Goal: Communication & Community: Answer question/provide support

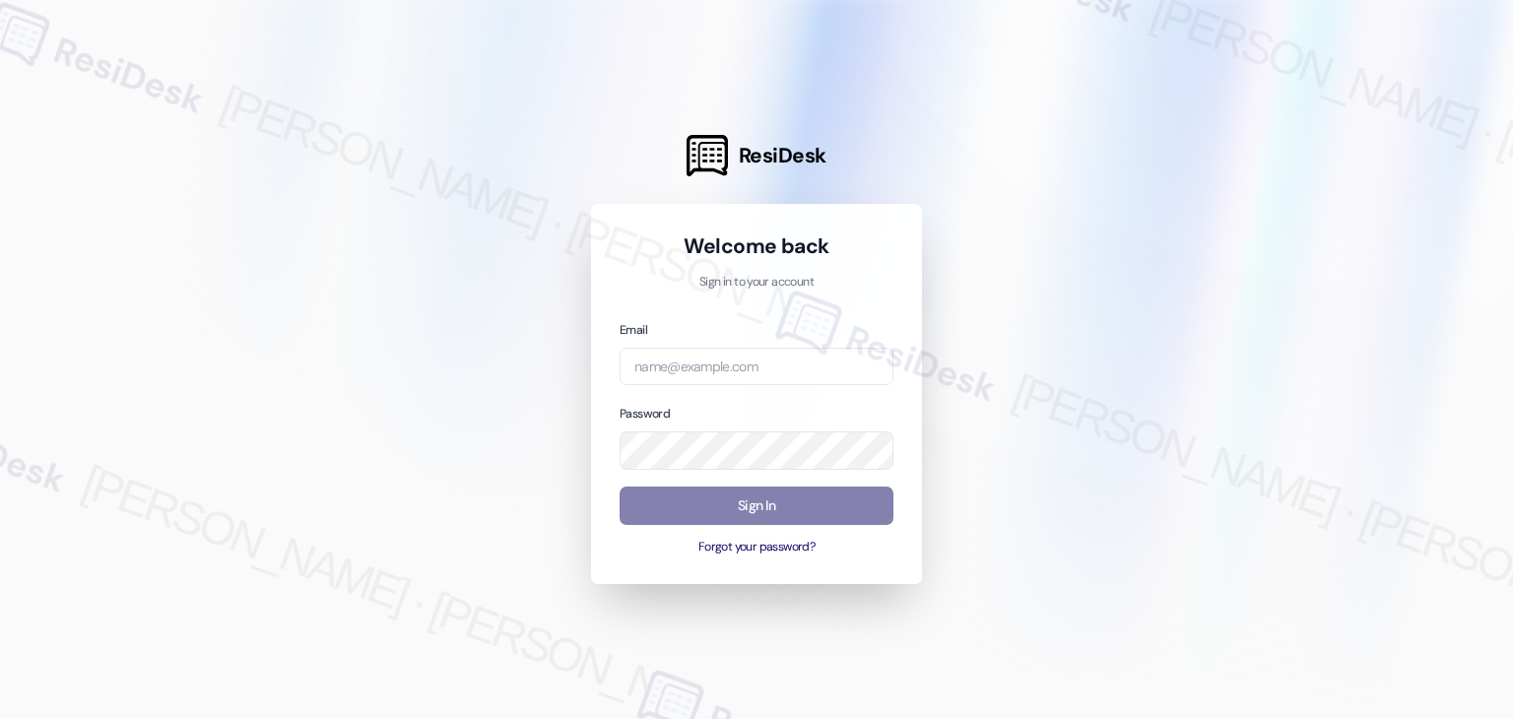
type input "[EMAIL_ADDRESS][DOMAIN_NAME]"
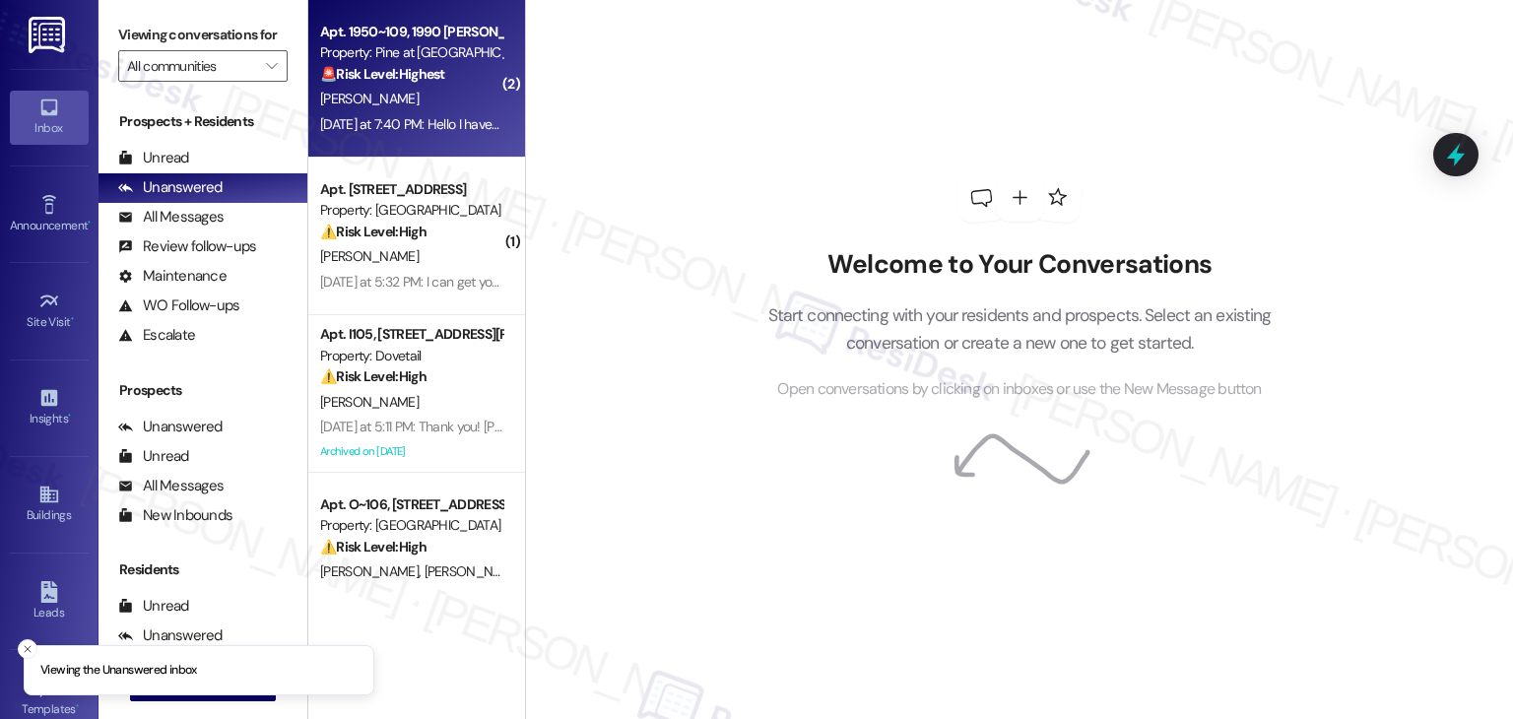
click at [418, 112] on div "[DATE] at 7:40 PM: Hello I have messaged about our dryer vent being clogged wit…" at bounding box center [411, 124] width 186 height 25
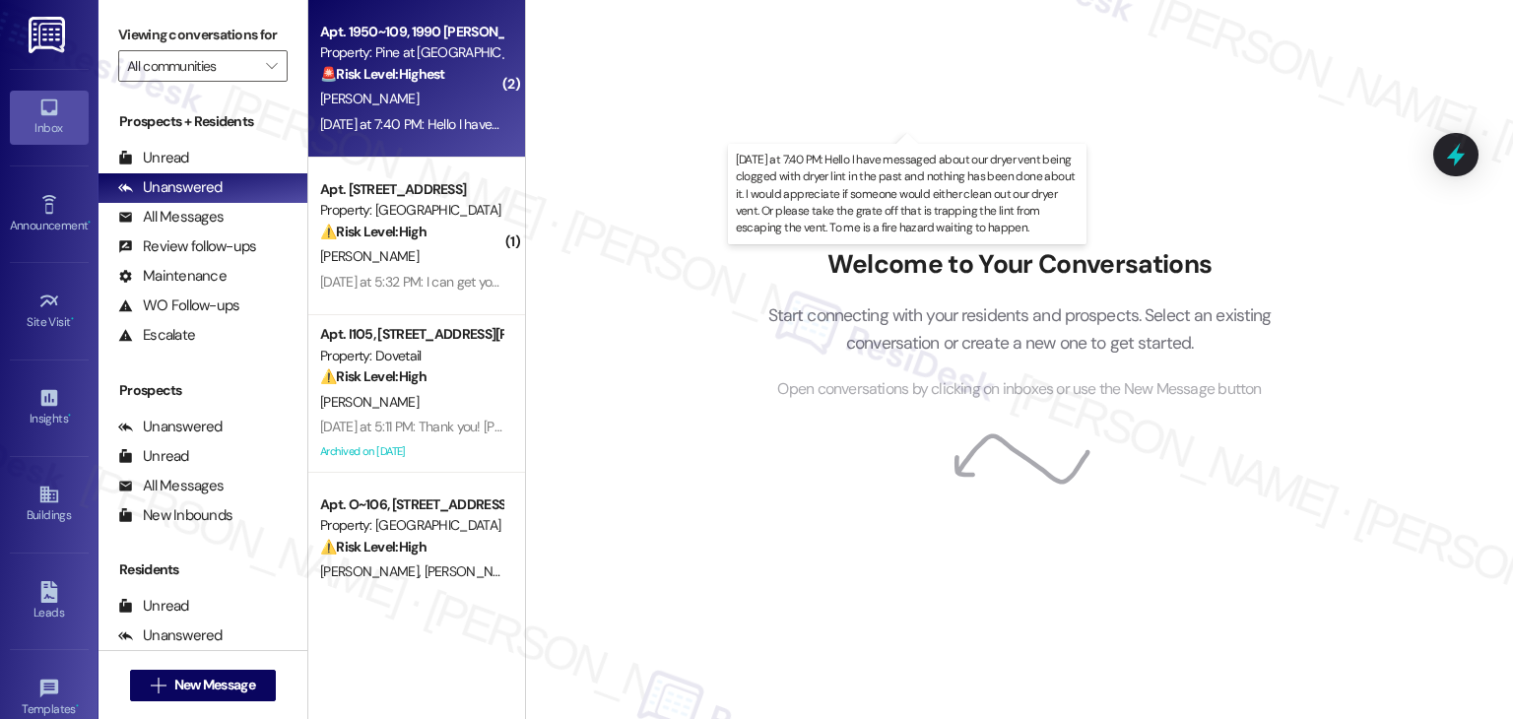
click at [427, 115] on div "[DATE] at 7:40 PM: Hello I have messaged about our dryer vent being clogged wit…" at bounding box center [1244, 124] width 1849 height 18
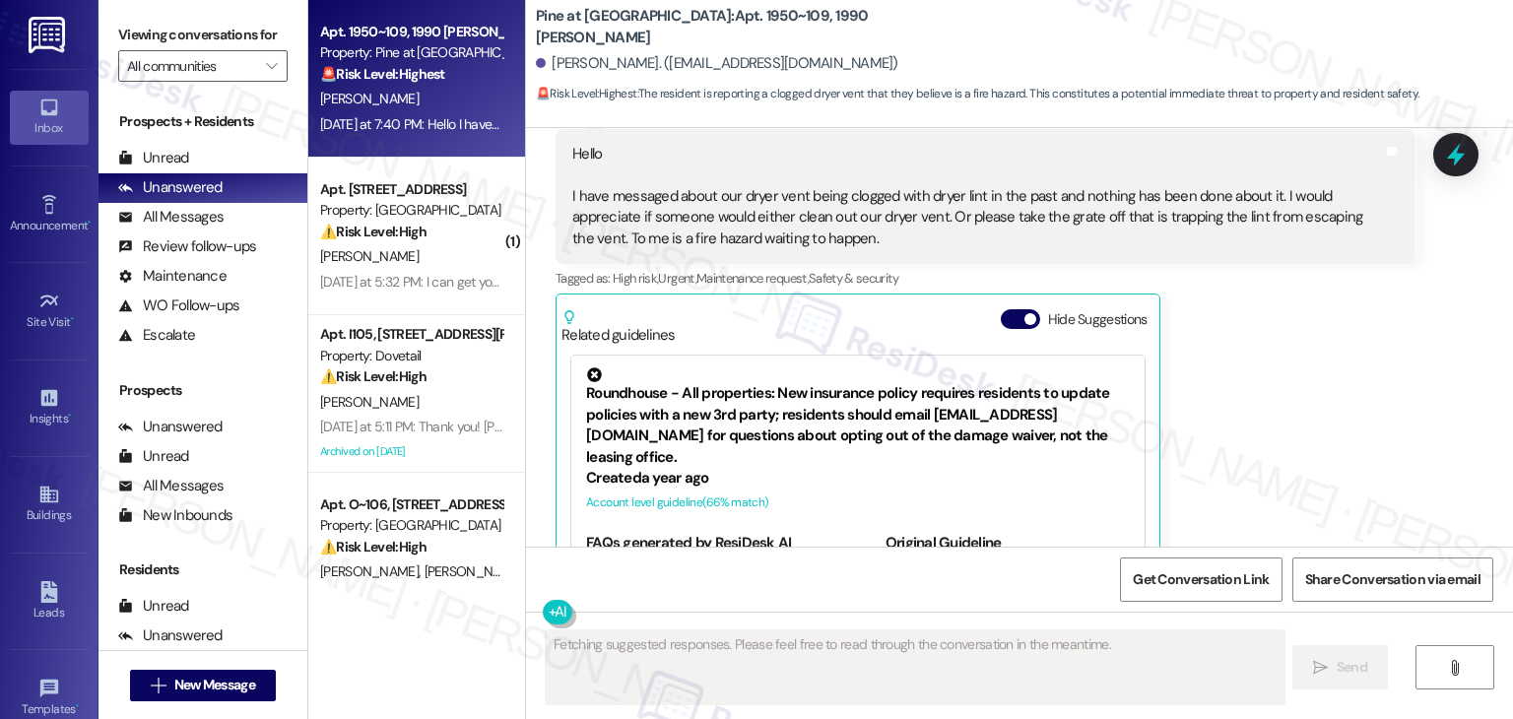
scroll to position [7105, 0]
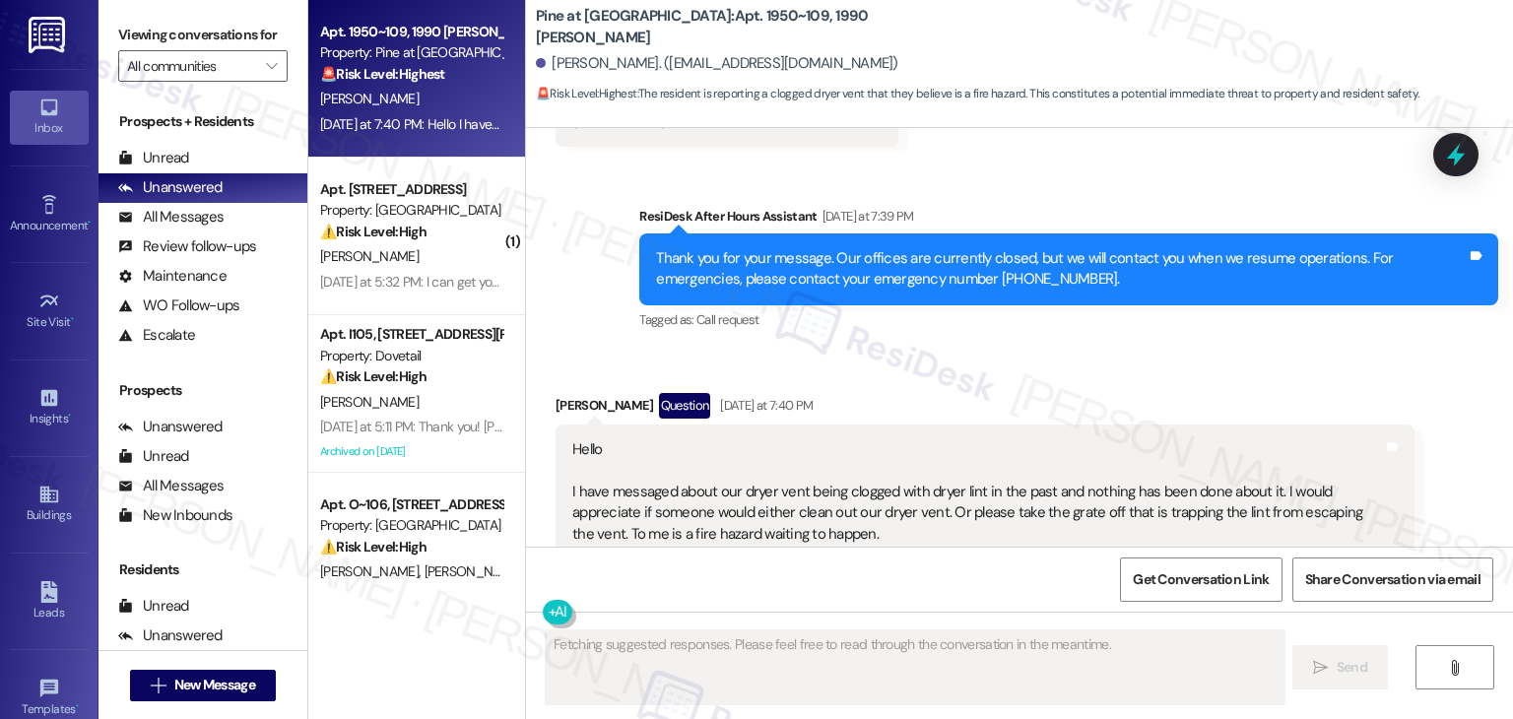
click at [1005, 605] on button "Hide Suggestions" at bounding box center [1020, 615] width 39 height 20
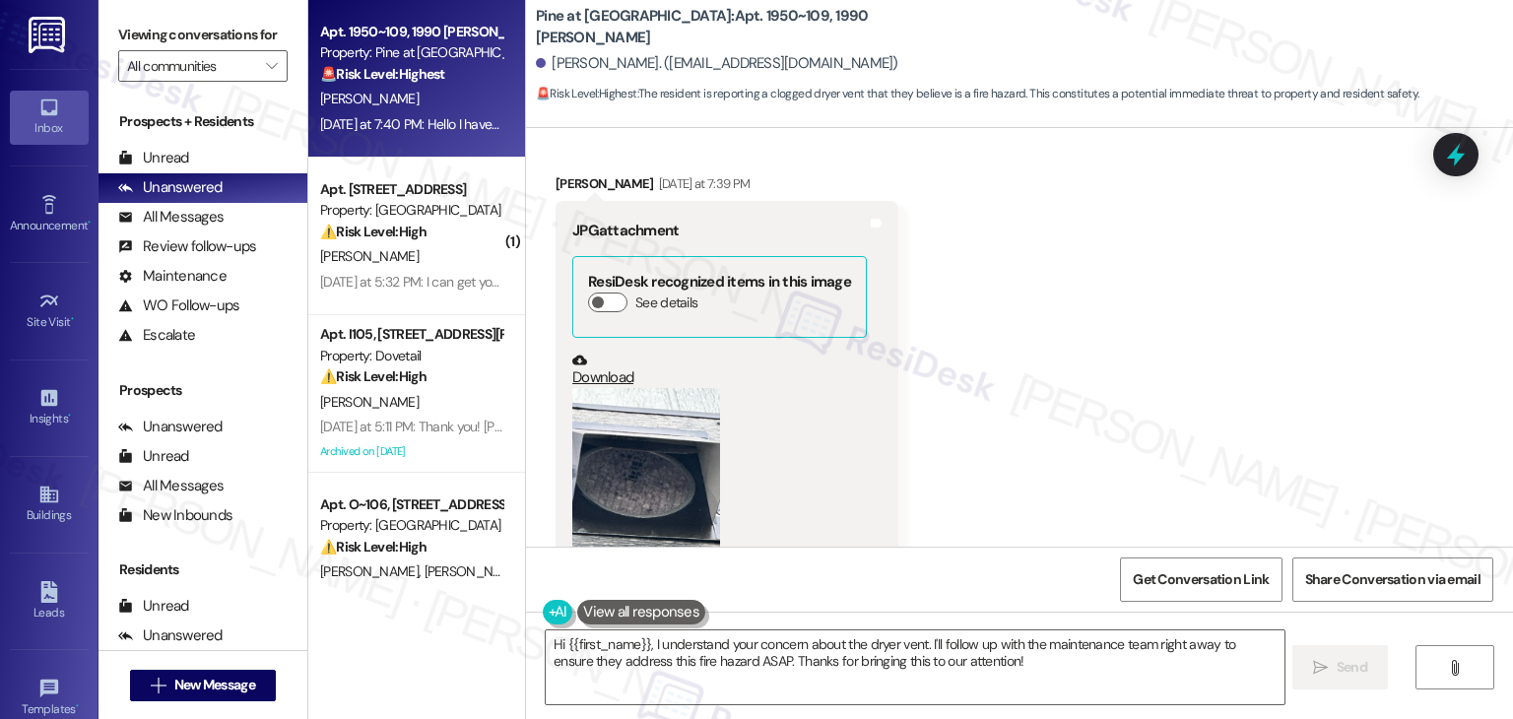
scroll to position [6613, 0]
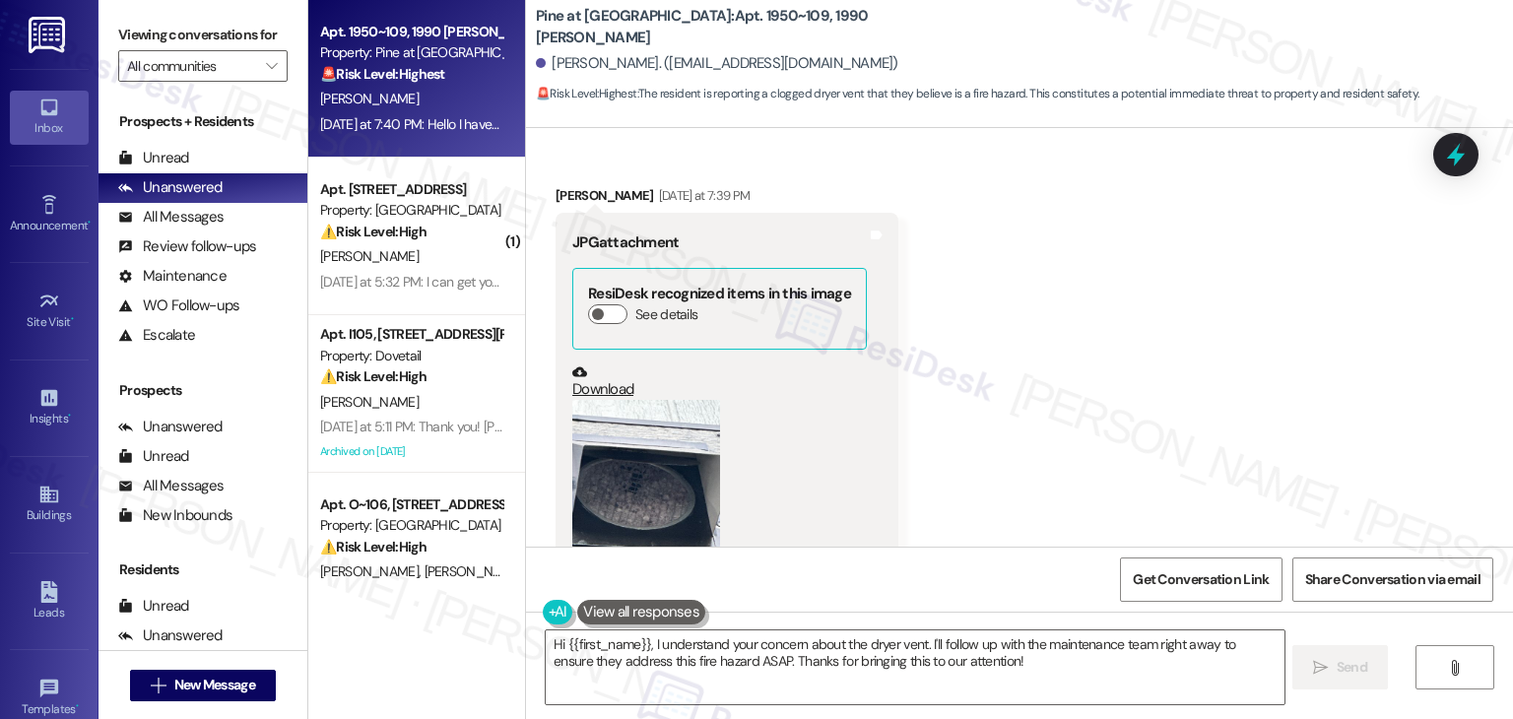
click at [608, 404] on button "Zoom image" at bounding box center [646, 498] width 148 height 197
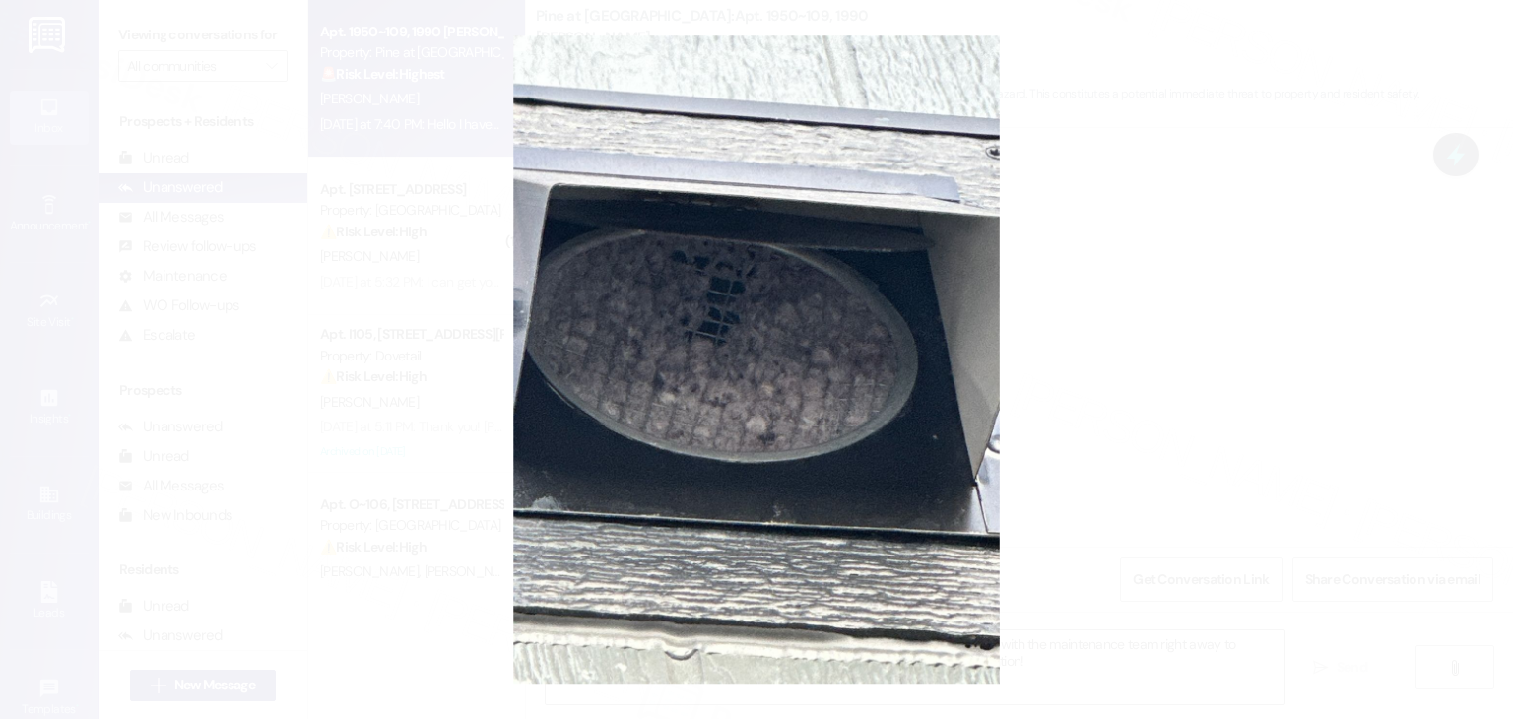
click at [738, 390] on button "Unzoom image" at bounding box center [756, 359] width 1513 height 719
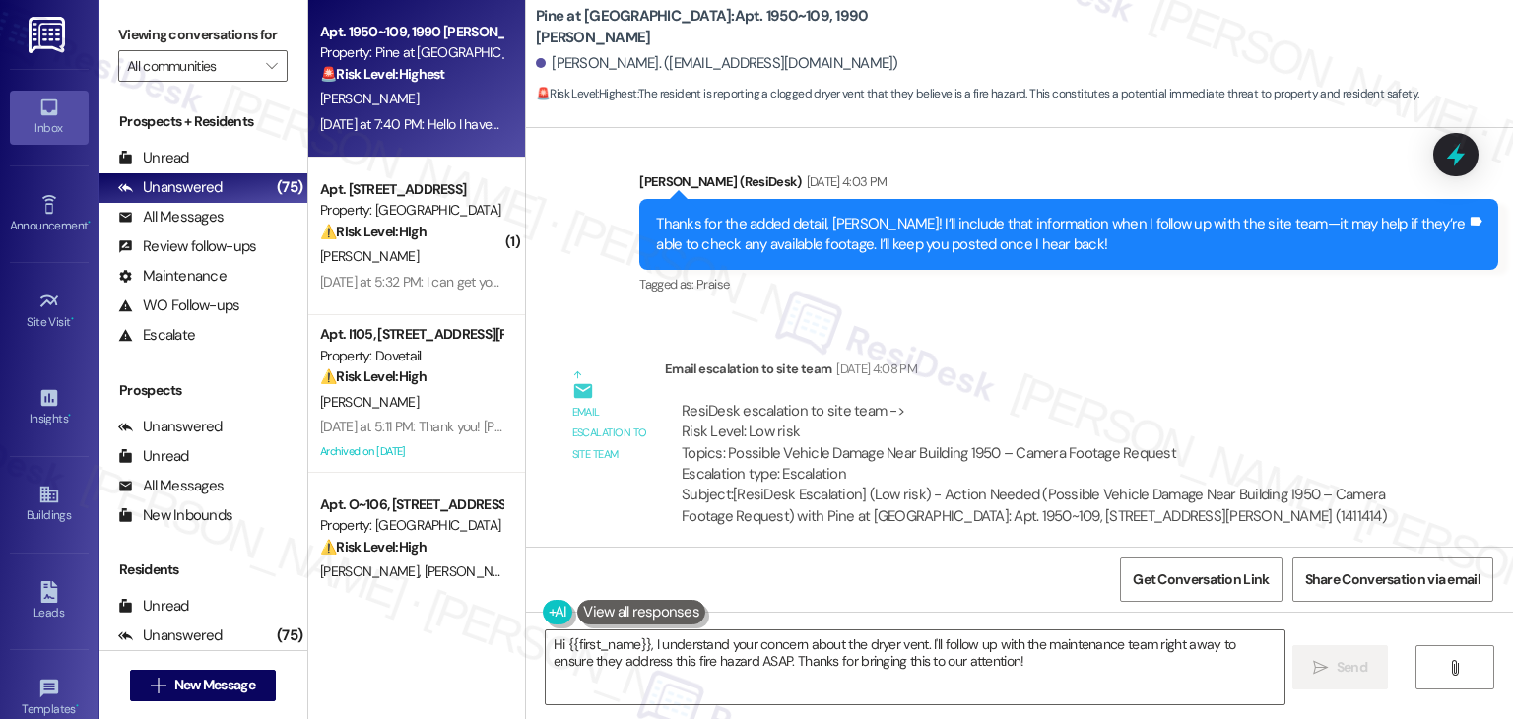
scroll to position [7113, 0]
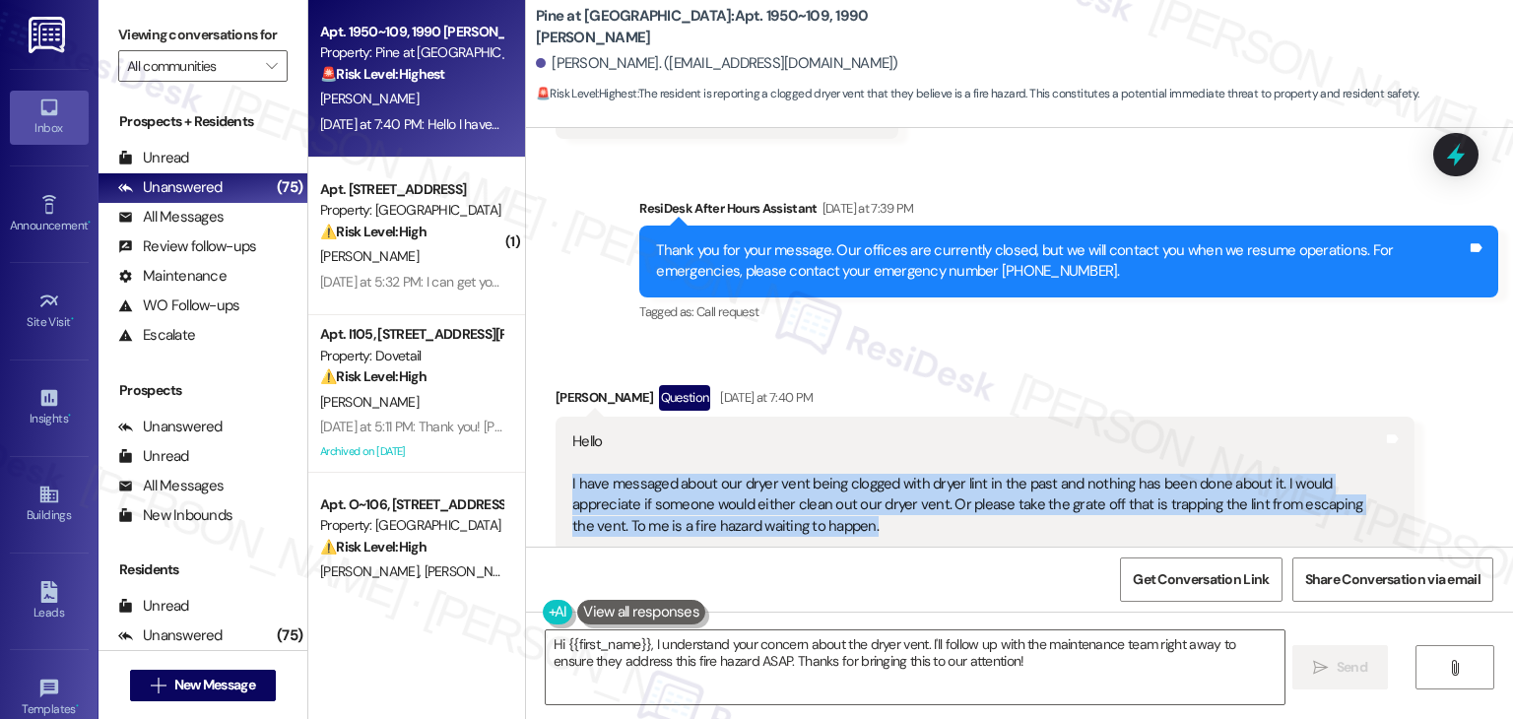
drag, startPoint x: 765, startPoint y: 427, endPoint x: 552, endPoint y: 382, distance: 217.4
click at [556, 417] on div "Hello I have messaged about our dryer vent being clogged with dryer lint in the…" at bounding box center [985, 484] width 859 height 135
copy div "I have messaged about our dryer vent being clogged with dryer lint in the past …"
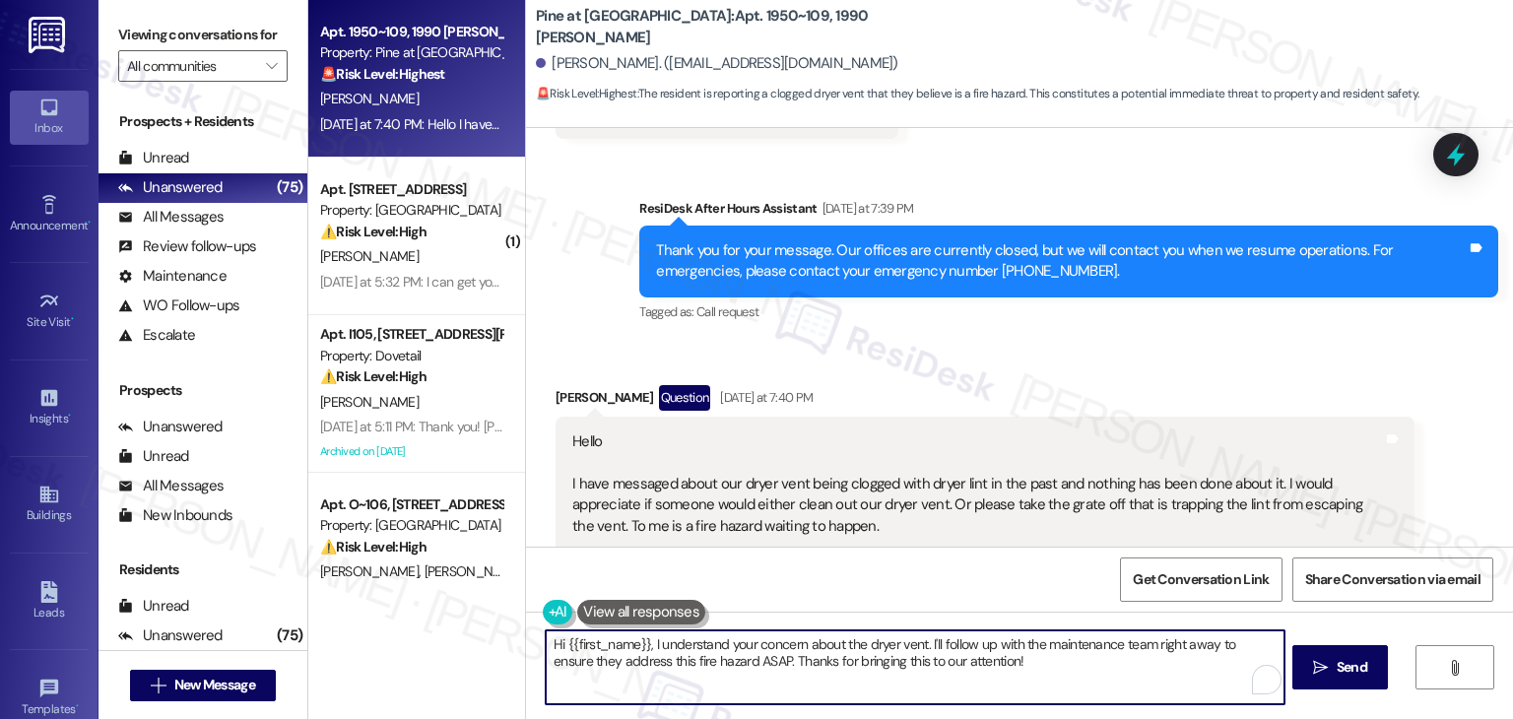
drag, startPoint x: 919, startPoint y: 642, endPoint x: 645, endPoint y: 643, distance: 273.9
click at [645, 643] on textarea "Hi {{first_name}}, I understand your concern about the dryer vent. I'll follow …" at bounding box center [915, 668] width 738 height 74
click at [1242, 491] on div "Kenneth Roth Question Yesterday at 7:40 PM Hello I have messaged about our drye…" at bounding box center [985, 512] width 859 height 254
click at [872, 660] on textarea "Hi {{first_name}}, I understand your concern about the dryer vent. I'll follow …" at bounding box center [915, 668] width 738 height 74
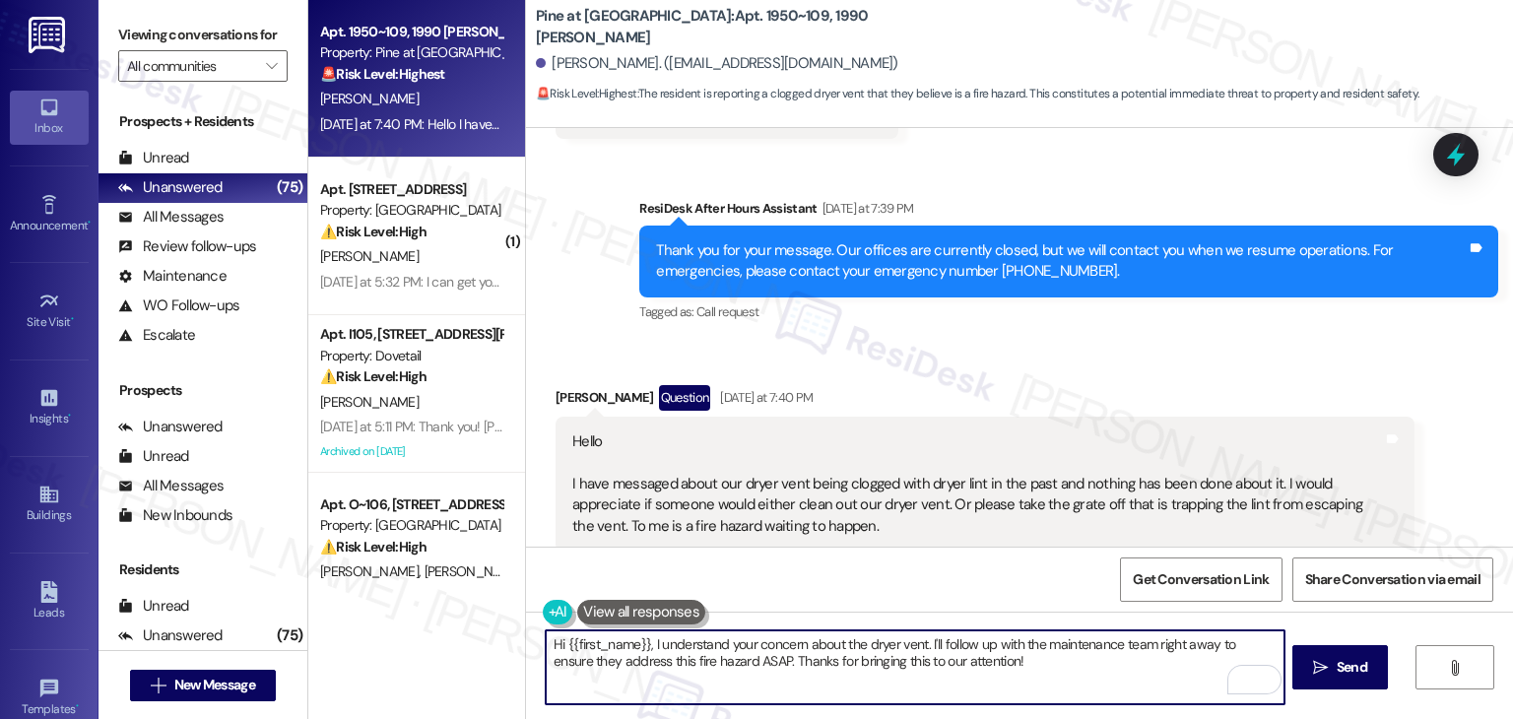
click at [872, 660] on textarea "Hi {{first_name}}, I understand your concern about the dryer vent. I'll follow …" at bounding box center [915, 668] width 738 height 74
paste textarea "Kenneth, I understand your concern about the dryer vent, especially with the fi…"
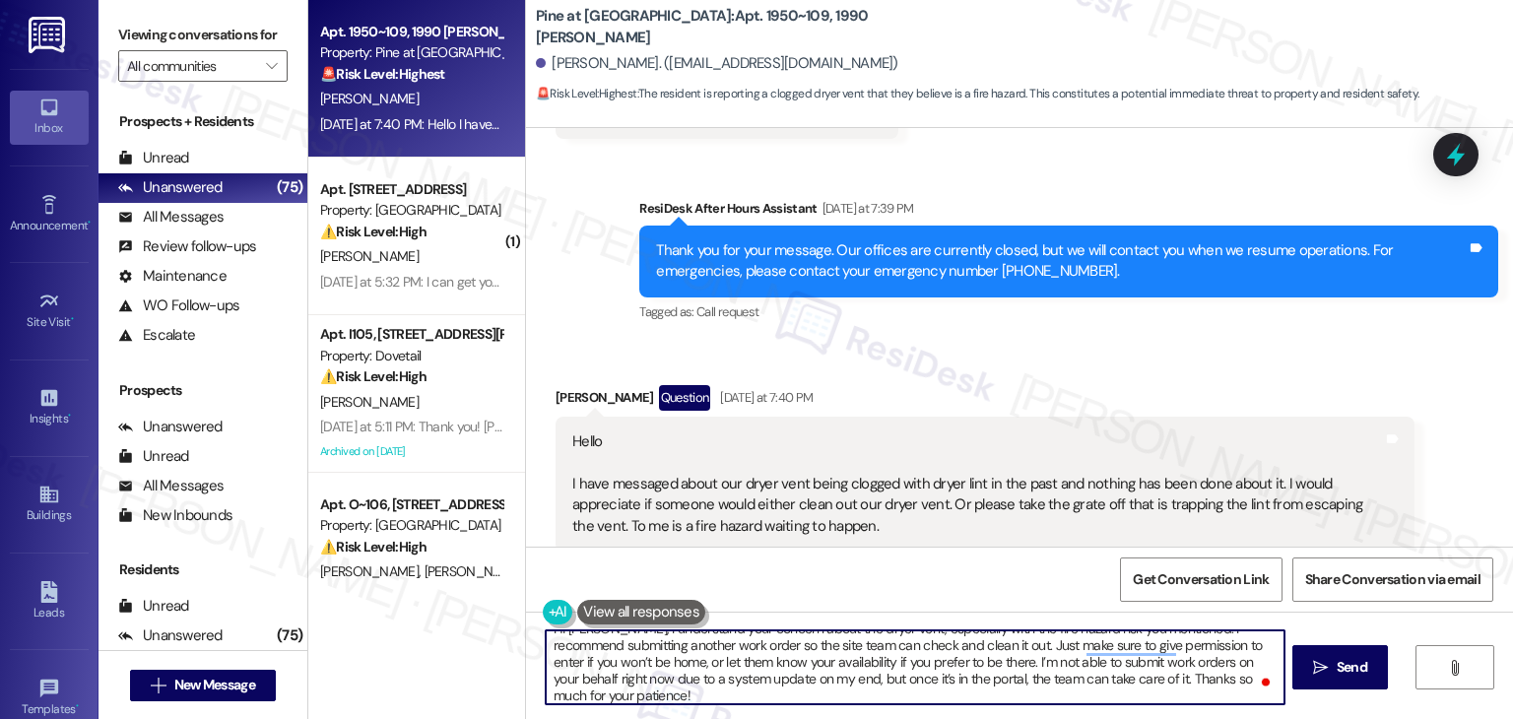
scroll to position [0, 0]
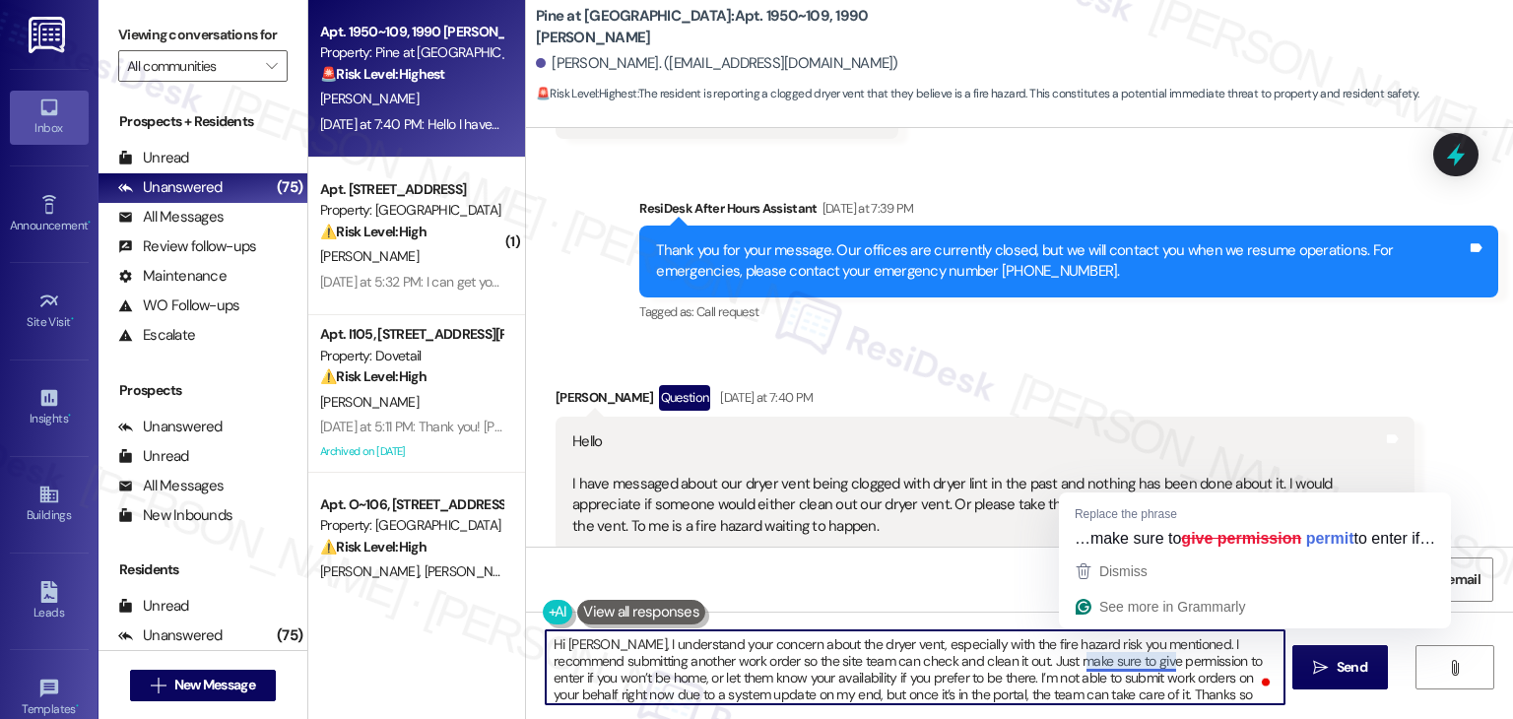
type textarea "Hi Kenneth, I understand your concern about the dryer vent, especially with the…"
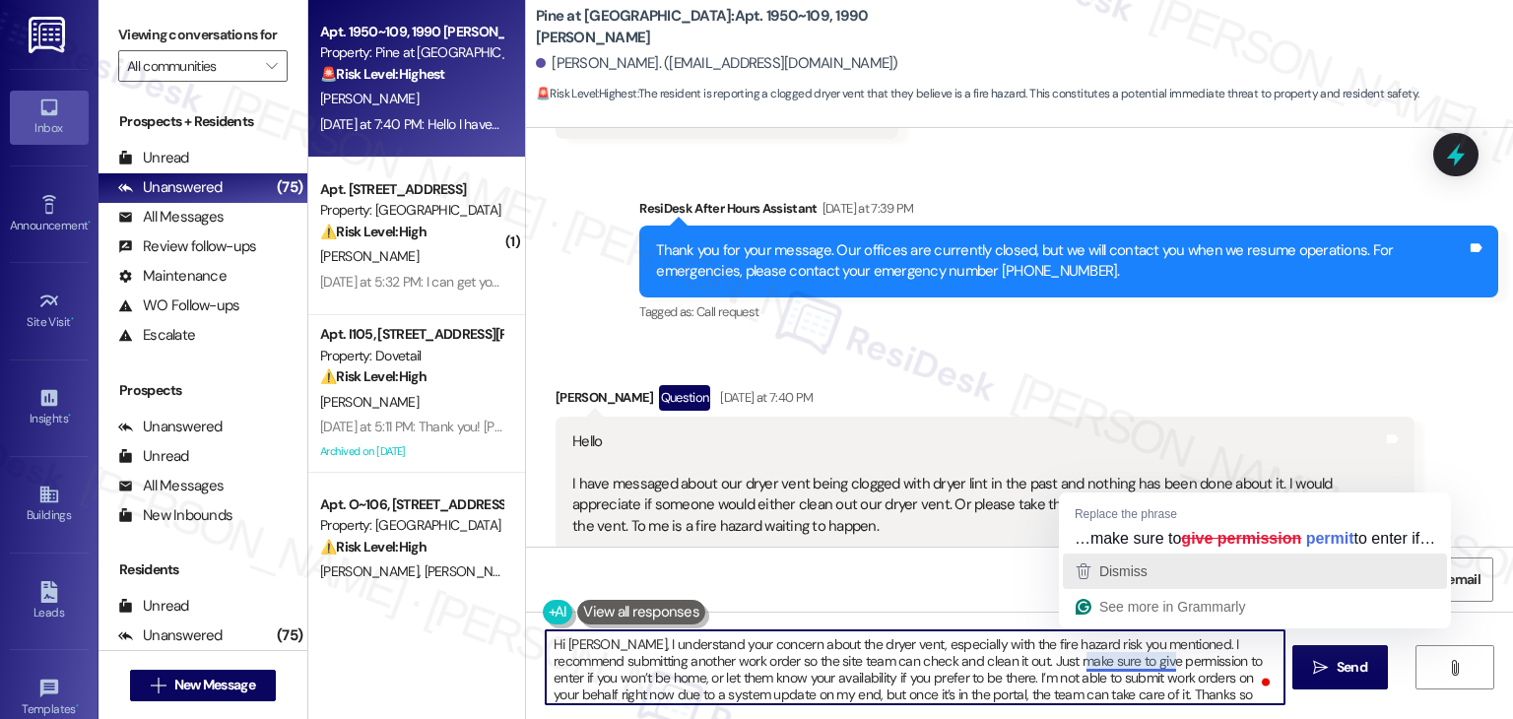
click at [1129, 579] on span "Dismiss" at bounding box center [1124, 572] width 48 height 16
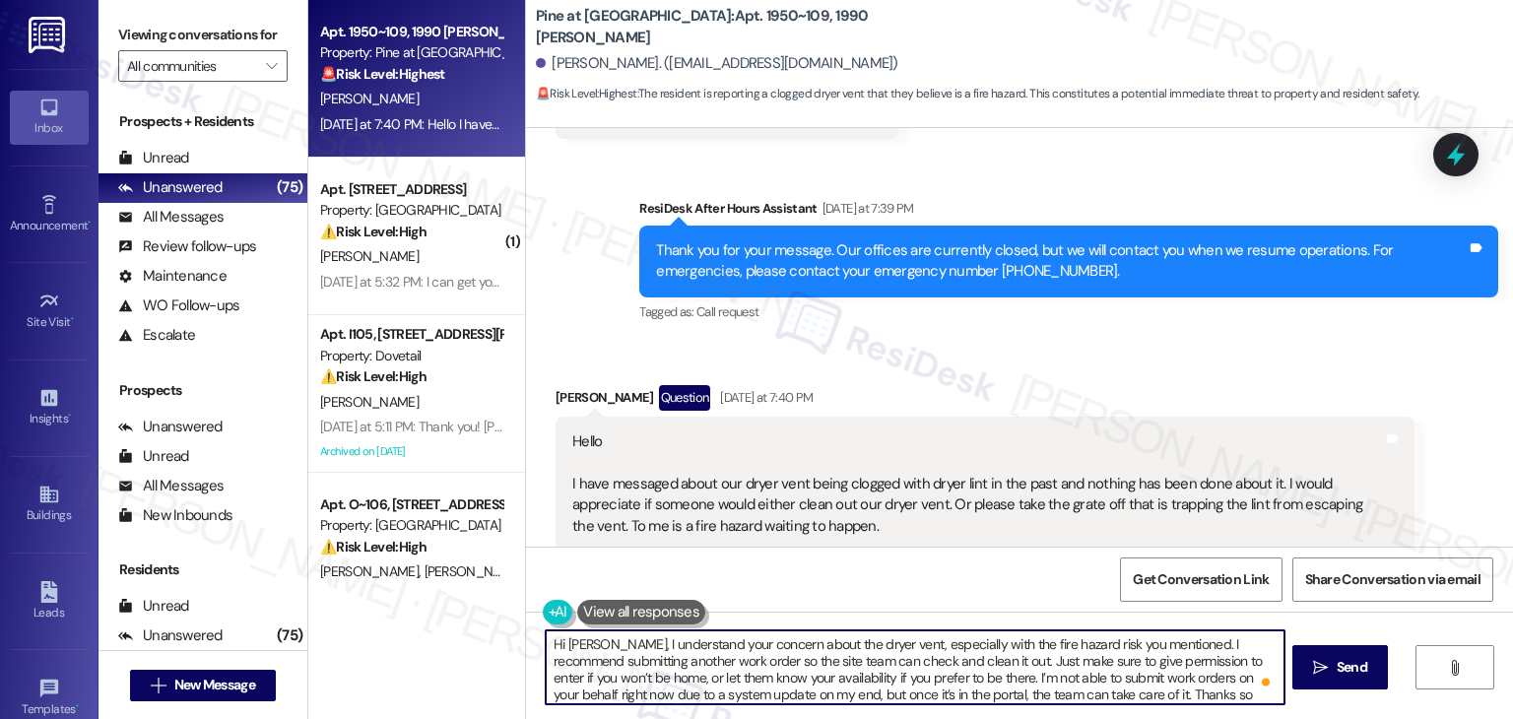
click at [864, 650] on textarea "Hi Kenneth, I understand your concern about the dryer vent, especially with the…" at bounding box center [915, 668] width 738 height 74
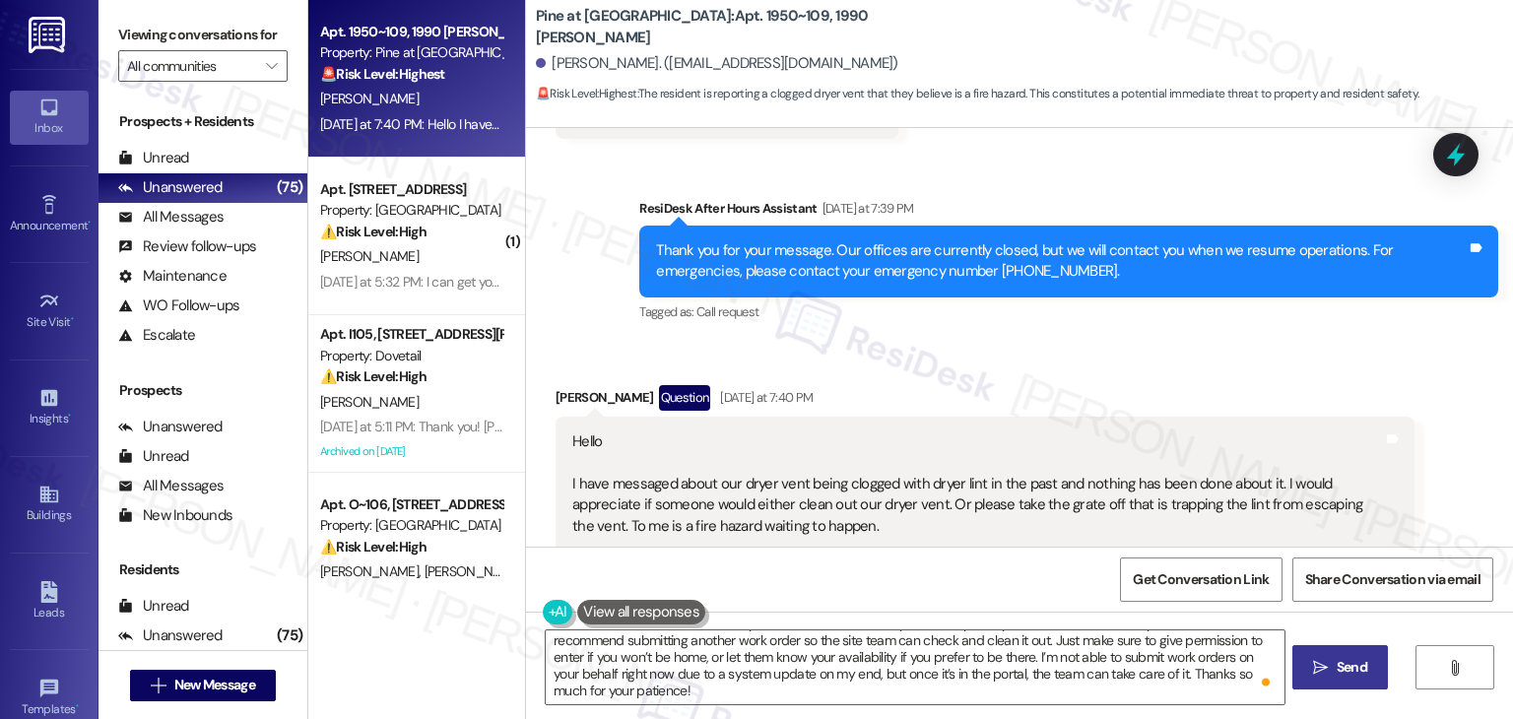
click at [1369, 663] on span "Send" at bounding box center [1352, 667] width 38 height 21
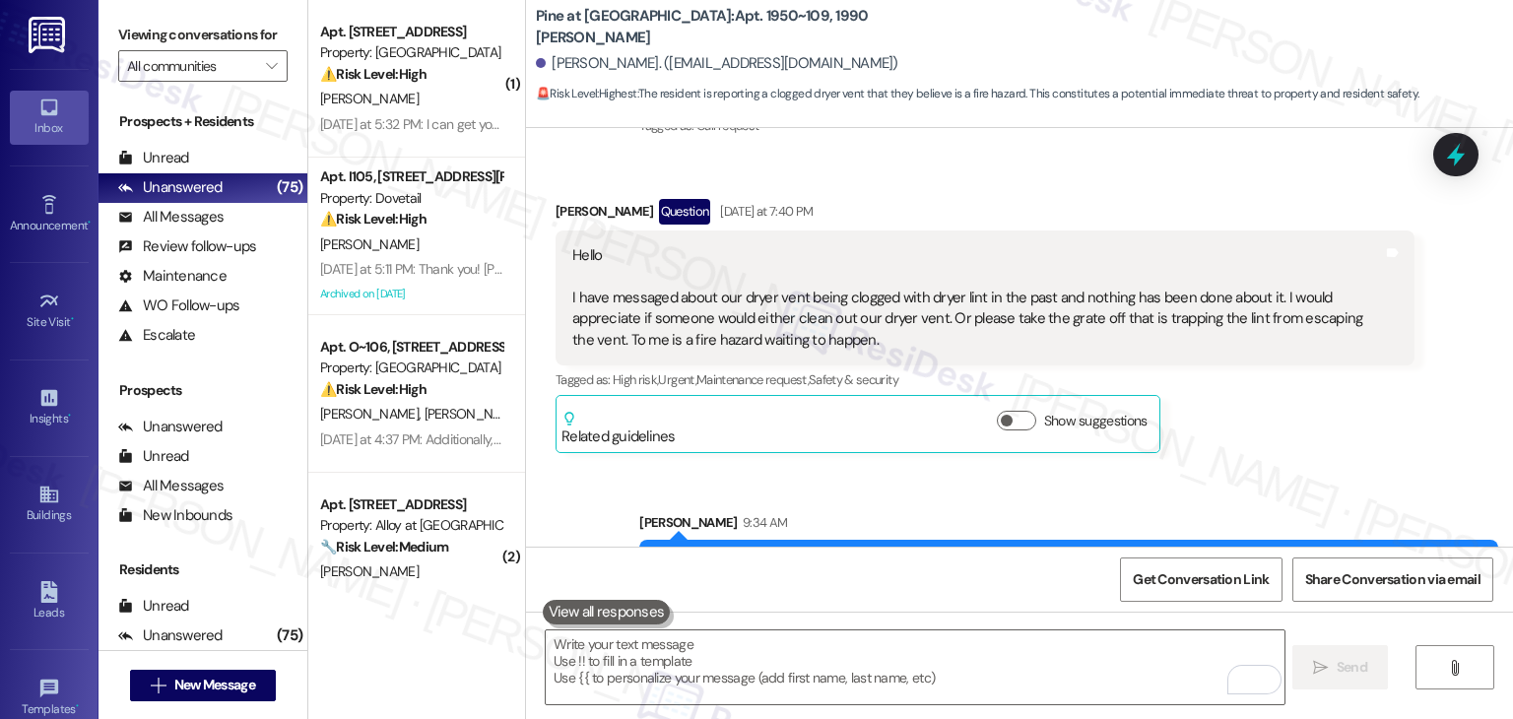
scroll to position [7314, 0]
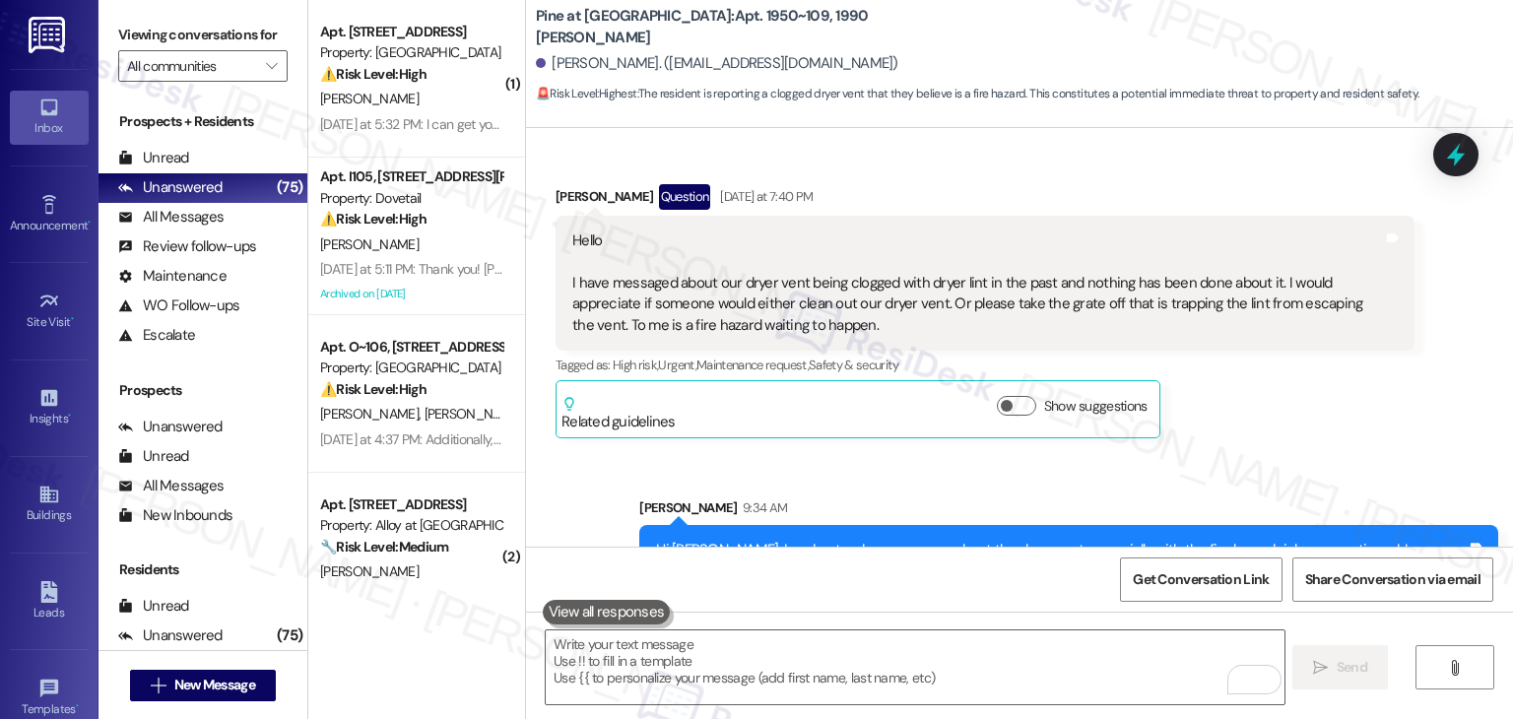
click at [864, 540] on div "Hi Kenneth, I understand your concern about the dryer vent, especially with the…" at bounding box center [1061, 592] width 811 height 105
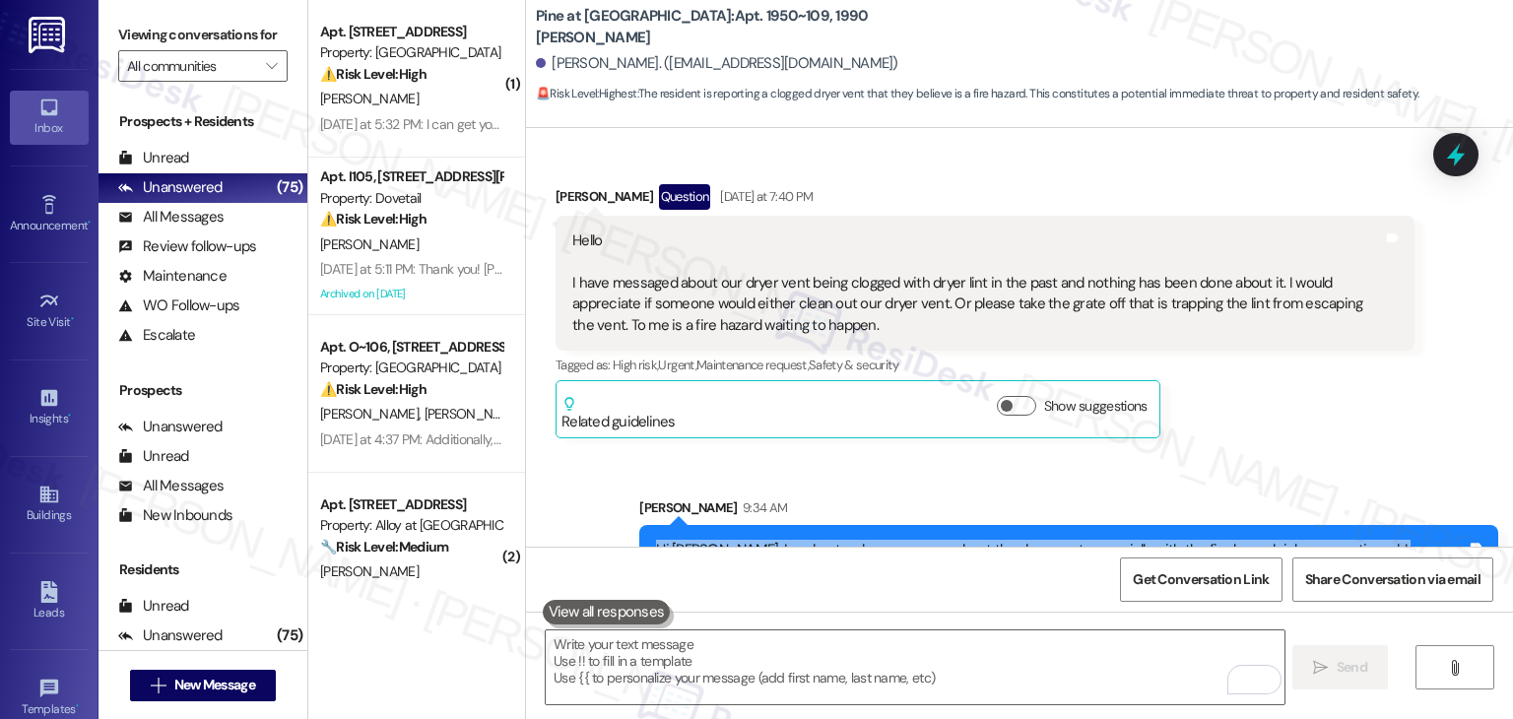
click at [864, 540] on div "Hi Kenneth, I understand your concern about the dryer vent, especially with the…" at bounding box center [1061, 592] width 811 height 105
copy div "Hi Kenneth, I understand your concern about the dryer vent, especially with the…"
click at [904, 572] on div "Get Conversation Link Share Conversation via email" at bounding box center [1019, 579] width 987 height 65
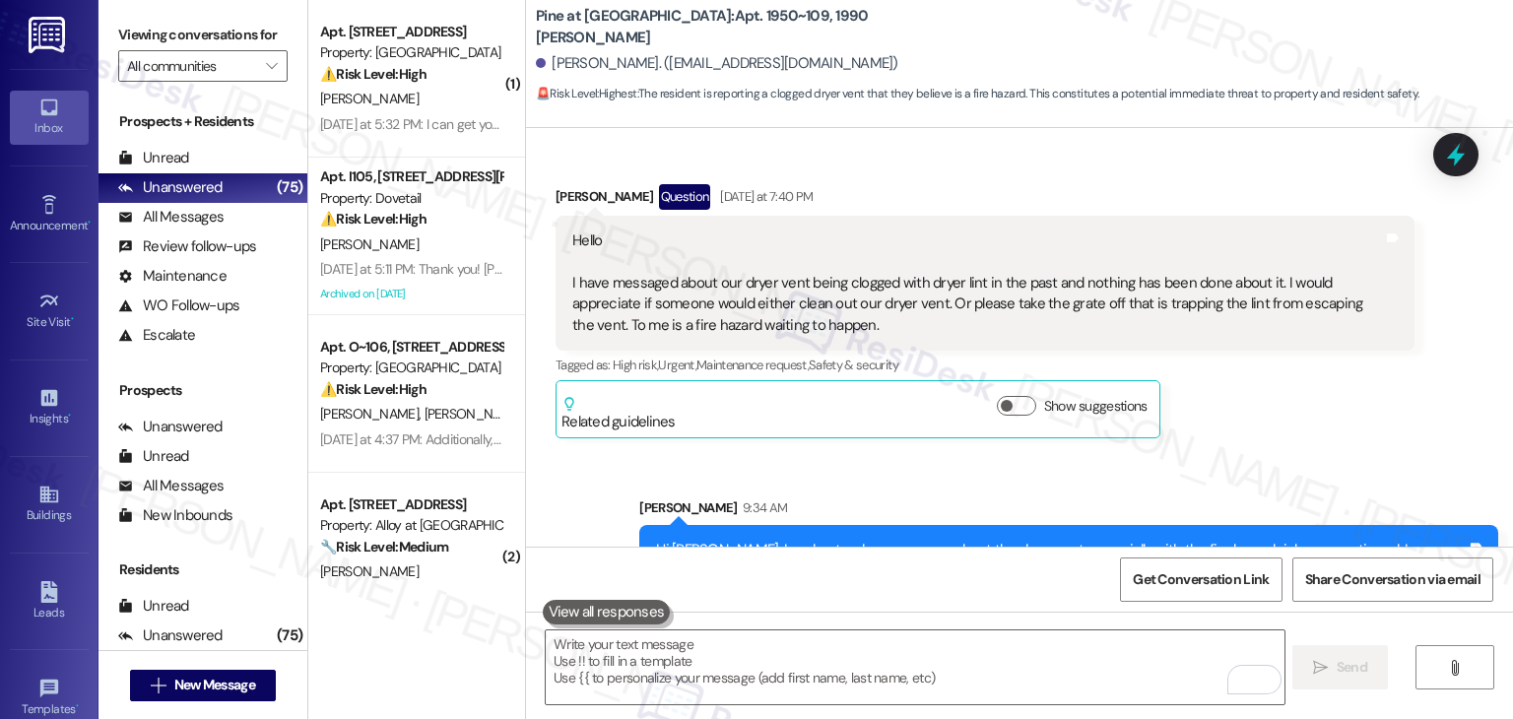
click at [1232, 341] on div "Received via SMS Kenneth Roth Question Yesterday at 7:40 PM Hello I have messag…" at bounding box center [985, 311] width 889 height 284
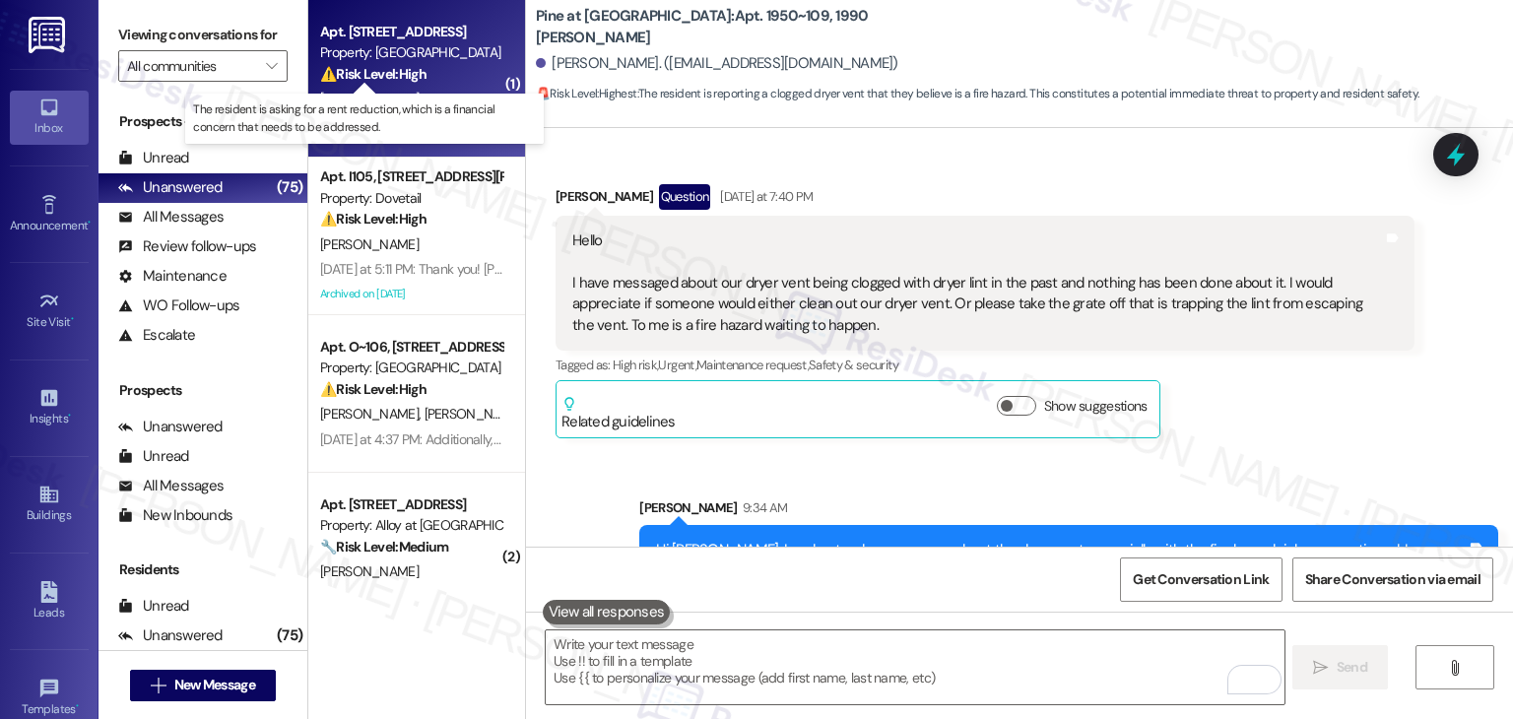
click at [411, 79] on strong "⚠️ Risk Level: High" at bounding box center [373, 74] width 106 height 18
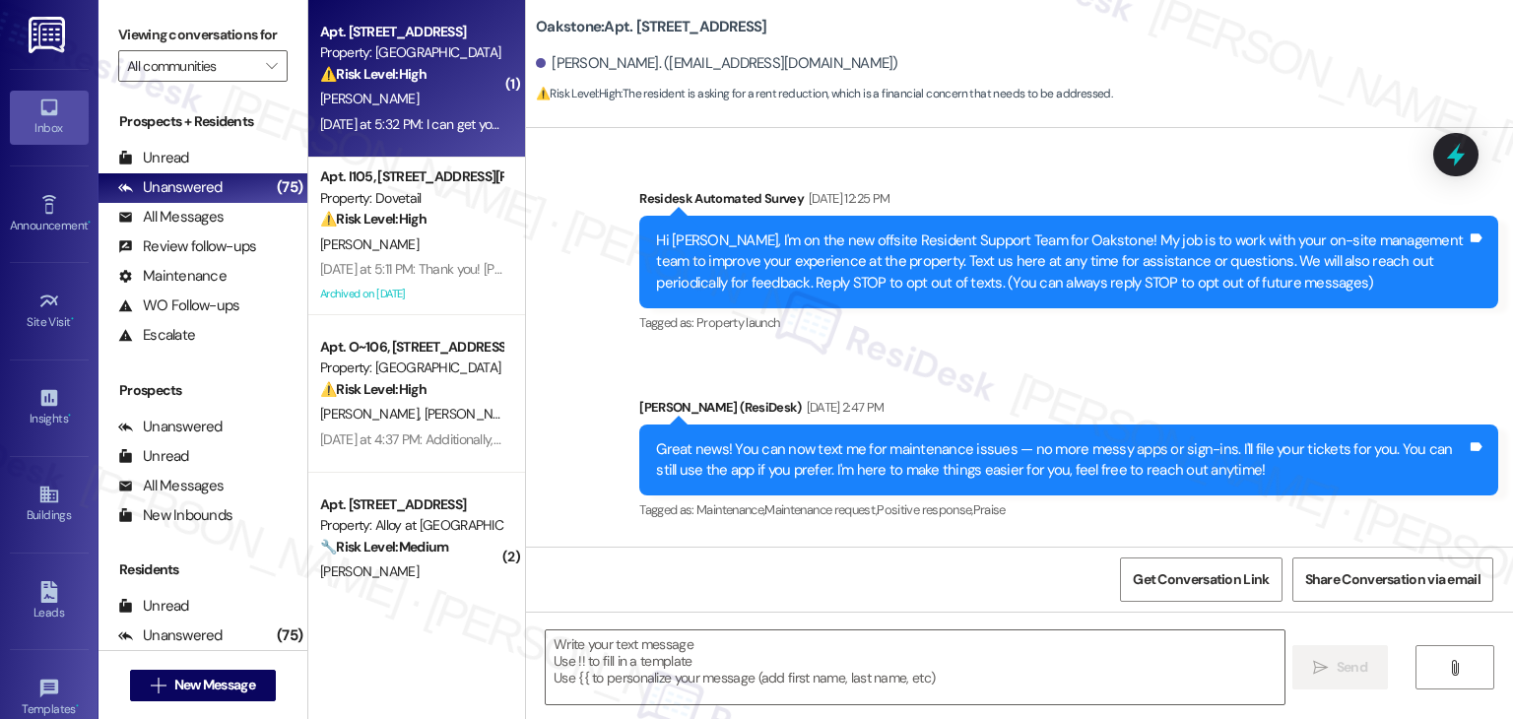
scroll to position [14825, 0]
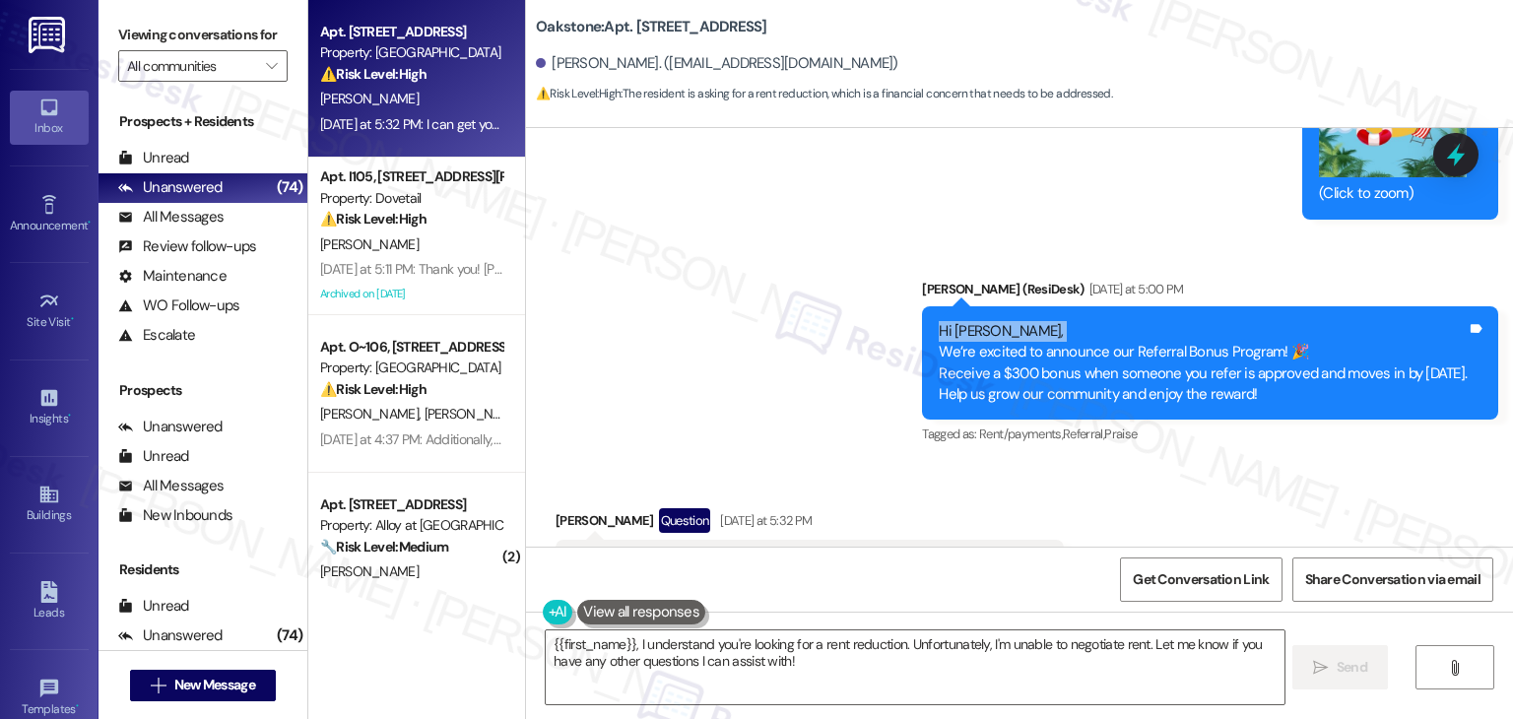
click at [1163, 321] on div "Hi Adam, We’re excited to announce our Referral Bonus Program! 🎉 Receive a $300…" at bounding box center [1203, 363] width 528 height 85
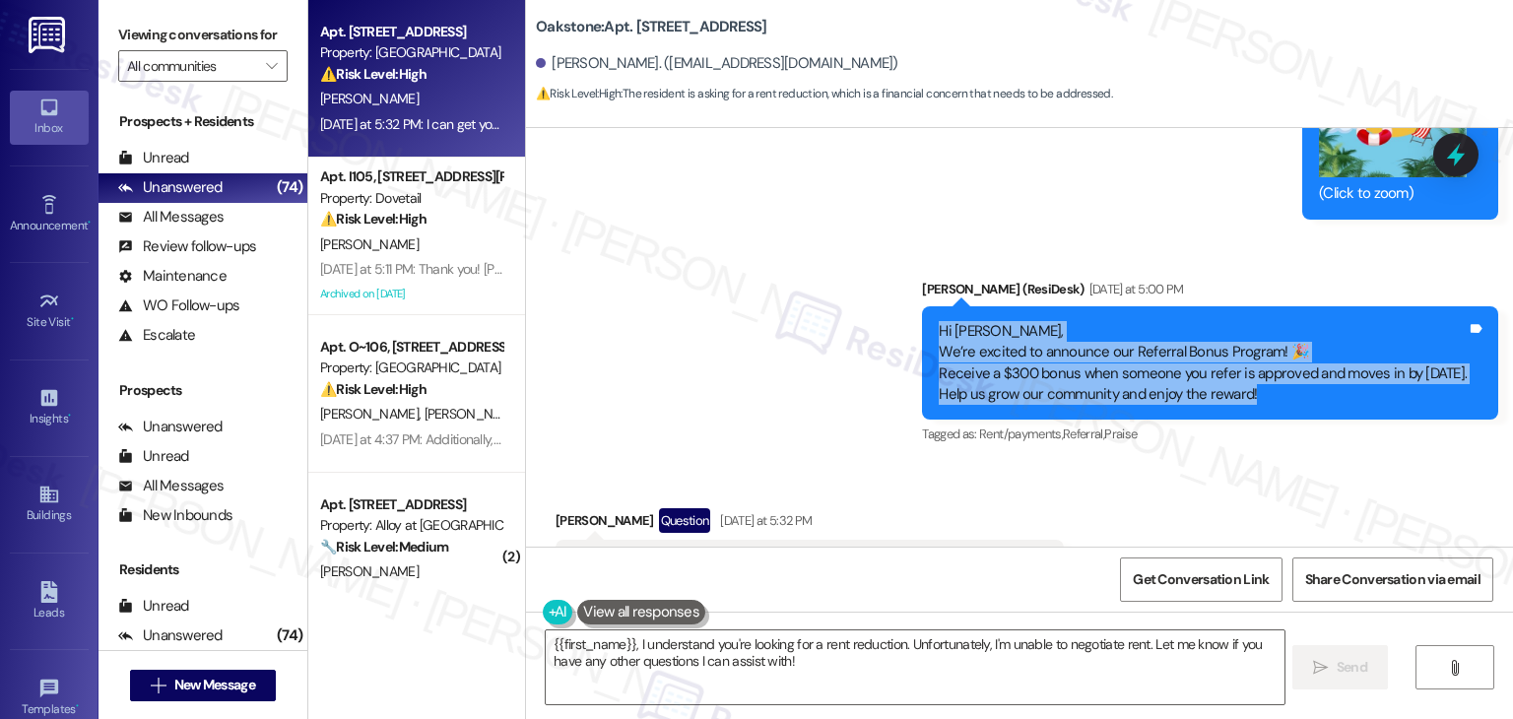
drag, startPoint x: 1228, startPoint y: 310, endPoint x: 879, endPoint y: 237, distance: 356.4
click at [907, 264] on div "Announcement, sent via SMS Dottie (ResiDesk) Yesterday at 5:00 PM Hi Adam, We’r…" at bounding box center [1210, 364] width 606 height 200
copy div "Hi Adam, We’re excited to announce our Referral Bonus Program! 🎉 Receive a $300…"
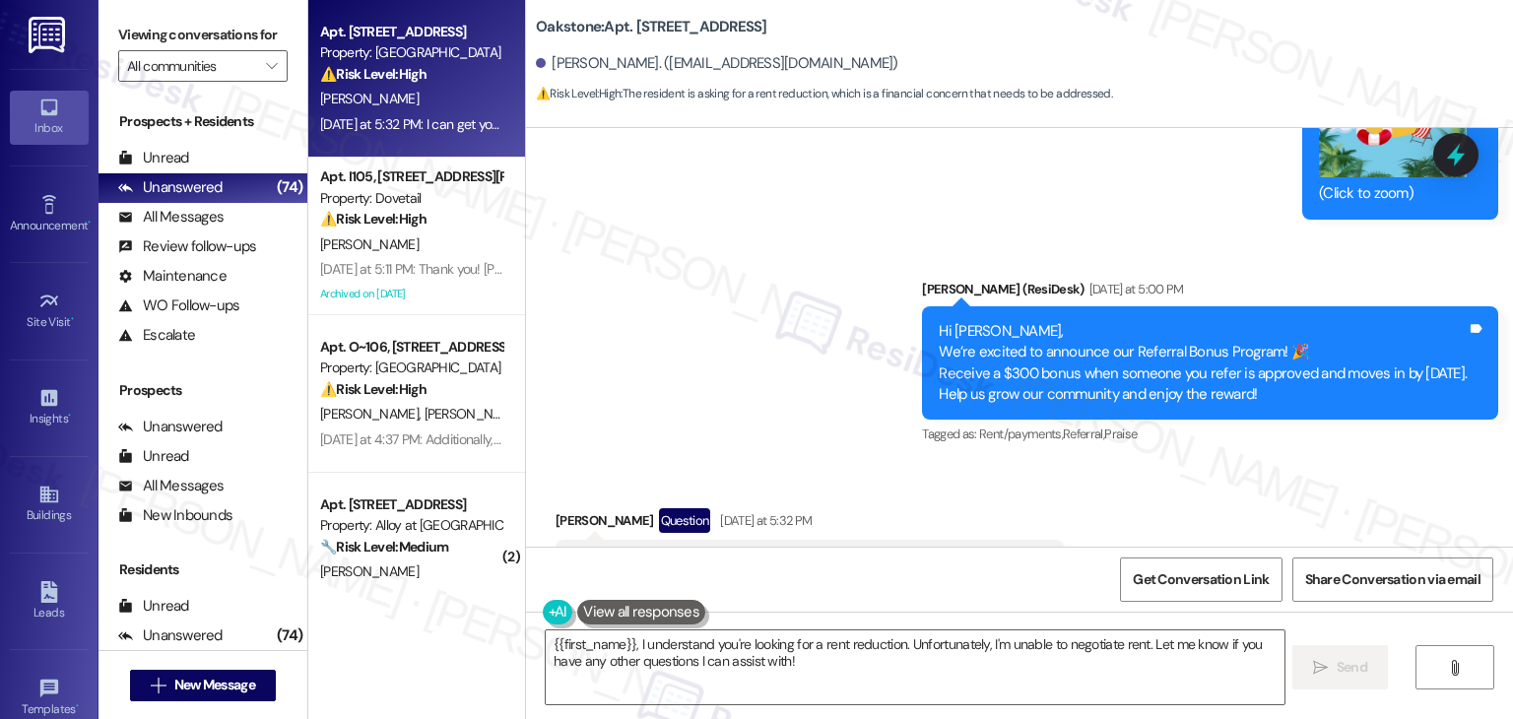
click at [907, 555] on div "I can get you some people here. Is there anyway you could lower my rent?" at bounding box center [802, 565] width 460 height 21
copy div "I can get you some people here. Is there anyway you could lower my rent? Tags a…"
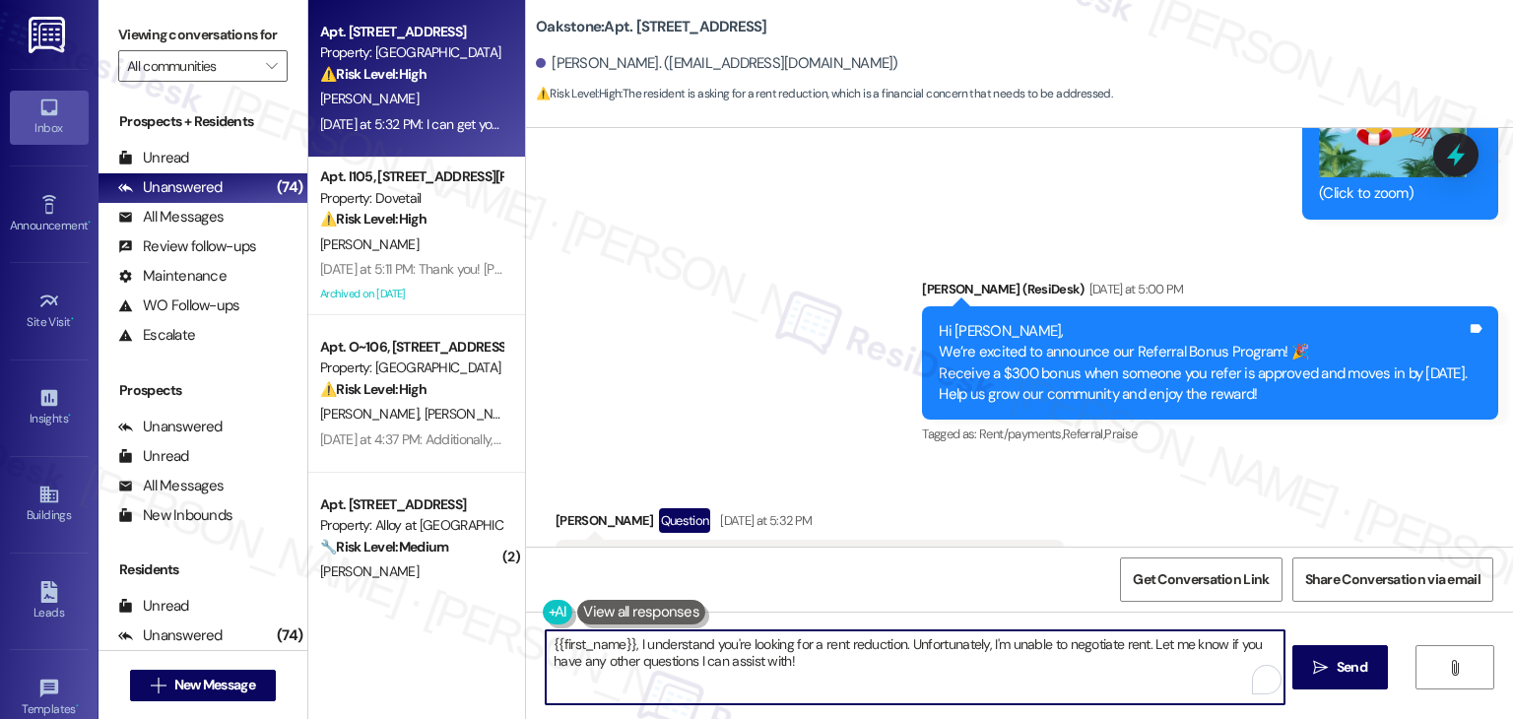
drag, startPoint x: 1143, startPoint y: 646, endPoint x: 630, endPoint y: 647, distance: 513.4
click at [630, 647] on textarea "{{first_name}}, I understand you're looking for a rent reduction. Unfortunately…" at bounding box center [915, 668] width 738 height 74
click at [903, 655] on textarea "{{first_name}}, I understand you're looking for a rent reduction. Unfortunately…" at bounding box center [915, 668] width 738 height 74
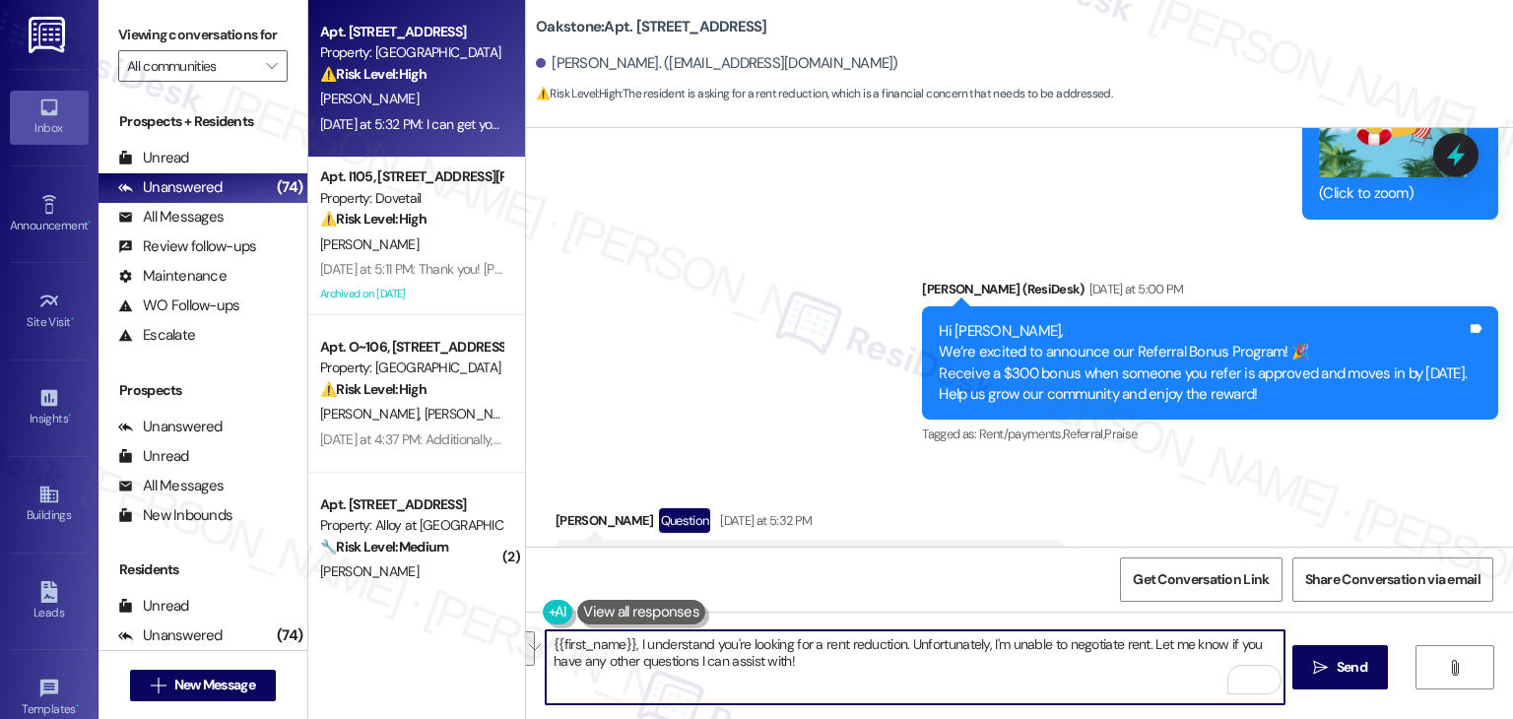
paste textarea "Hi Adam, thanks for reaching out! I understand you're hoping for a rent reducti…"
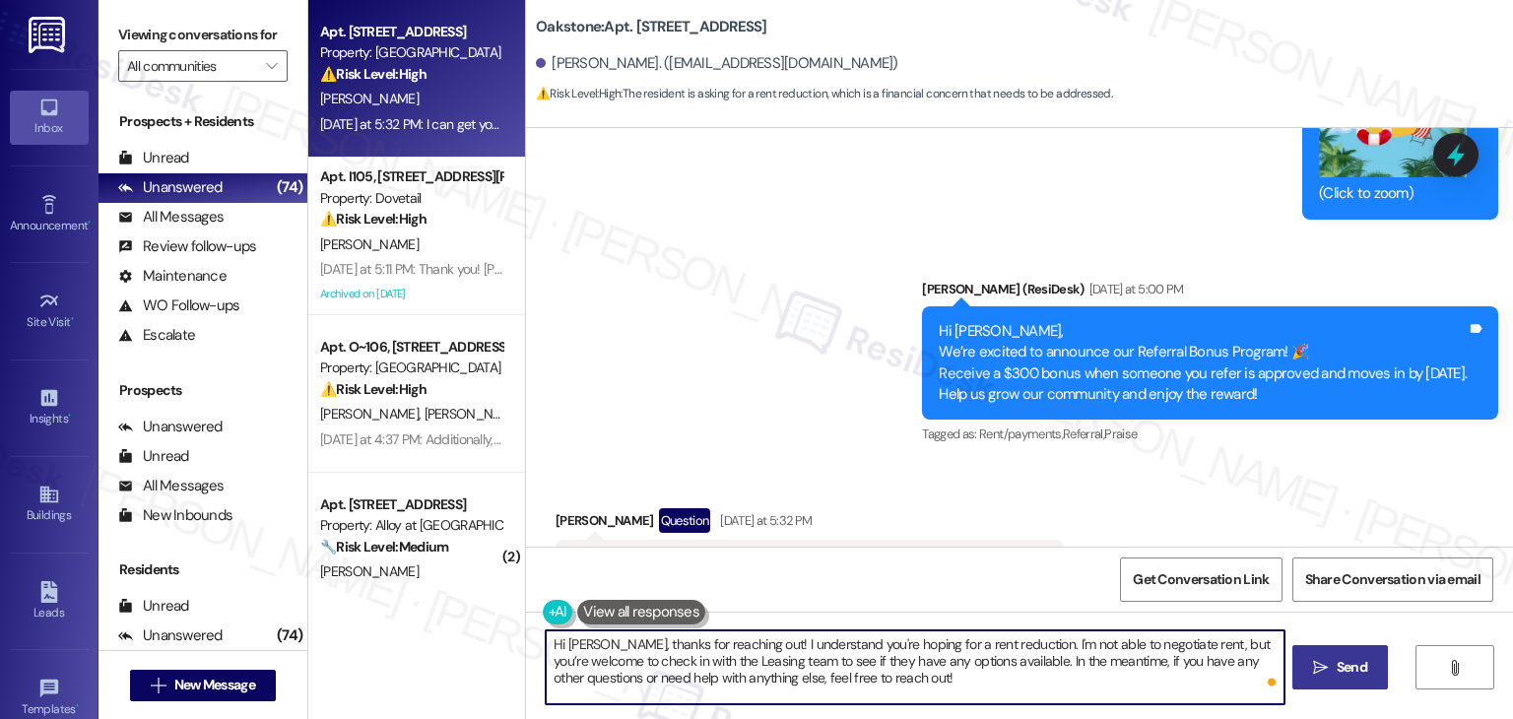
type textarea "Hi Adam, thanks for reaching out! I understand you're hoping for a rent reducti…"
click at [1359, 670] on span "Send" at bounding box center [1352, 667] width 31 height 21
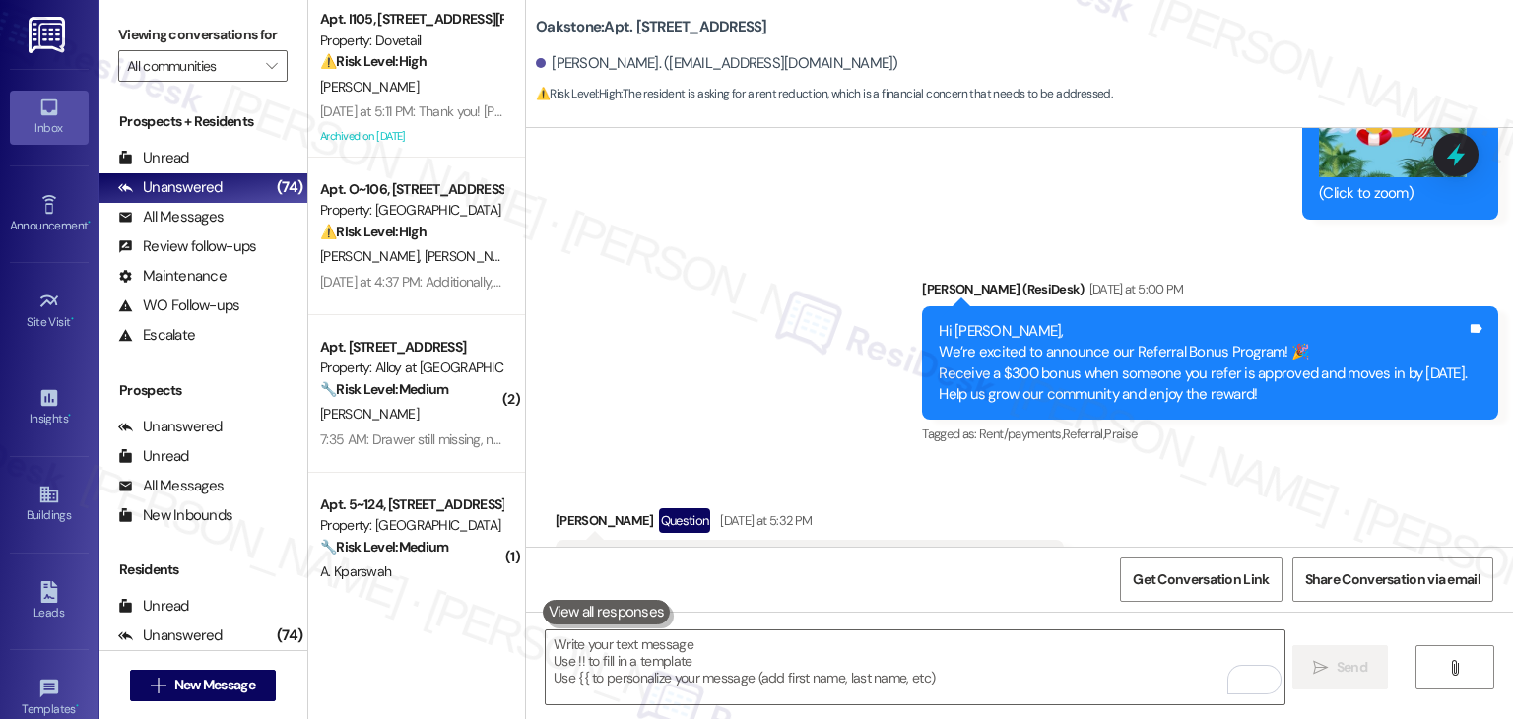
scroll to position [14824, 0]
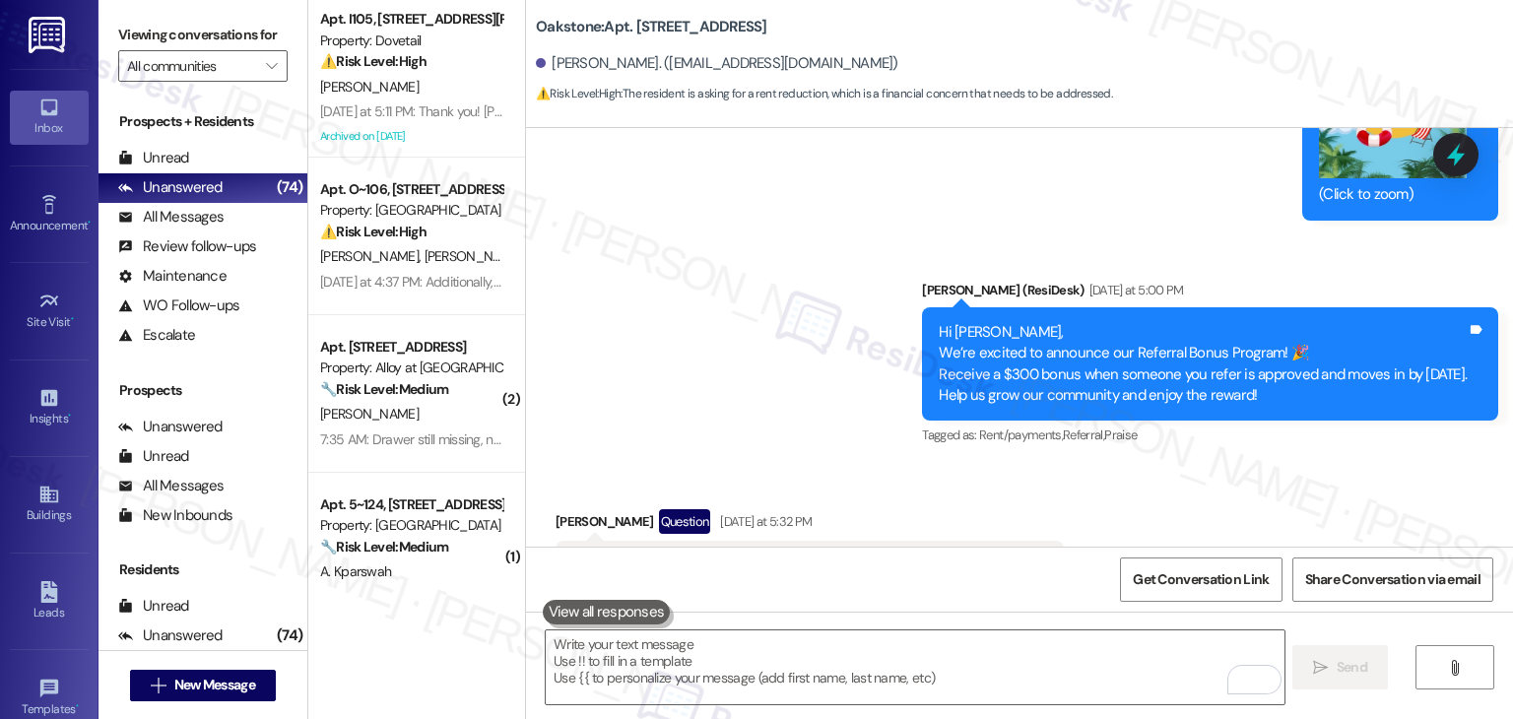
click at [1154, 465] on div "Received via SMS Adam Davis Question Yesterday at 5:32 PM I can get you some pe…" at bounding box center [1019, 550] width 987 height 170
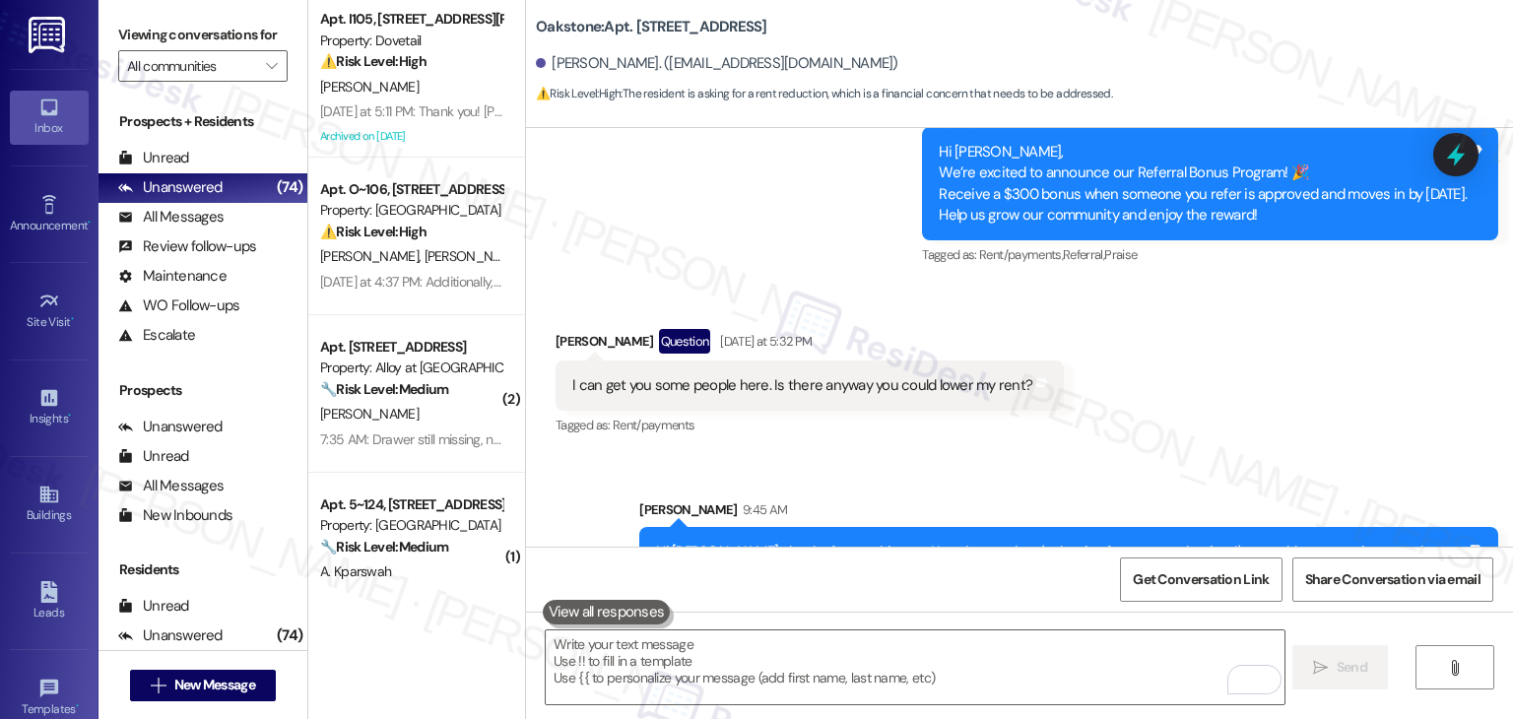
click at [1249, 455] on div "Sent via SMS Sarah 9:45 AM Hi Adam, thanks for reaching out! I understand you'r…" at bounding box center [1019, 544] width 987 height 179
click at [1166, 355] on div "Received via SMS Adam Davis Question Yesterday at 5:32 PM I can get you some pe…" at bounding box center [1019, 370] width 987 height 170
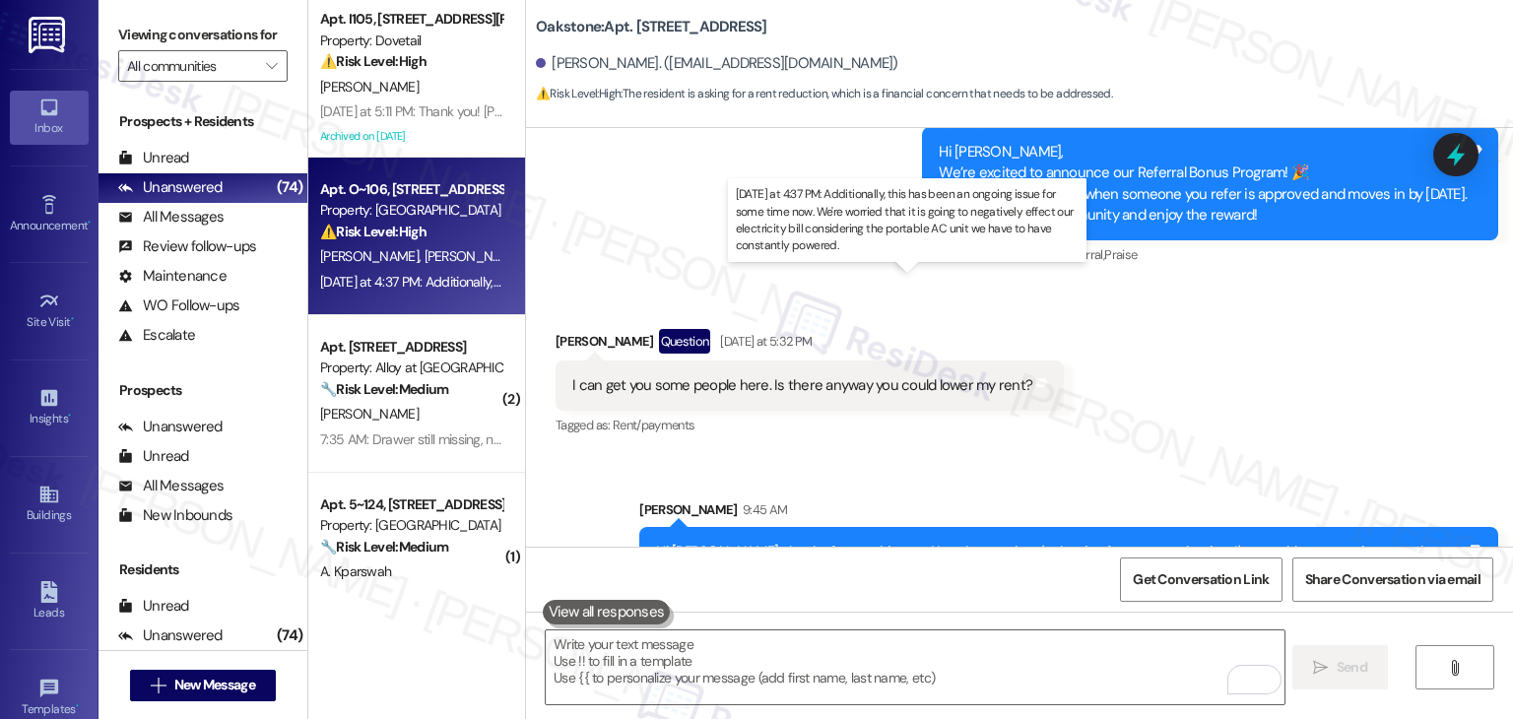
click at [444, 290] on div "Yesterday at 4:37 PM: Additionally, this has been an ongoing issue for some tim…" at bounding box center [942, 282] width 1244 height 18
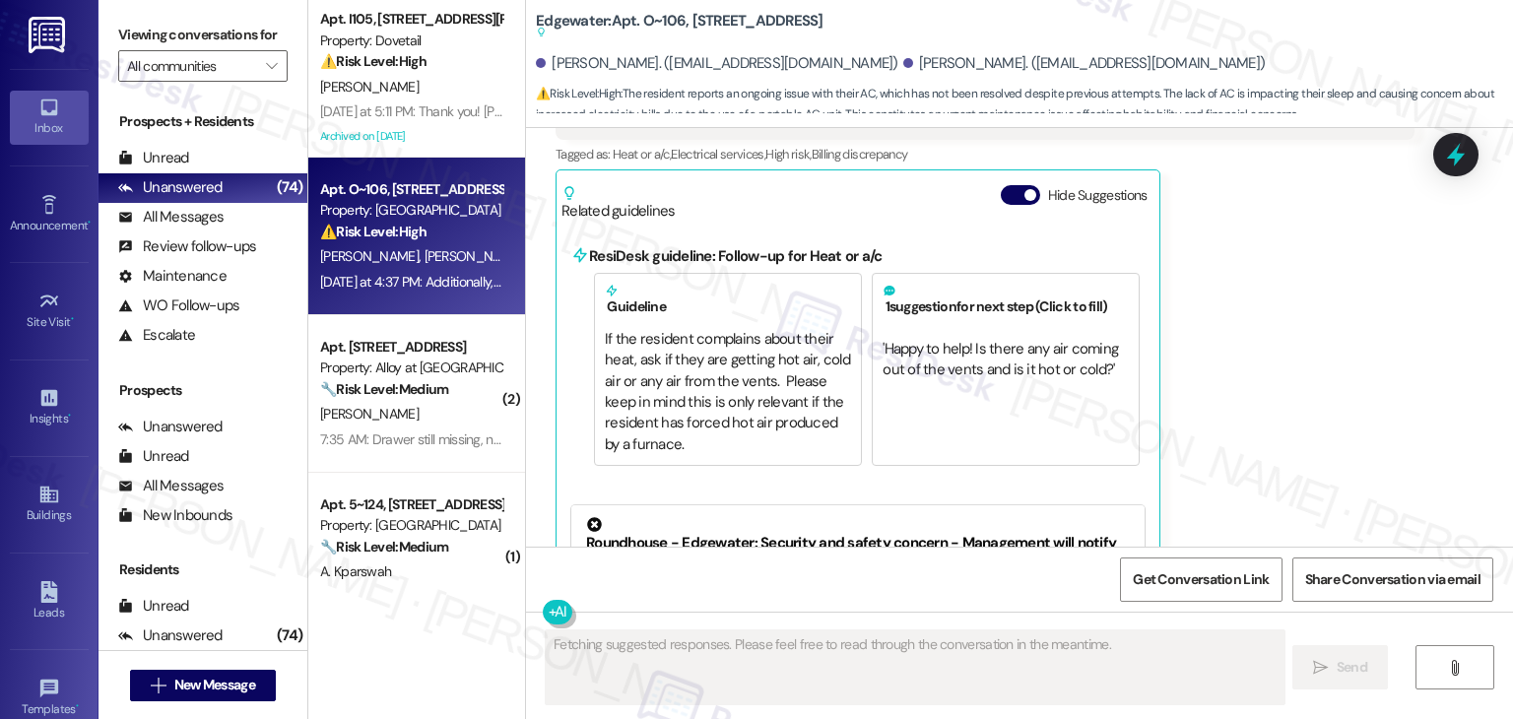
scroll to position [4132, 0]
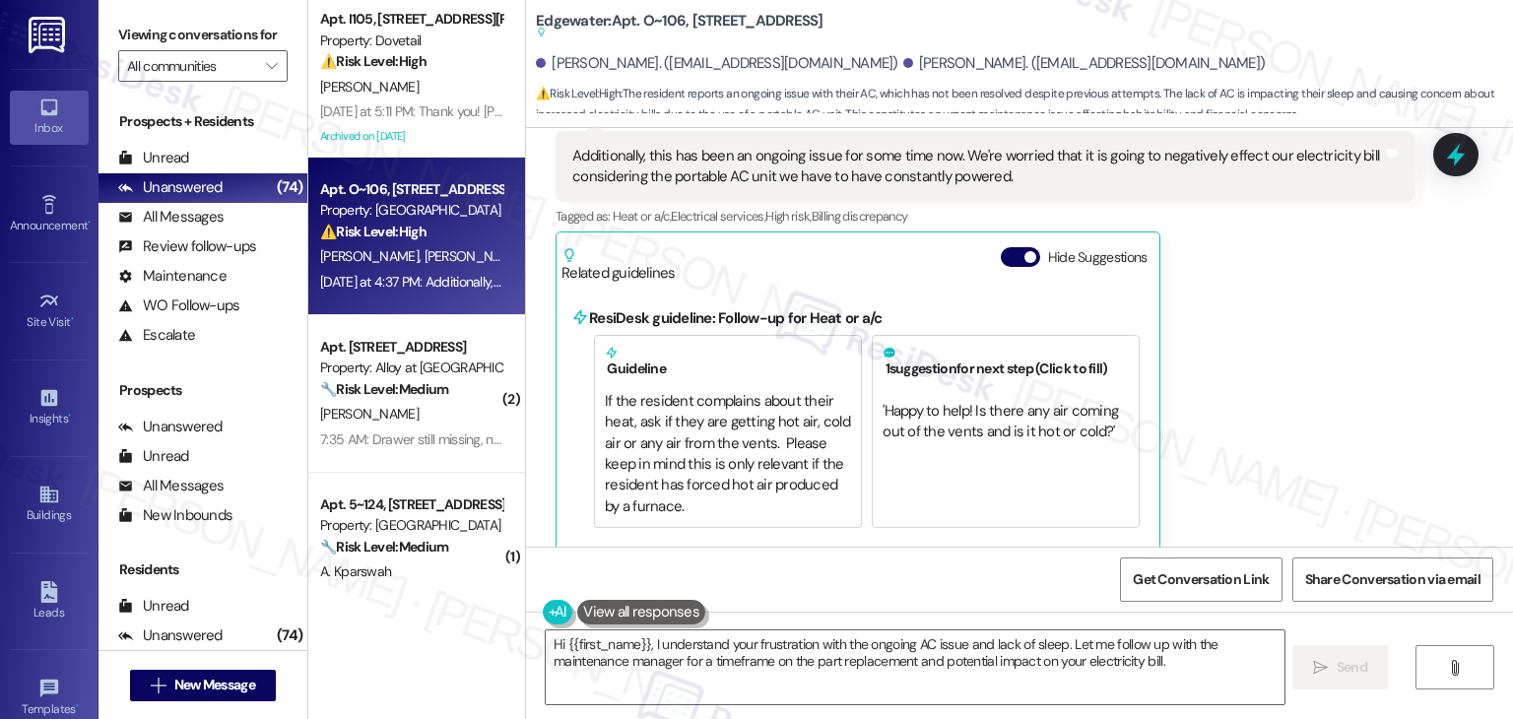
click at [1001, 247] on button "Hide Suggestions" at bounding box center [1020, 257] width 39 height 20
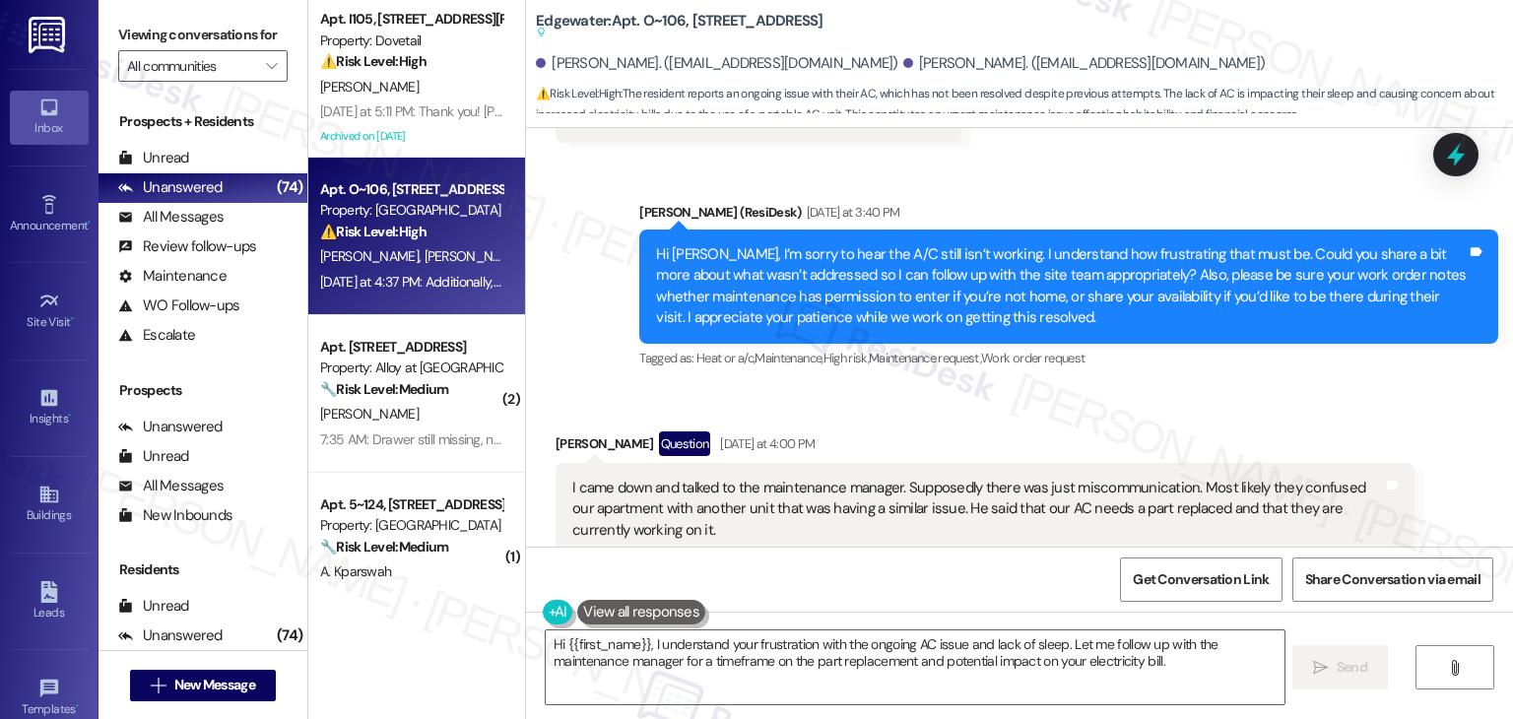
scroll to position [2981, 0]
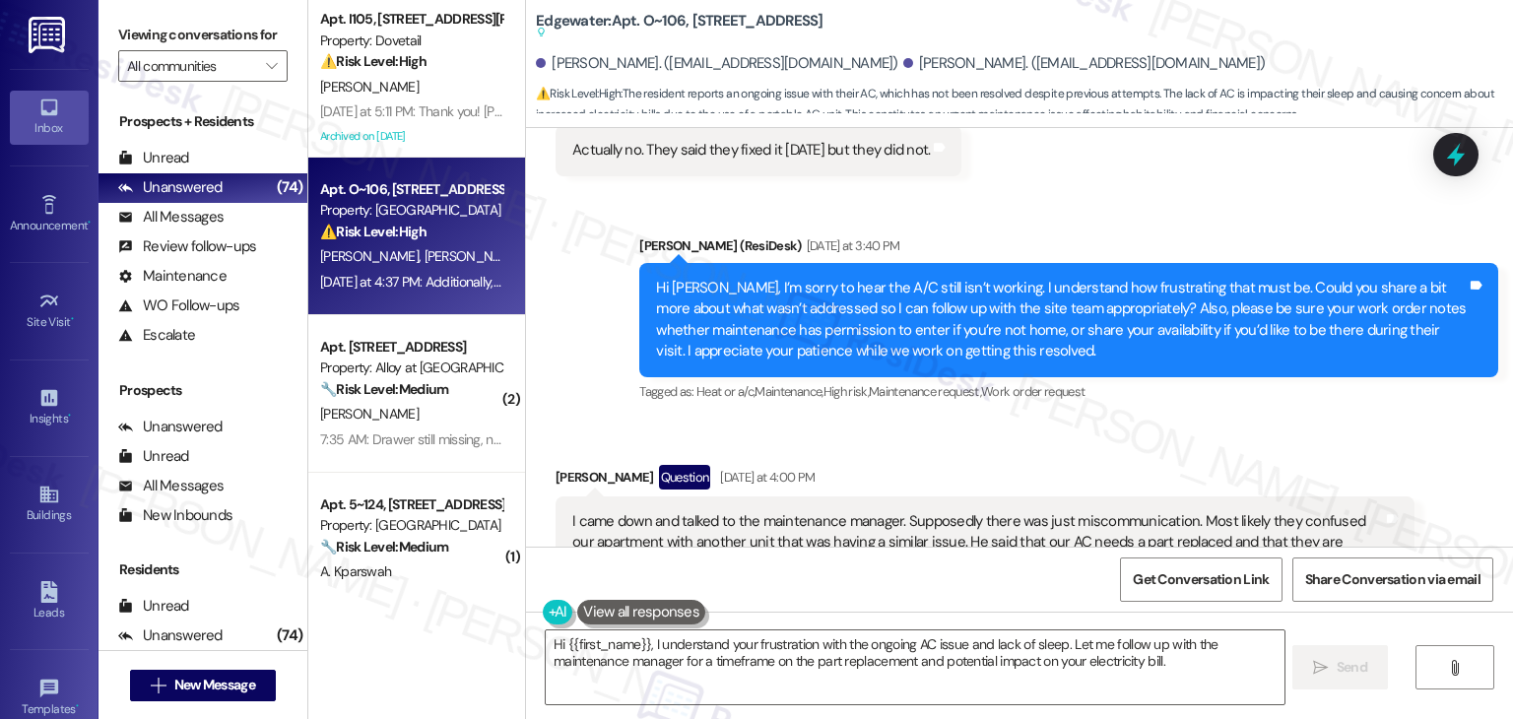
click at [920, 328] on div "Hi Jessica, I’m sorry to hear the A/C still isn’t working. I understand how fru…" at bounding box center [1061, 320] width 811 height 85
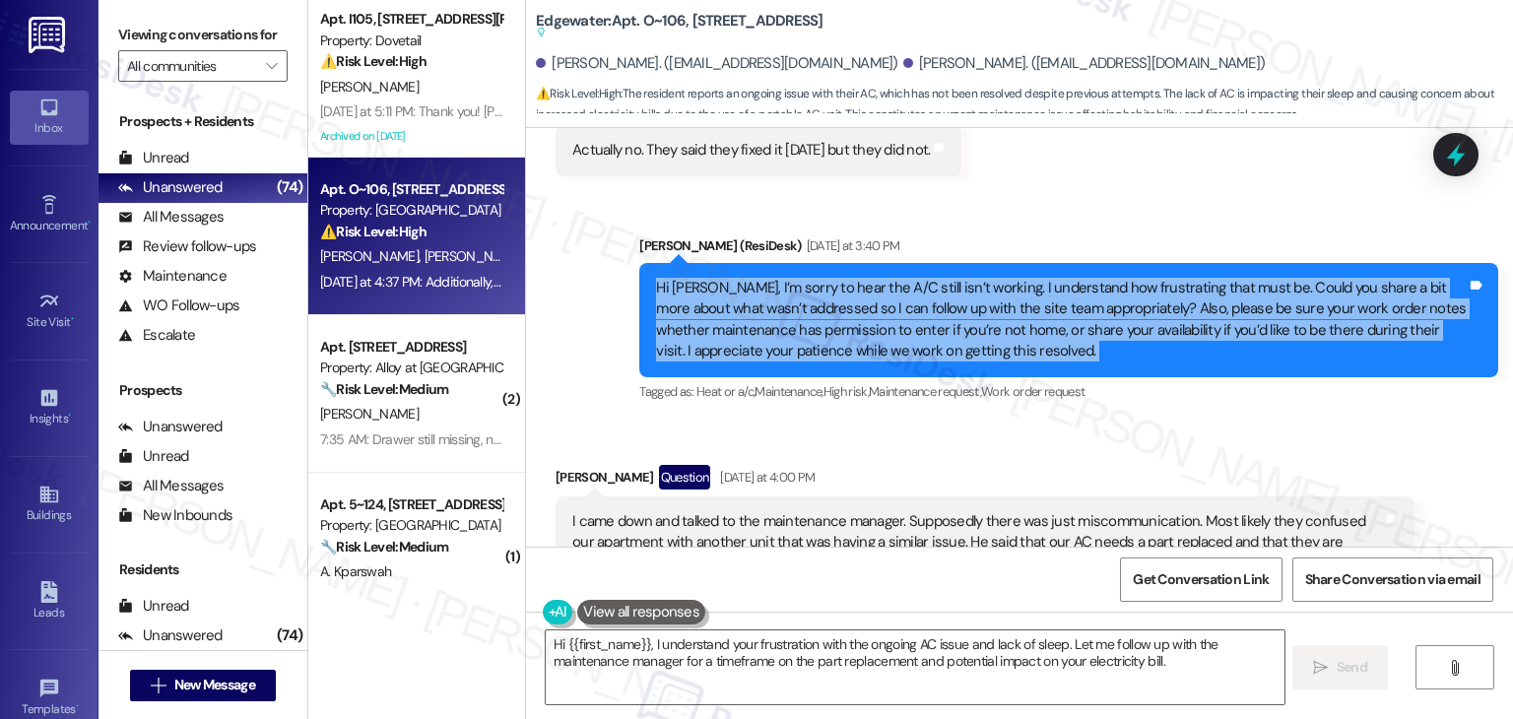
click at [920, 328] on div "Hi Jessica, I’m sorry to hear the A/C still isn’t working. I understand how fru…" at bounding box center [1061, 320] width 811 height 85
copy div "Hi Jessica, I’m sorry to hear the A/C still isn’t working. I understand how fru…"
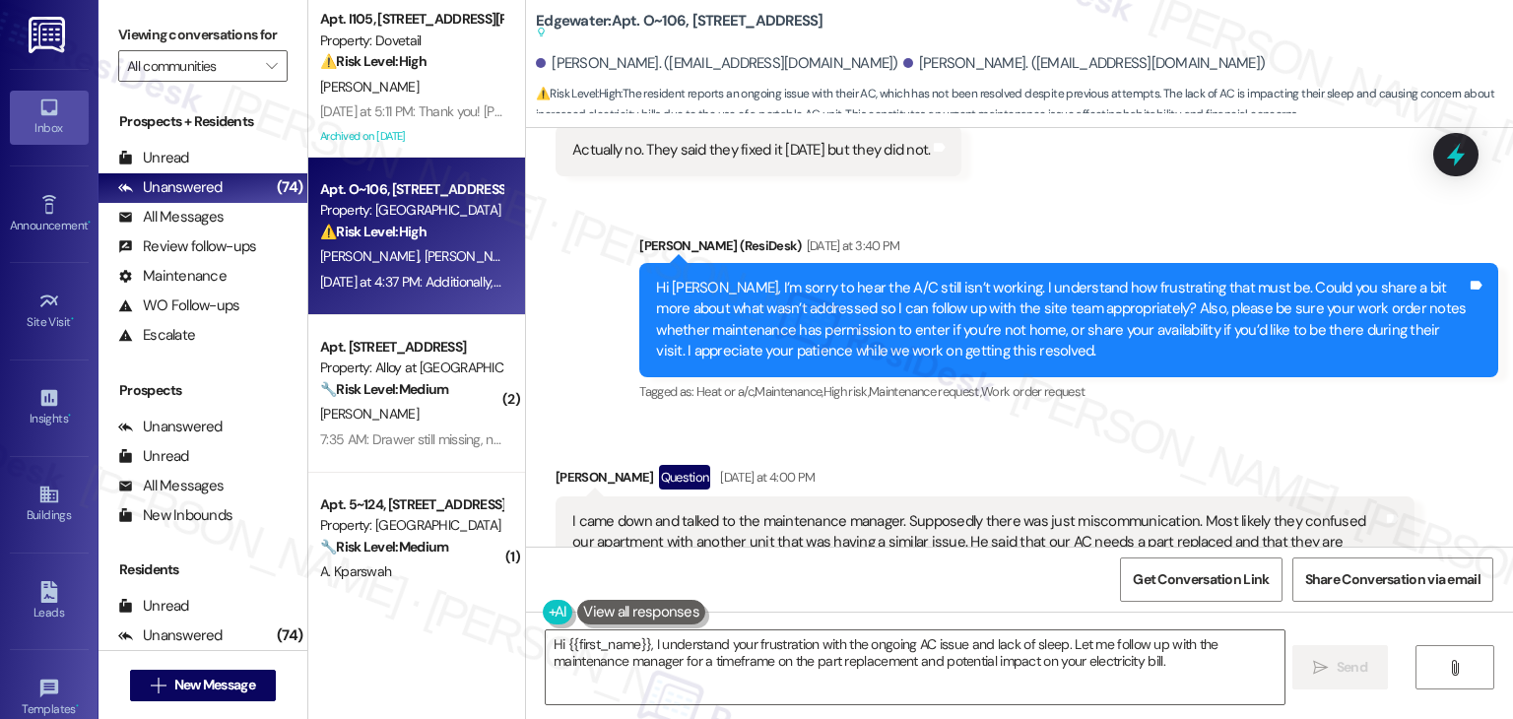
click at [1151, 465] on div "Jessica Burgess Question Yesterday at 4:00 PM" at bounding box center [985, 481] width 859 height 32
click at [838, 324] on div "Hi Jessica, I’m sorry to hear the A/C still isn’t working. I understand how fru…" at bounding box center [1061, 320] width 811 height 85
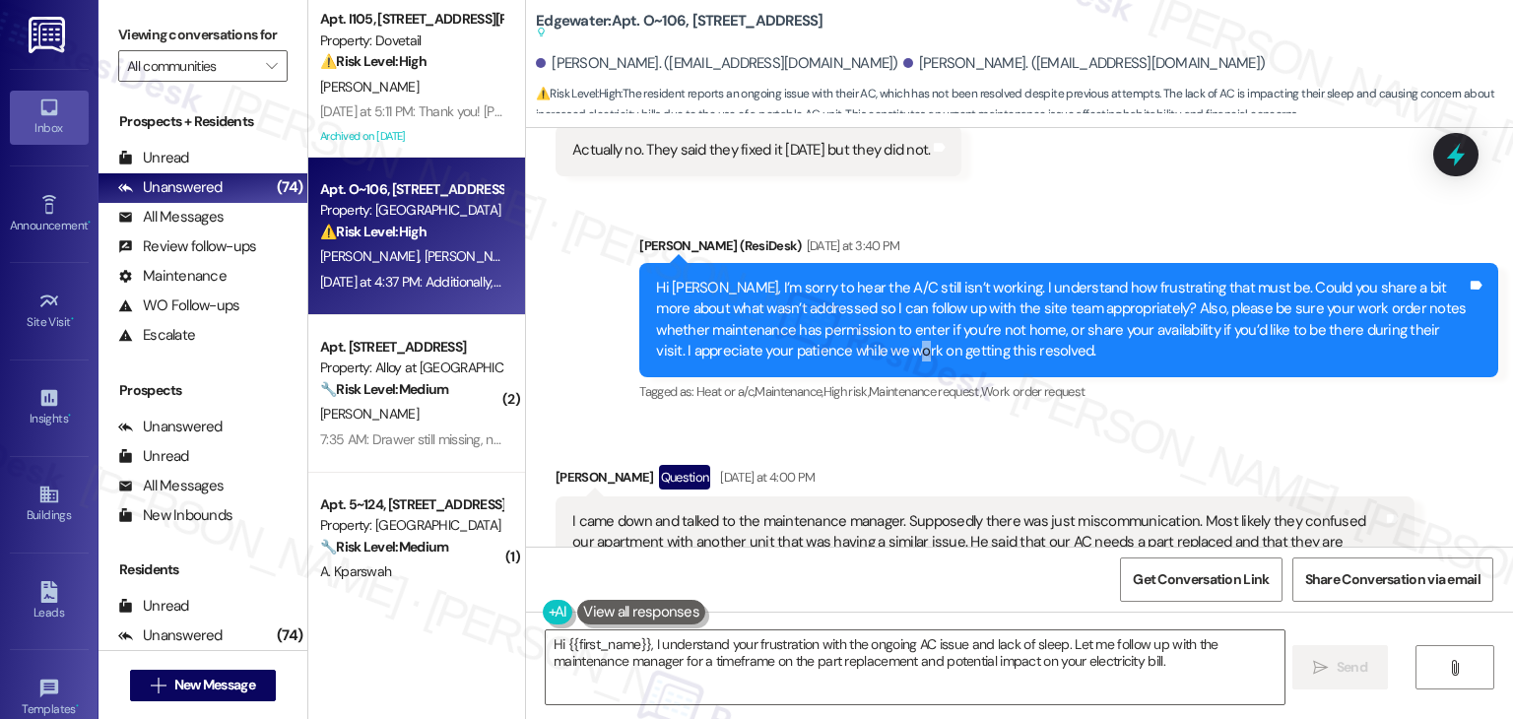
click at [838, 324] on div "Hi Jessica, I’m sorry to hear the A/C still isn’t working. I understand how fru…" at bounding box center [1061, 320] width 811 height 85
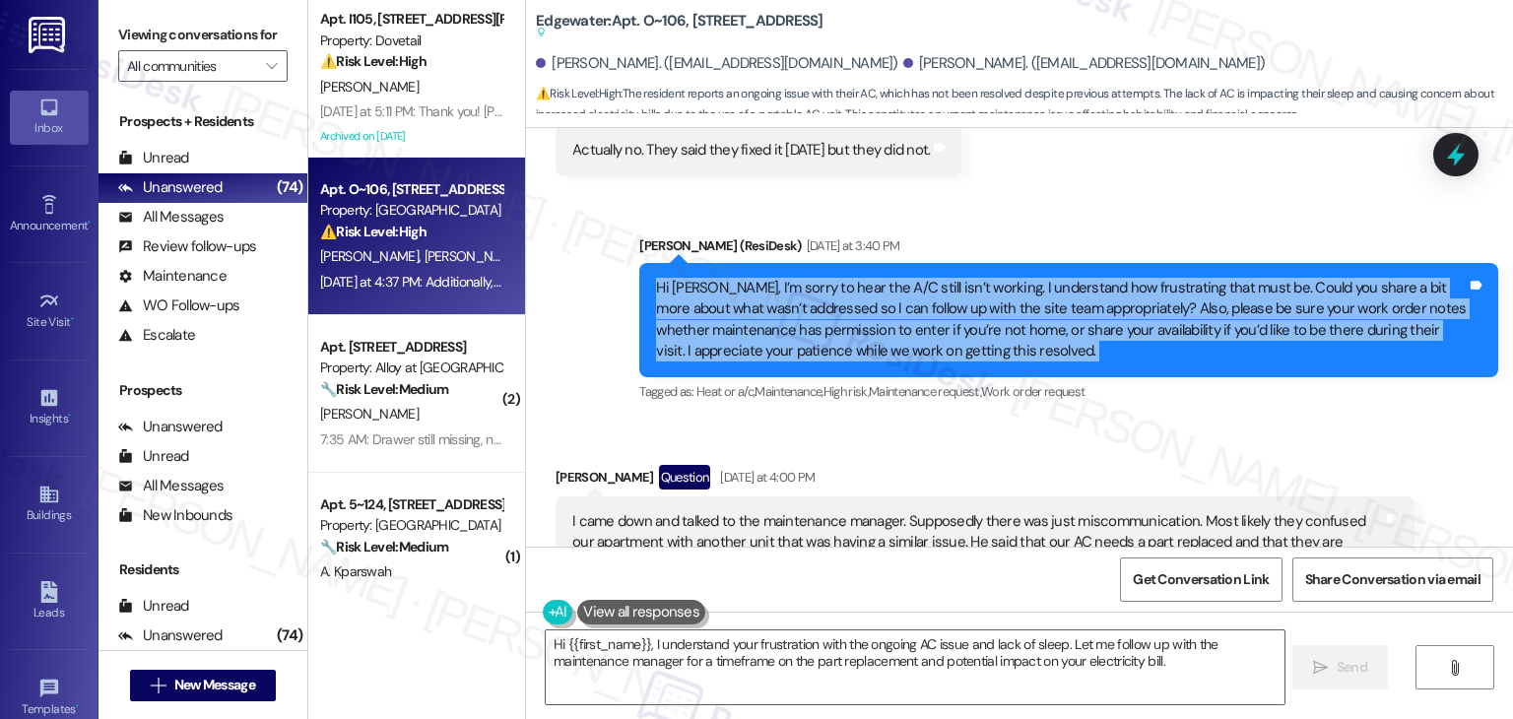
click at [838, 324] on div "Hi Jessica, I’m sorry to hear the A/C still isn’t working. I understand how fru…" at bounding box center [1061, 320] width 811 height 85
copy div "Hi Jessica, I’m sorry to hear the A/C still isn’t working. I understand how fru…"
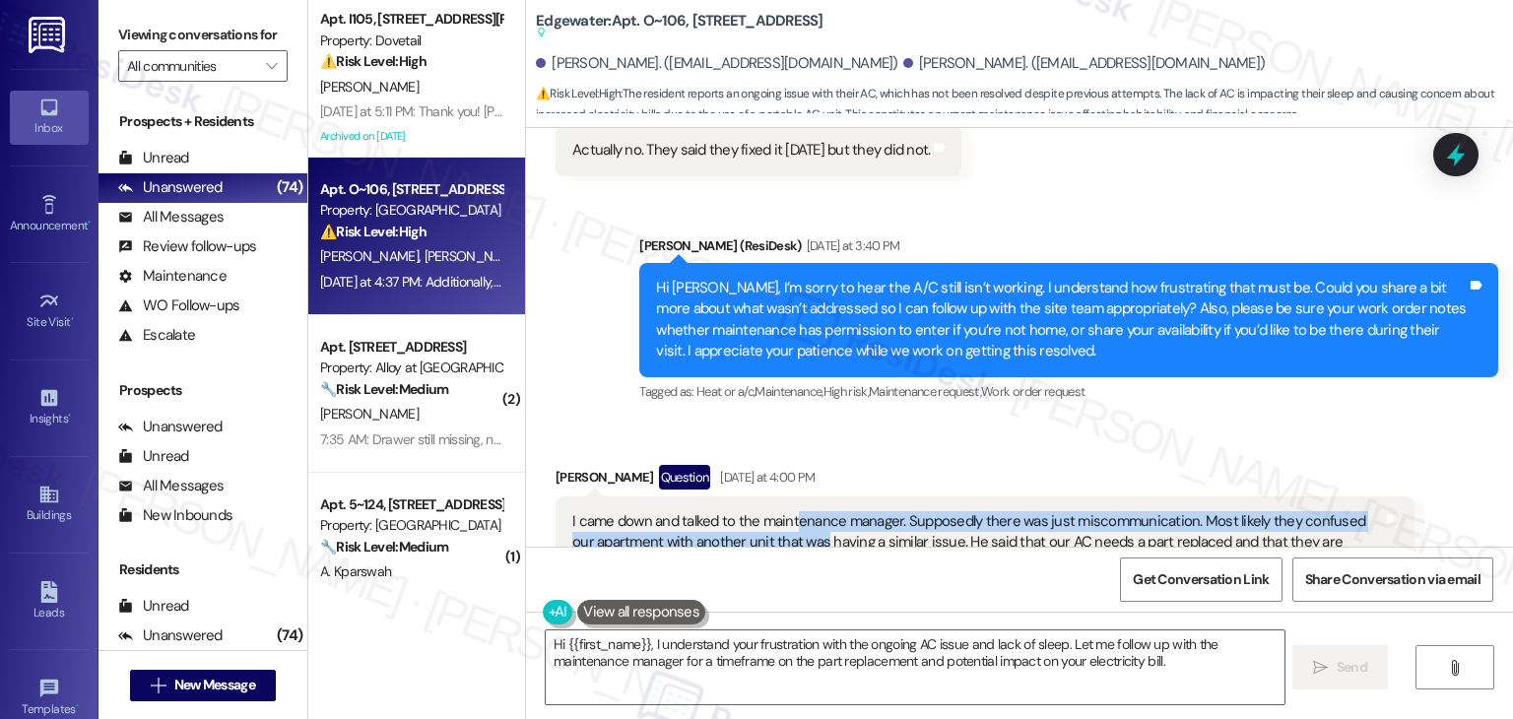
click at [787, 511] on div "I came down and talked to the maintenance manager. Supposedly there was just mi…" at bounding box center [977, 542] width 811 height 63
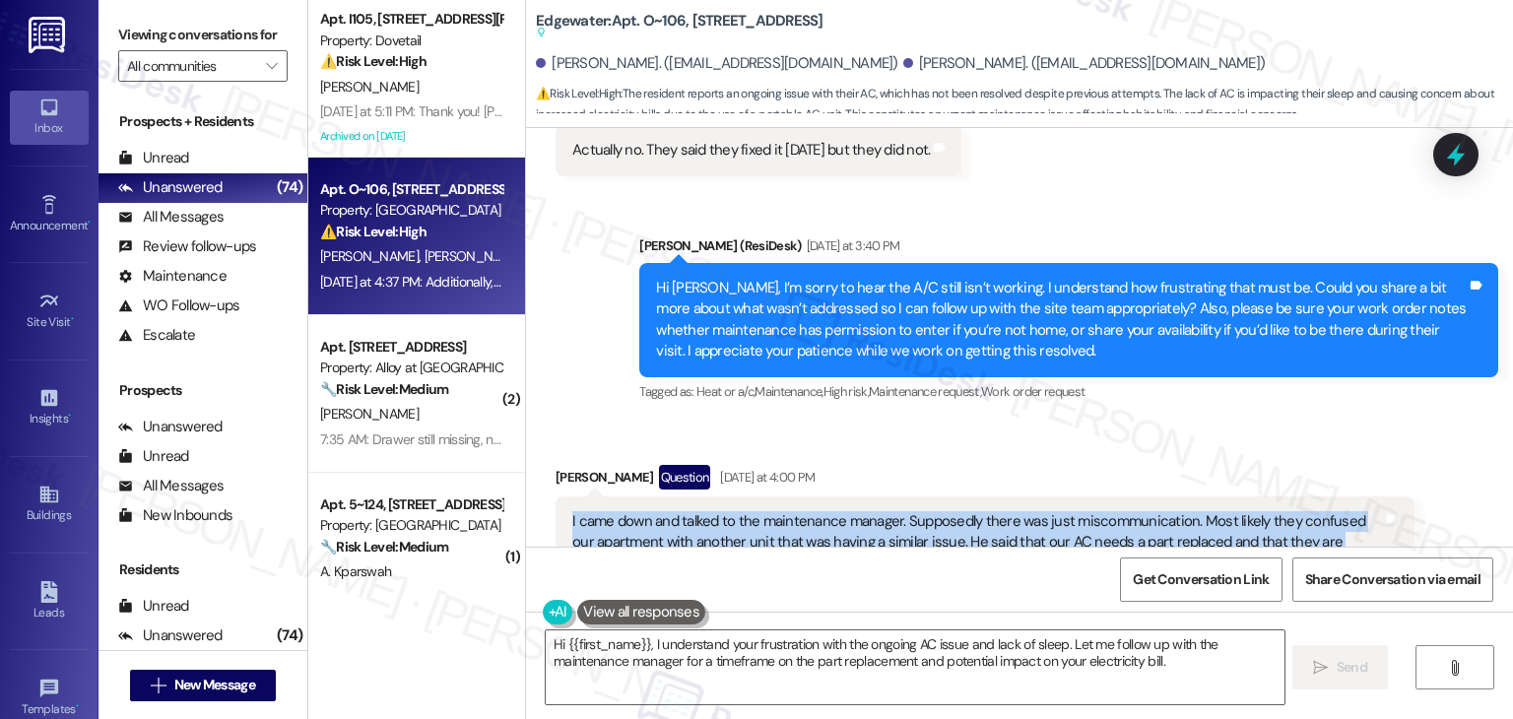
click at [787, 511] on div "I came down and talked to the maintenance manager. Supposedly there was just mi…" at bounding box center [977, 542] width 811 height 63
copy div "I came down and talked to the maintenance manager. Supposedly there was just mi…"
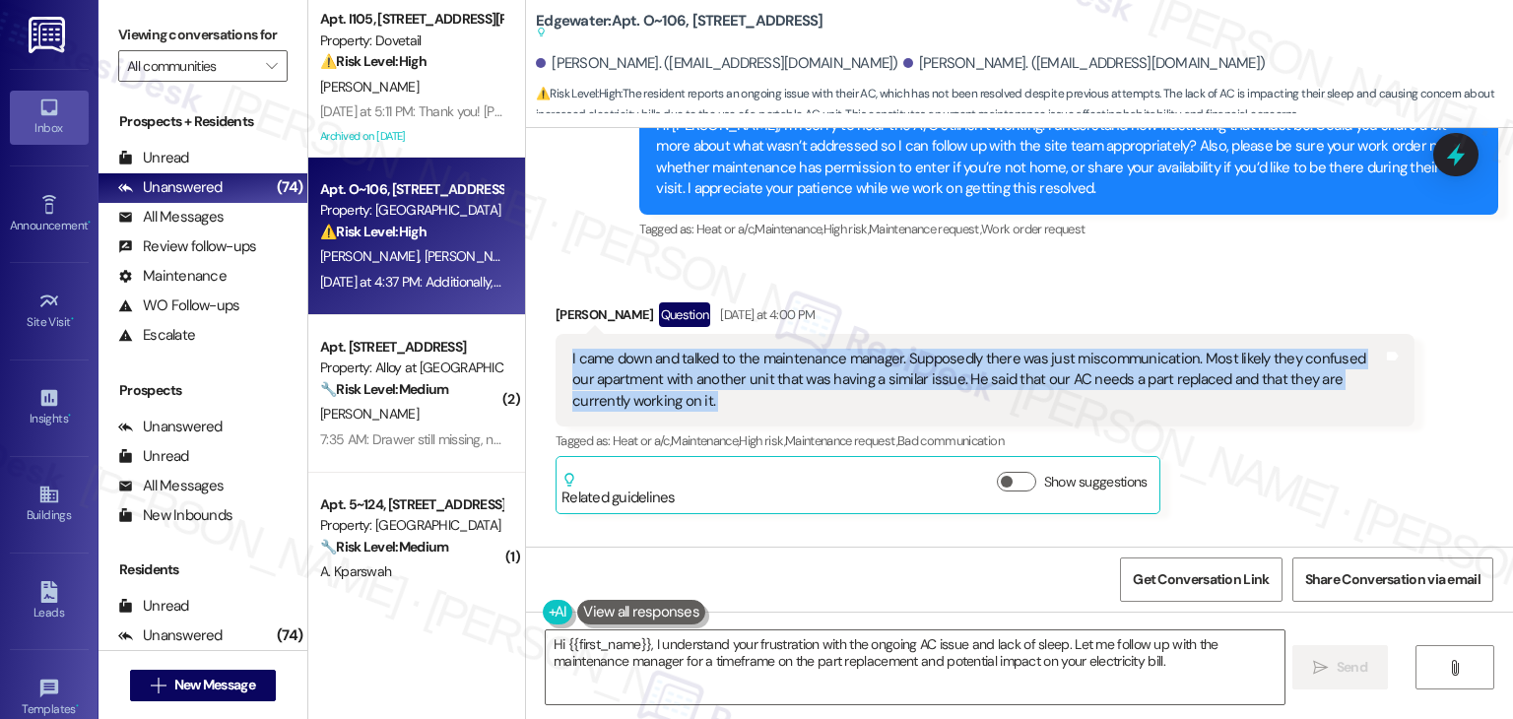
scroll to position [3178, 0]
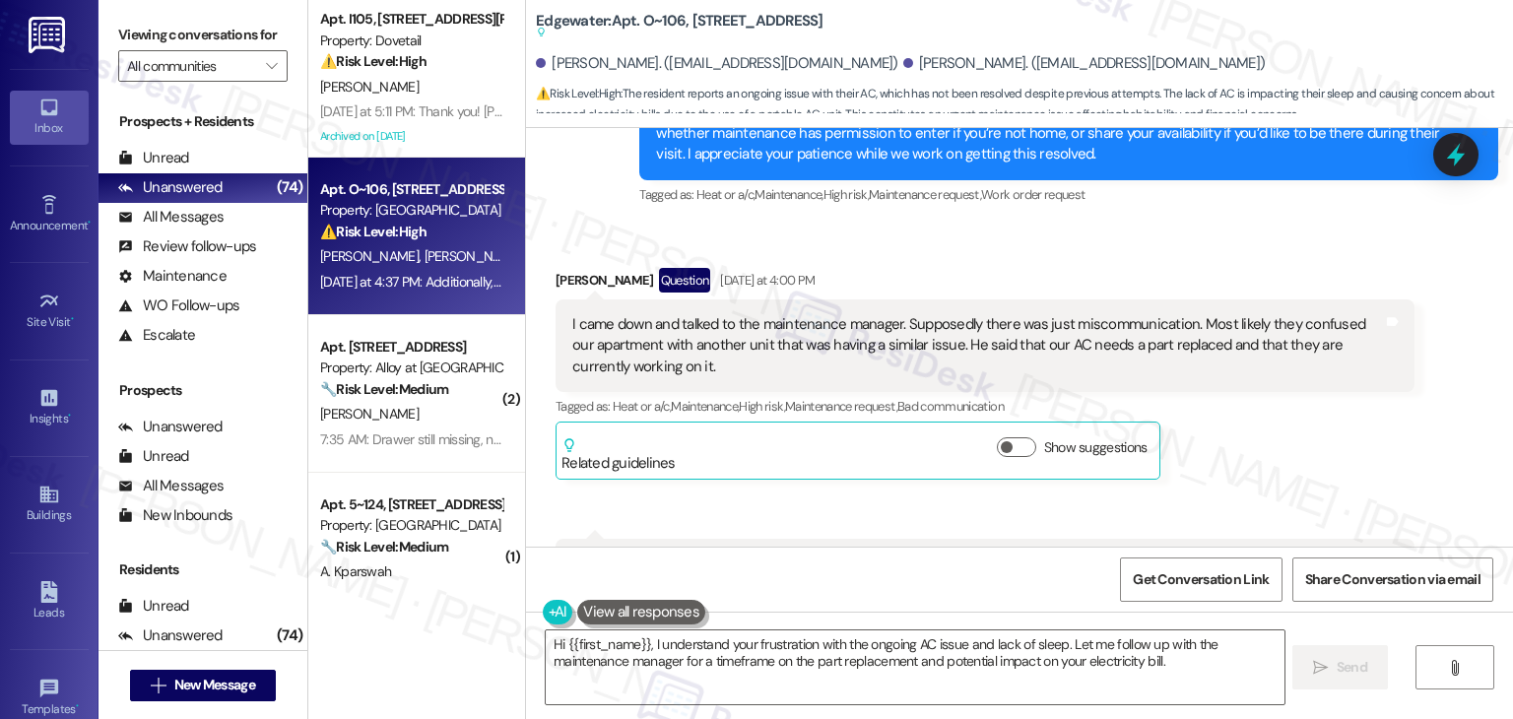
drag, startPoint x: 892, startPoint y: 104, endPoint x: 1344, endPoint y: 455, distance: 572.4
click at [1345, 455] on div "Jessica Burgess Question Yesterday at 4:00 PM I came down and talked to the mai…" at bounding box center [985, 374] width 859 height 212
click at [843, 314] on div "I came down and talked to the maintenance manager. Supposedly there was just mi…" at bounding box center [977, 345] width 811 height 63
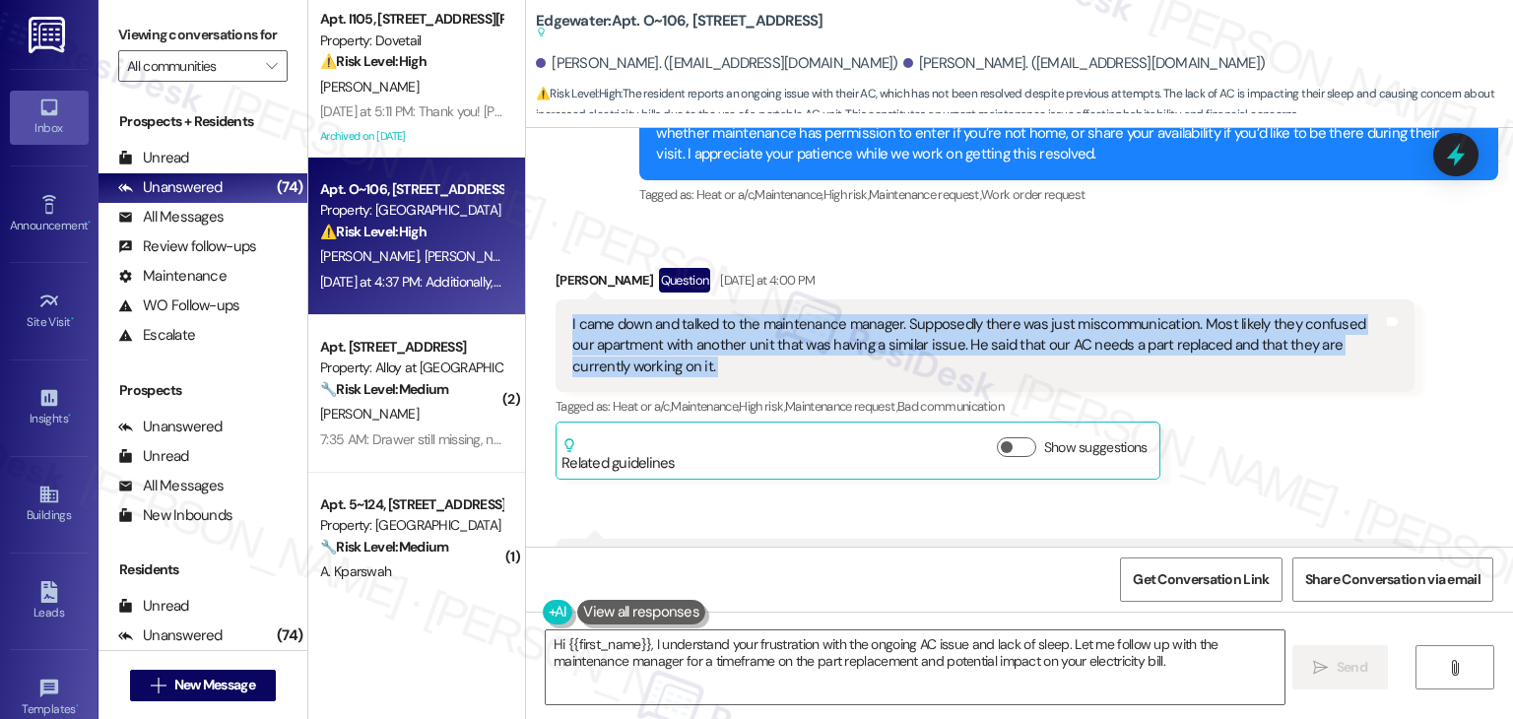
click at [843, 314] on div "I came down and talked to the maintenance manager. Supposedly there was just mi…" at bounding box center [977, 345] width 811 height 63
copy div "I came down and talked to the maintenance manager. Supposedly there was just mi…"
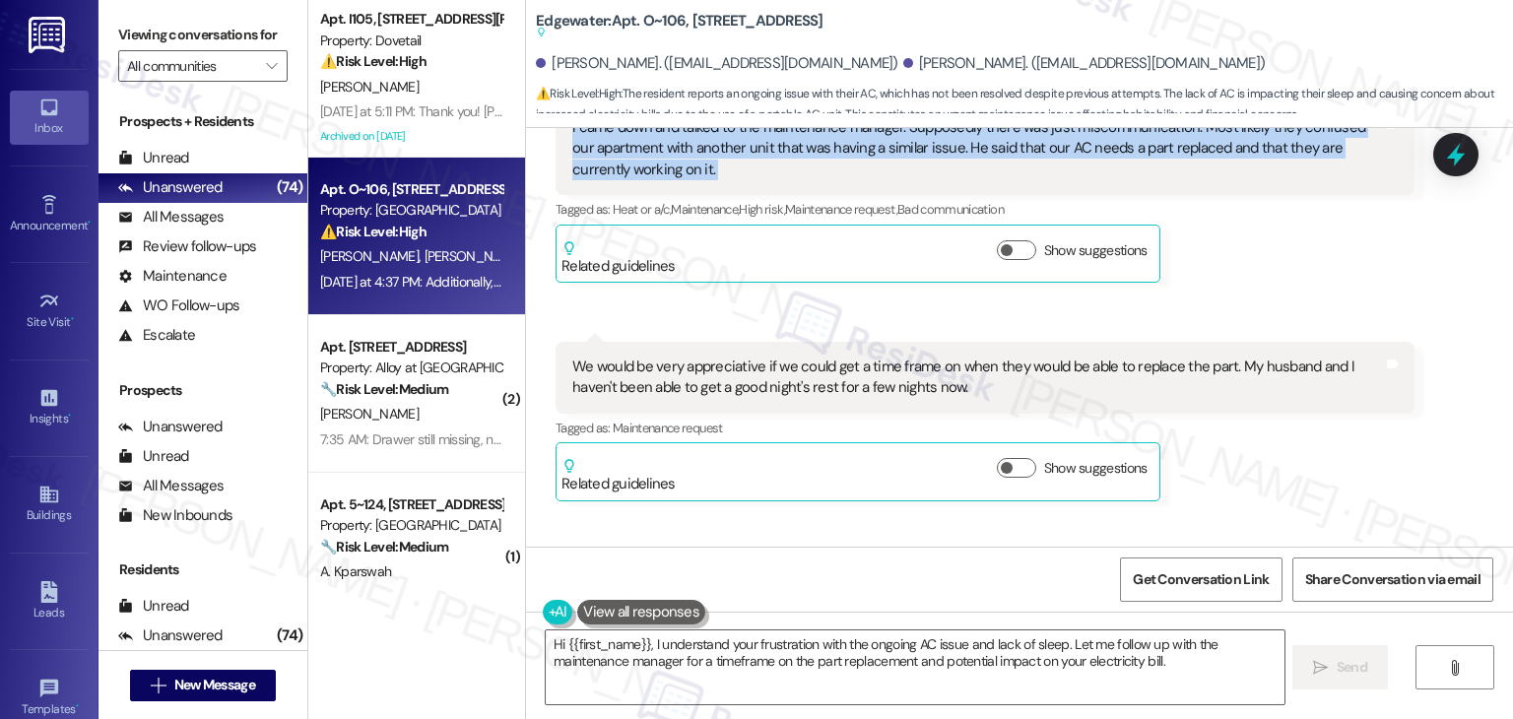
scroll to position [3079, 0]
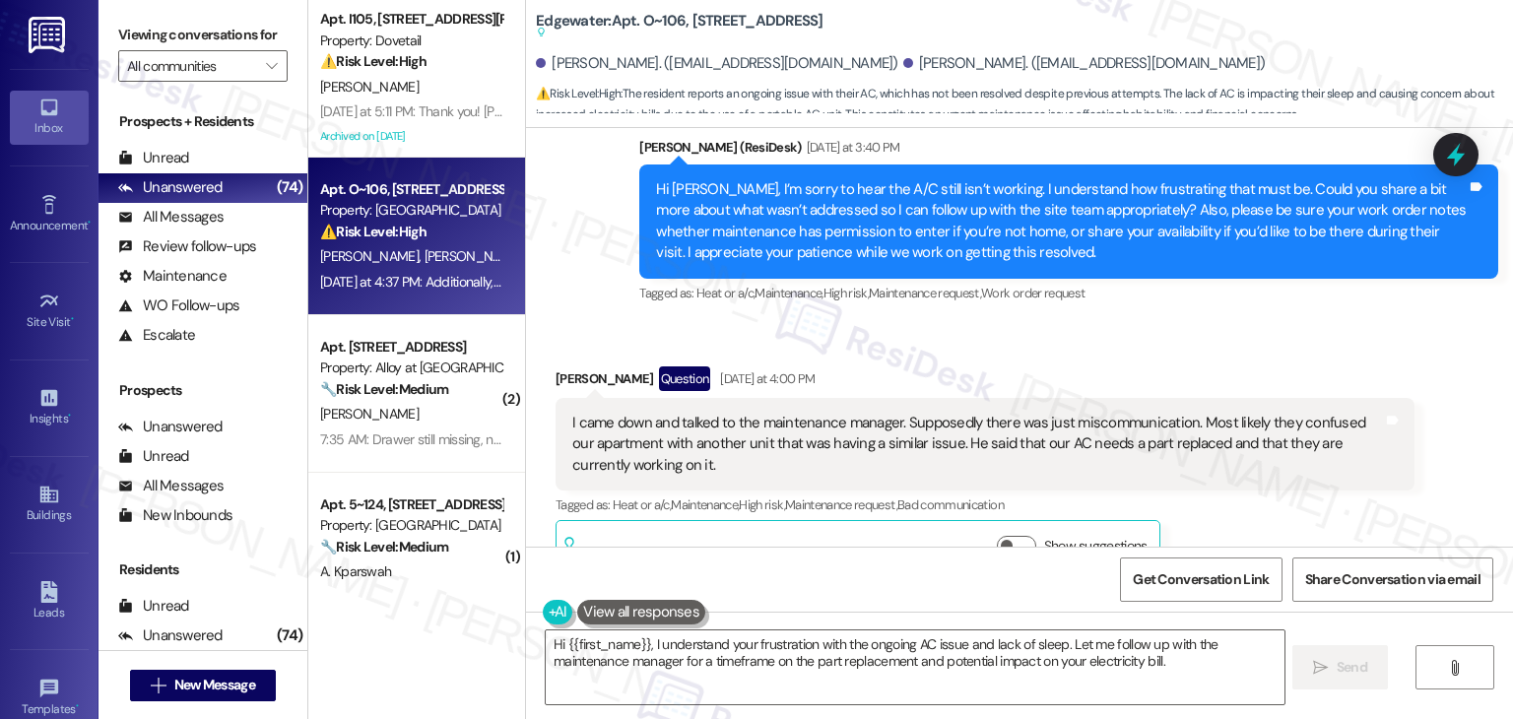
click at [840, 206] on div "Hi Jessica, I’m sorry to hear the A/C still isn’t working. I understand how fru…" at bounding box center [1061, 221] width 811 height 85
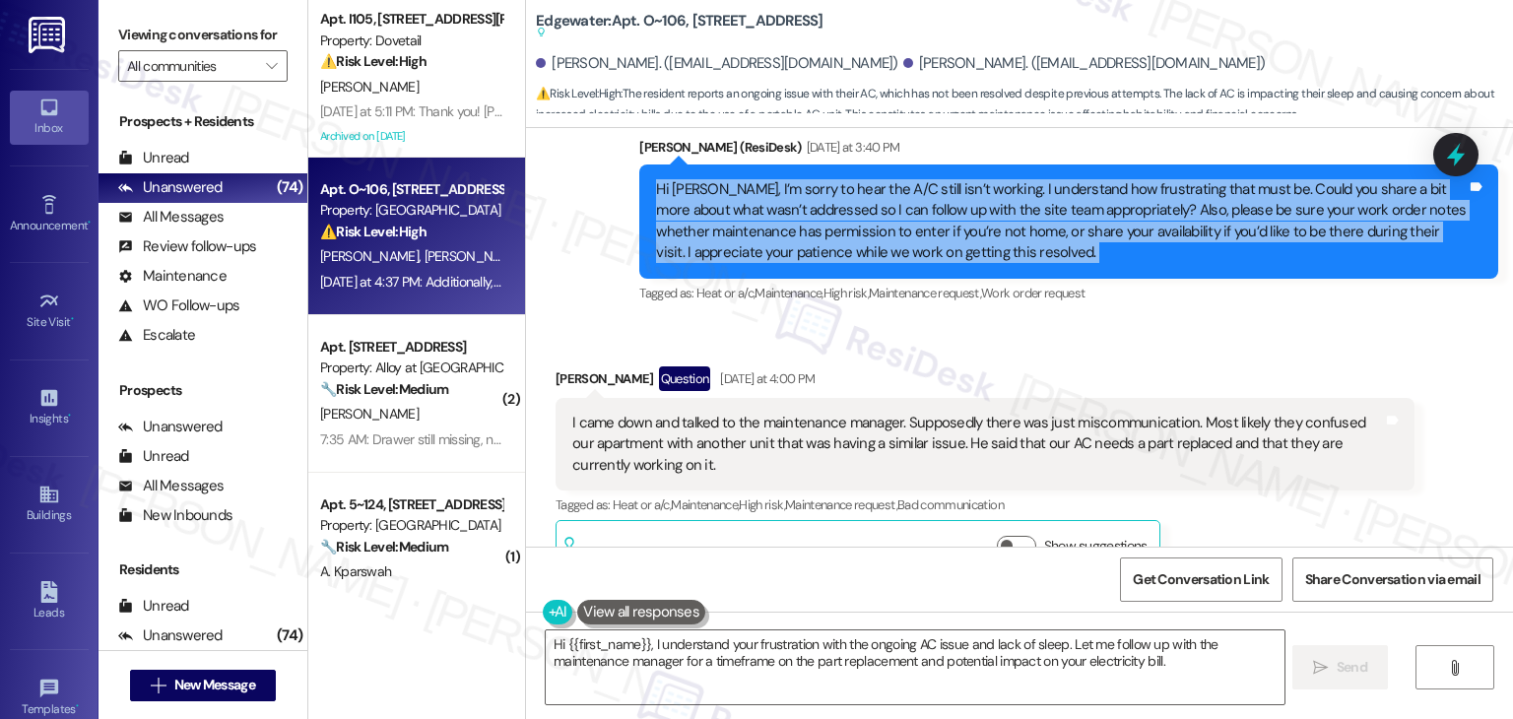
click at [840, 206] on div "Hi Jessica, I’m sorry to hear the A/C still isn’t working. I understand how fru…" at bounding box center [1061, 221] width 811 height 85
copy div "Hi Jessica, I’m sorry to hear the A/C still isn’t working. I understand how fru…"
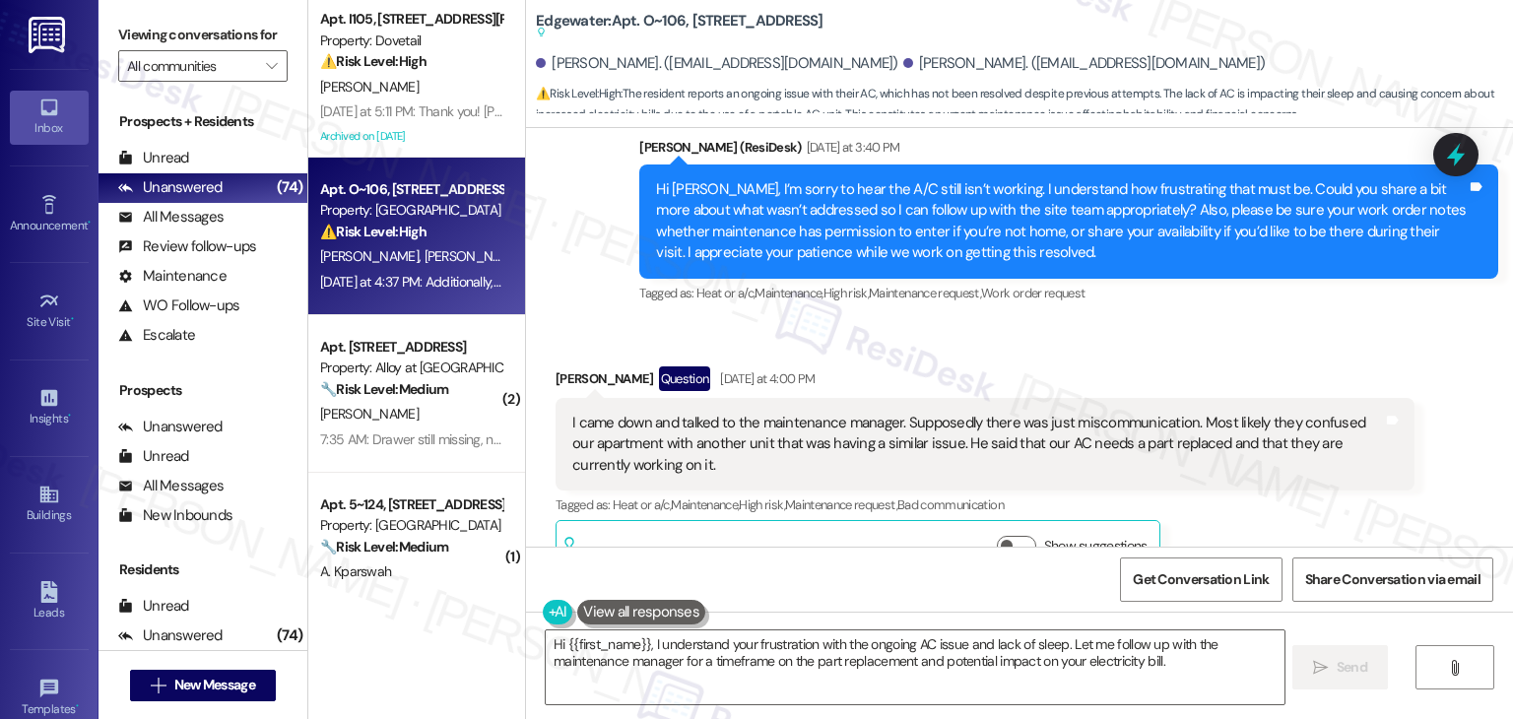
click at [823, 415] on div "I came down and talked to the maintenance manager. Supposedly there was just mi…" at bounding box center [977, 444] width 811 height 63
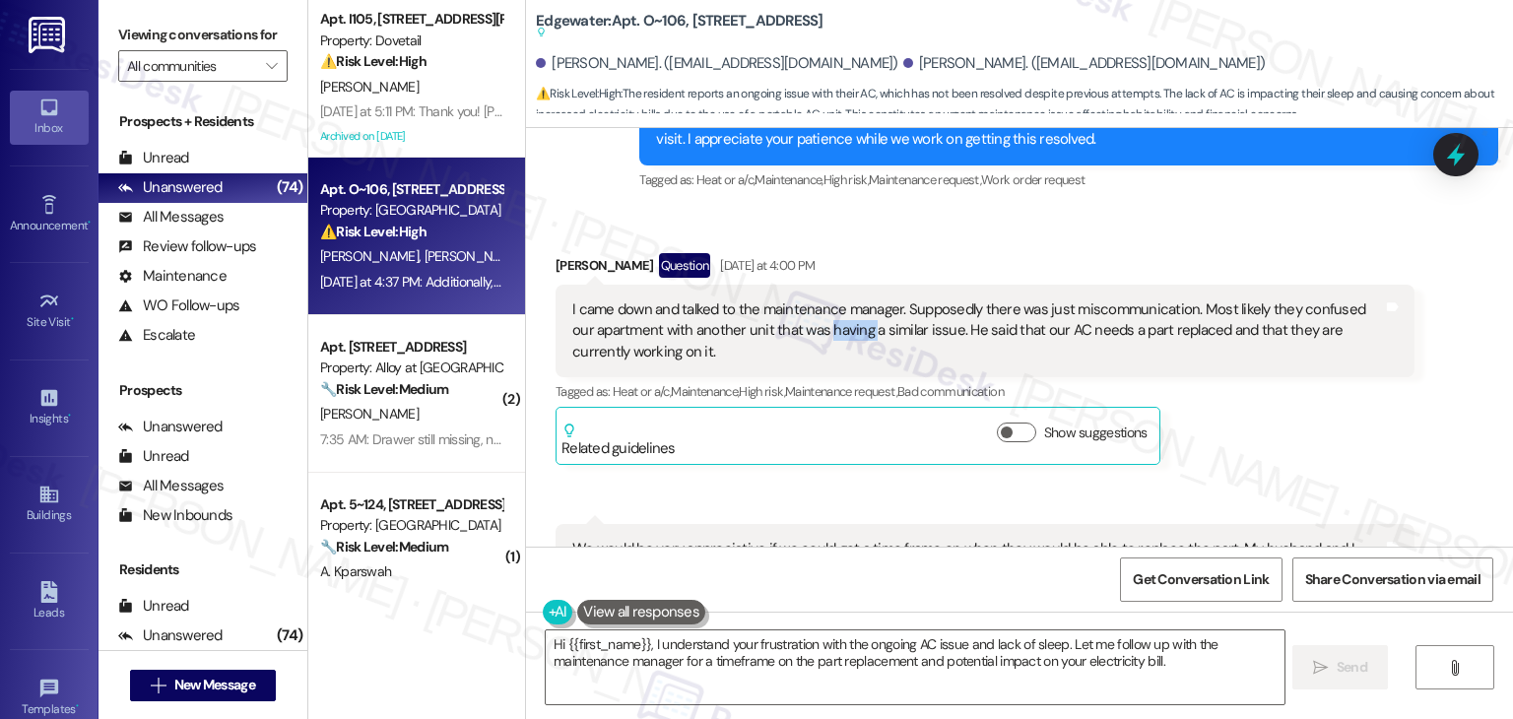
scroll to position [3276, 0]
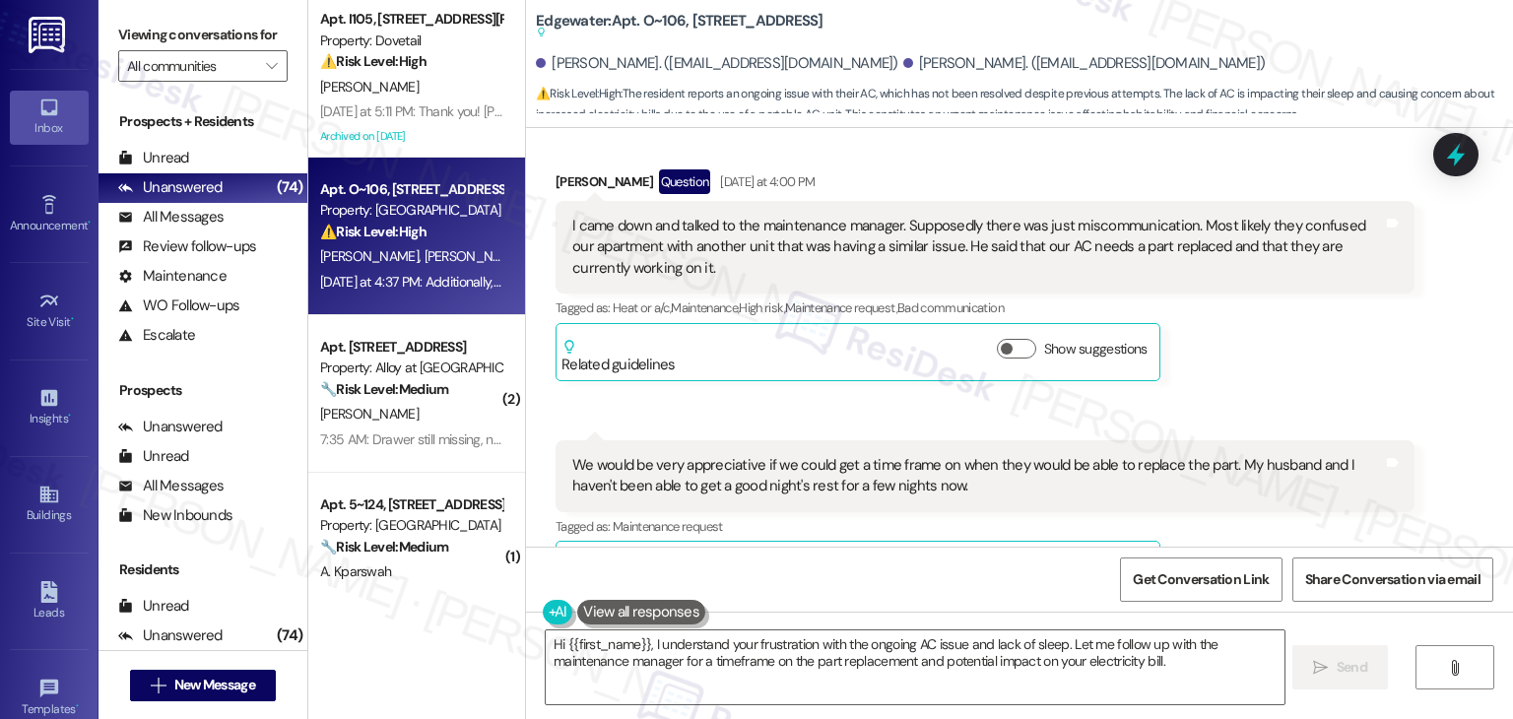
click at [734, 455] on div "We would be very appreciative if we could get a time frame on when they would b…" at bounding box center [977, 476] width 811 height 42
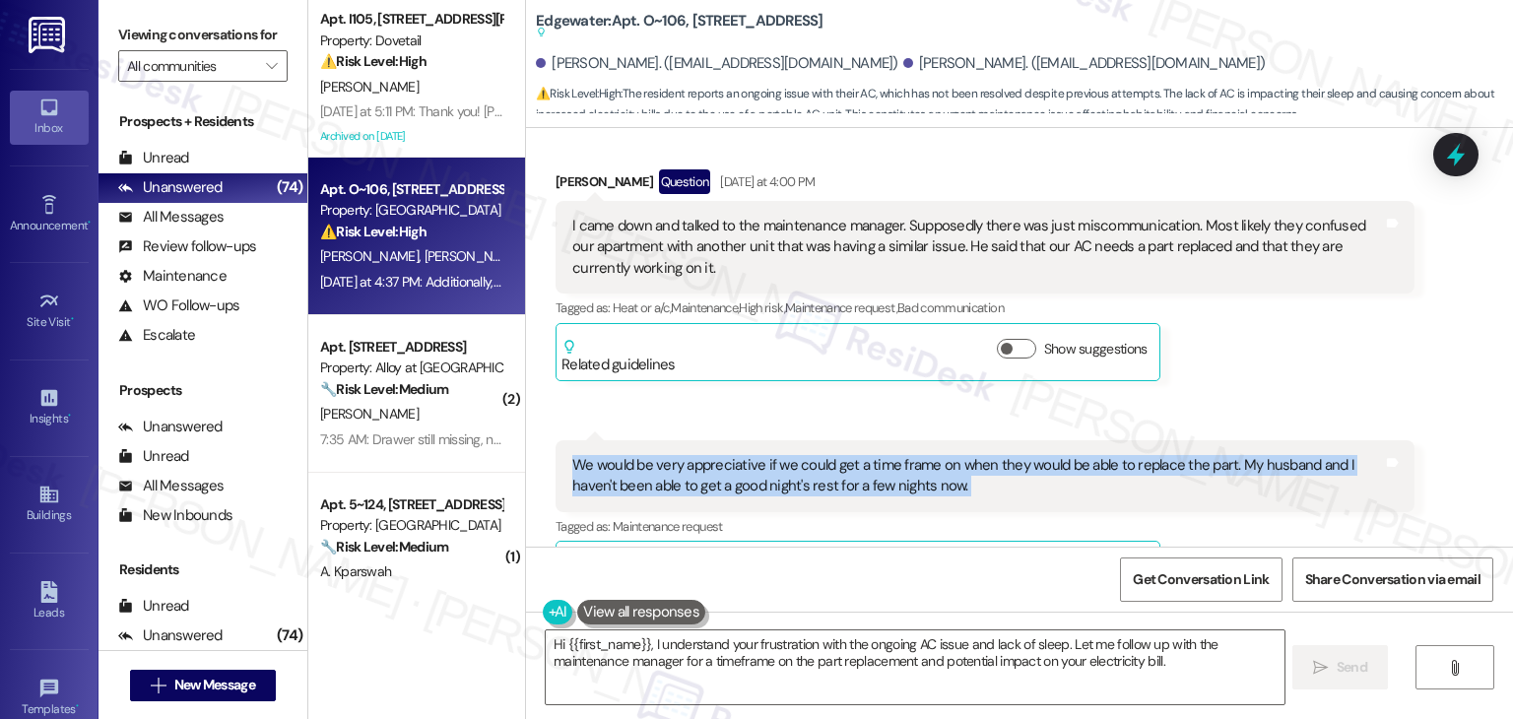
click at [733, 455] on div "We would be very appreciative if we could get a time frame on when they would b…" at bounding box center [977, 476] width 811 height 42
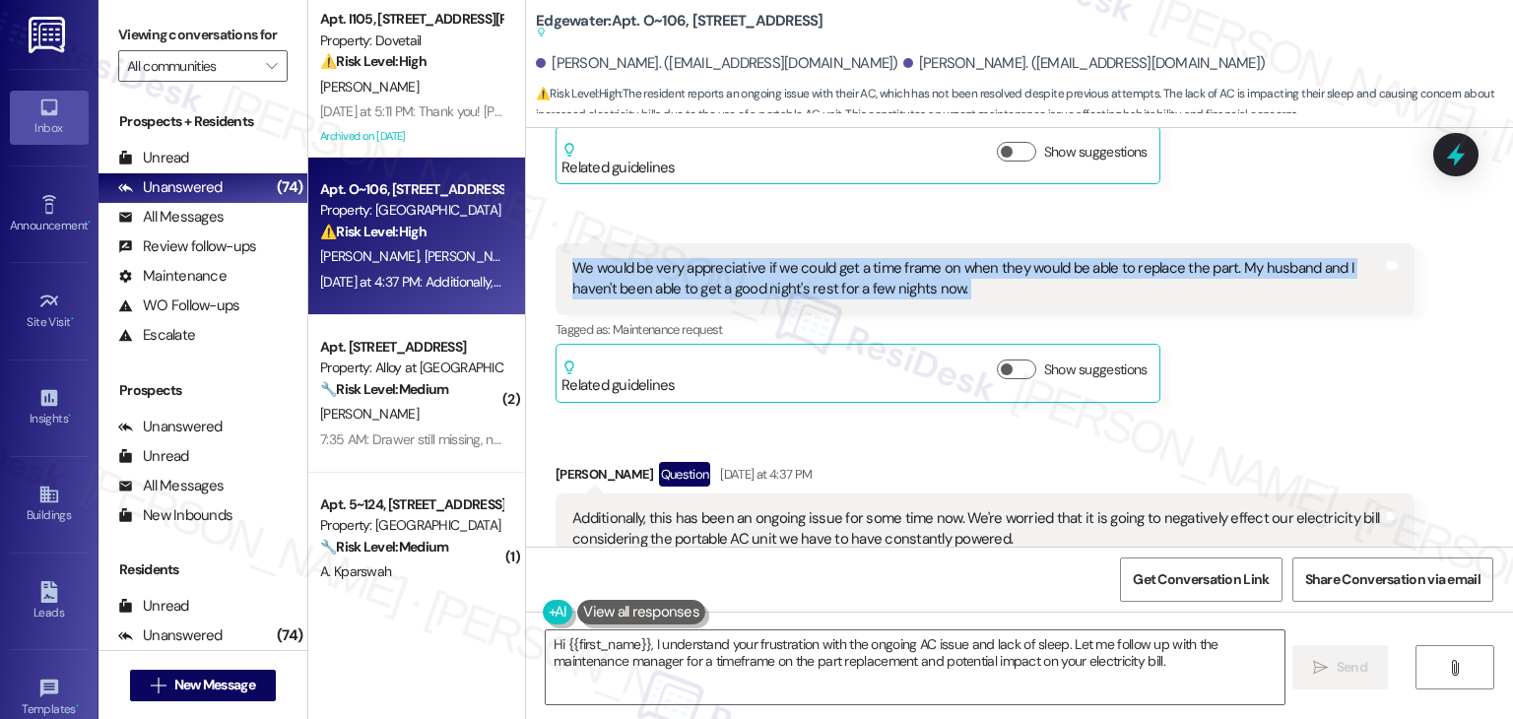
scroll to position [3572, 0]
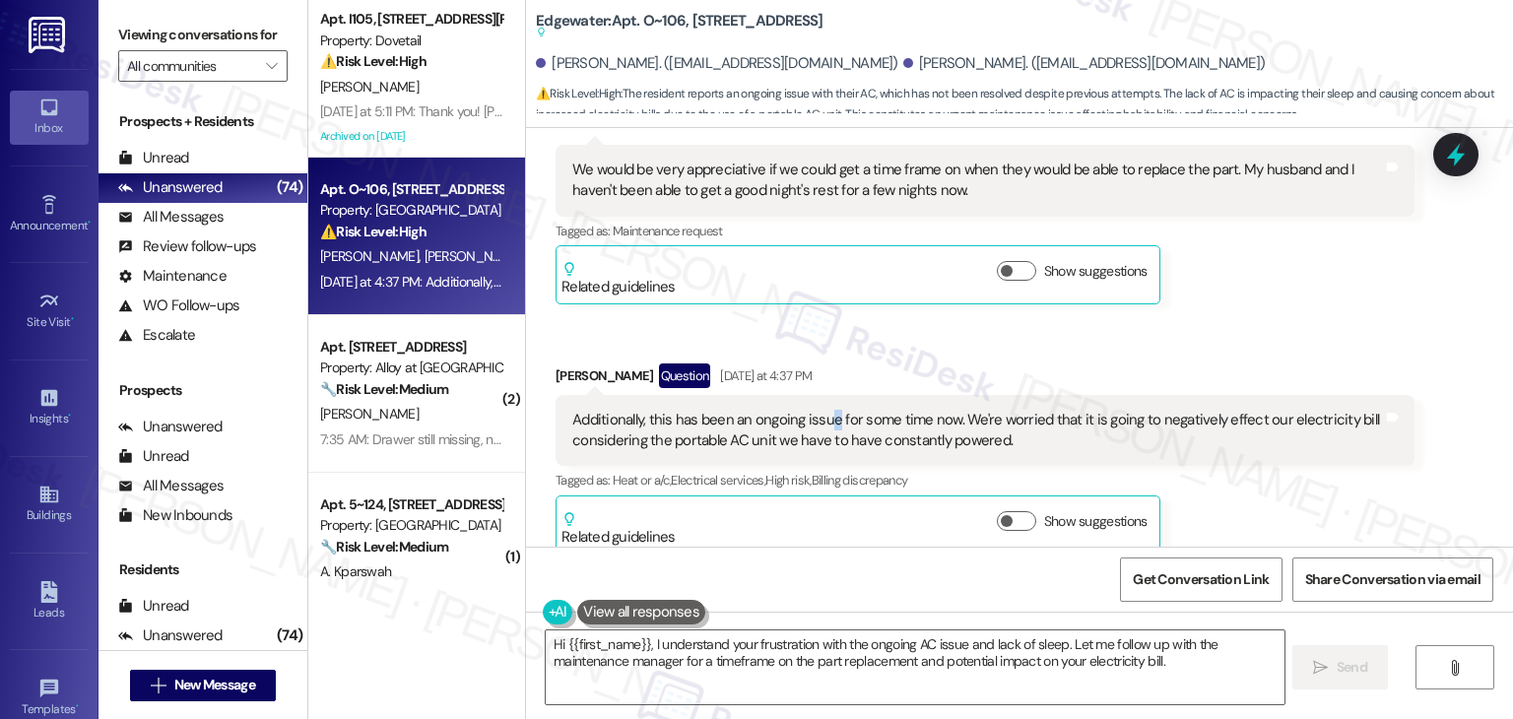
click at [819, 395] on div "Additionally, this has been an ongoing issue for some time now. We're worried t…" at bounding box center [985, 431] width 859 height 72
click at [819, 410] on div "Additionally, this has been an ongoing issue for some time now. We're worried t…" at bounding box center [977, 431] width 811 height 42
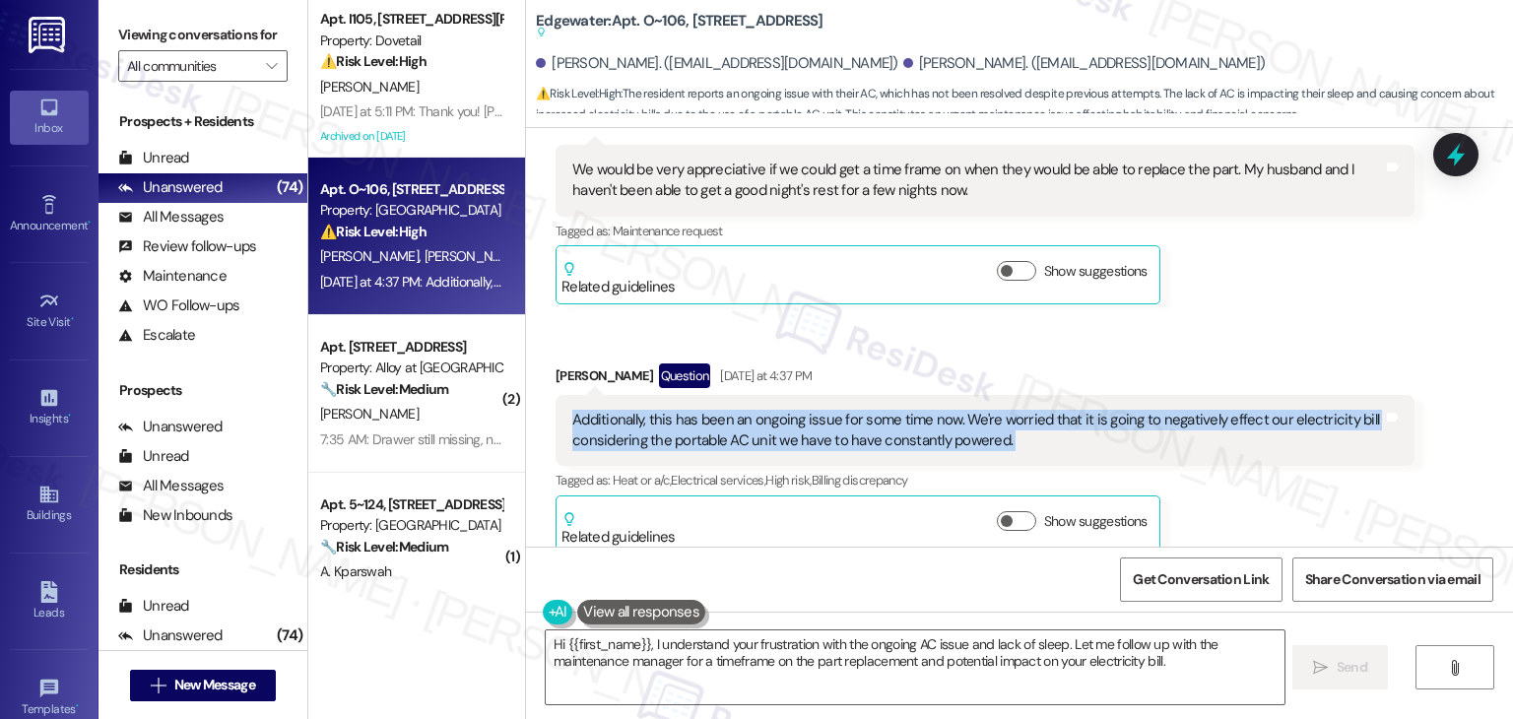
click at [819, 410] on div "Additionally, this has been an ongoing issue for some time now. We're worried t…" at bounding box center [977, 431] width 811 height 42
click at [859, 648] on textarea "Hi {{first_name}}, I understand your frustration with the ongoing AC issue and …" at bounding box center [915, 668] width 738 height 74
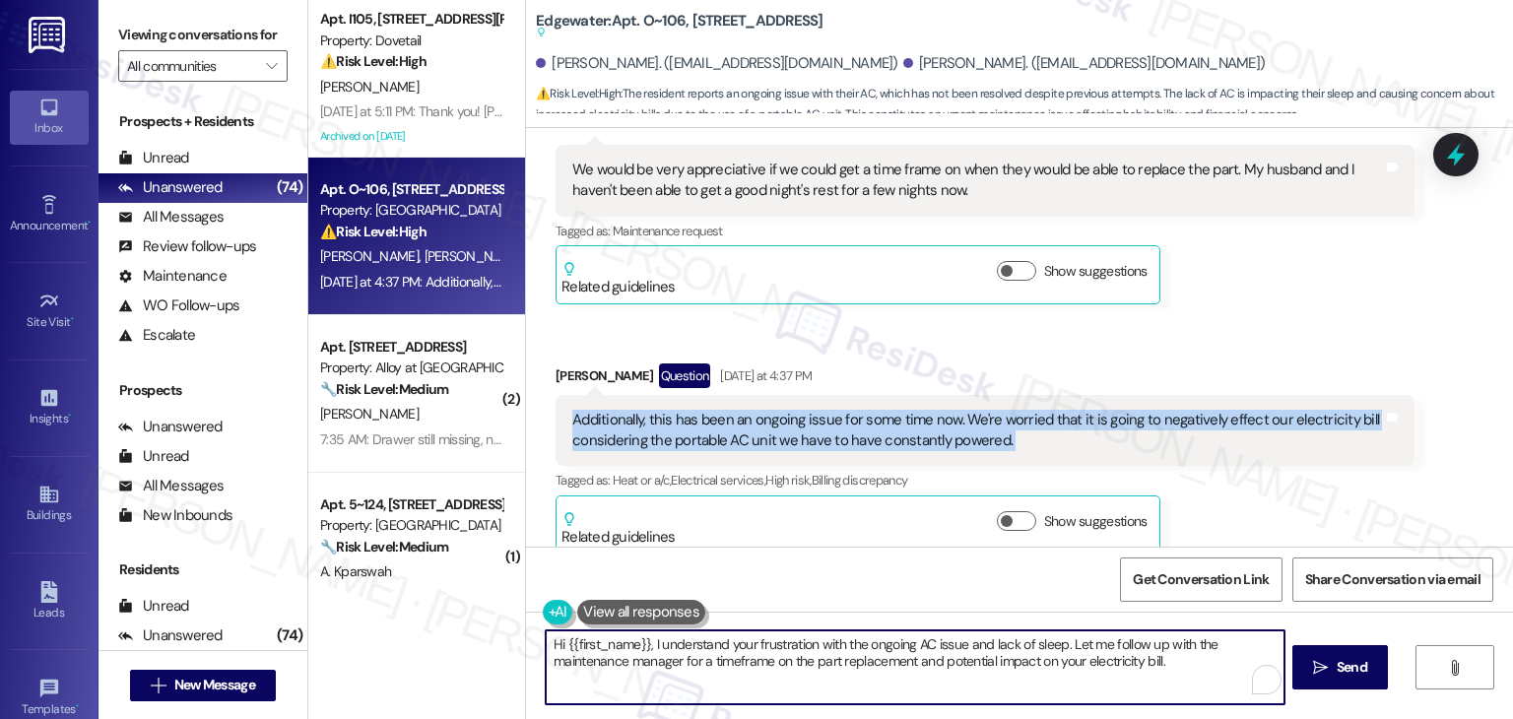
click at [859, 648] on textarea "Hi {{first_name}}, I understand your frustration with the ongoing AC issue and …" at bounding box center [915, 668] width 738 height 74
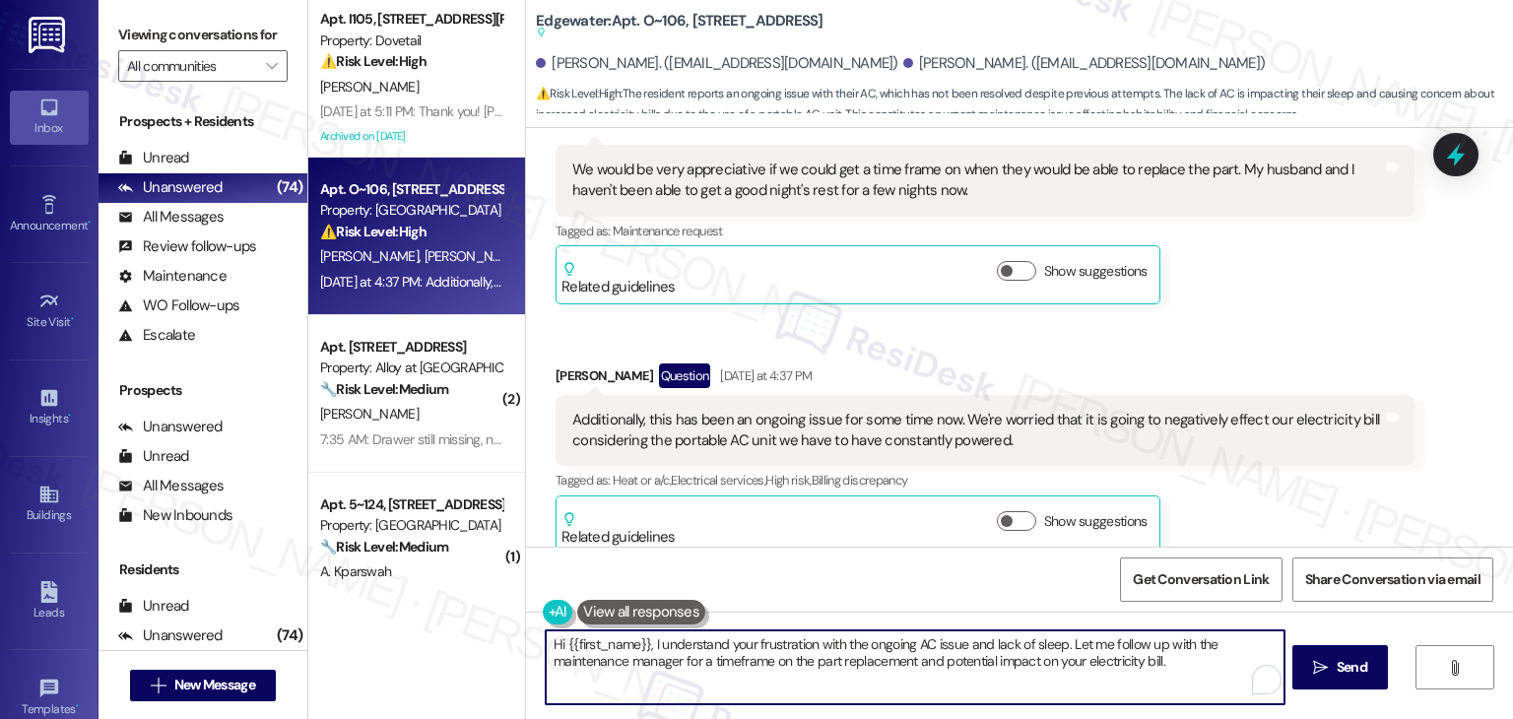
paste textarea "Jessica, thank you for the update! I’m sorry to hear this has been such a long …"
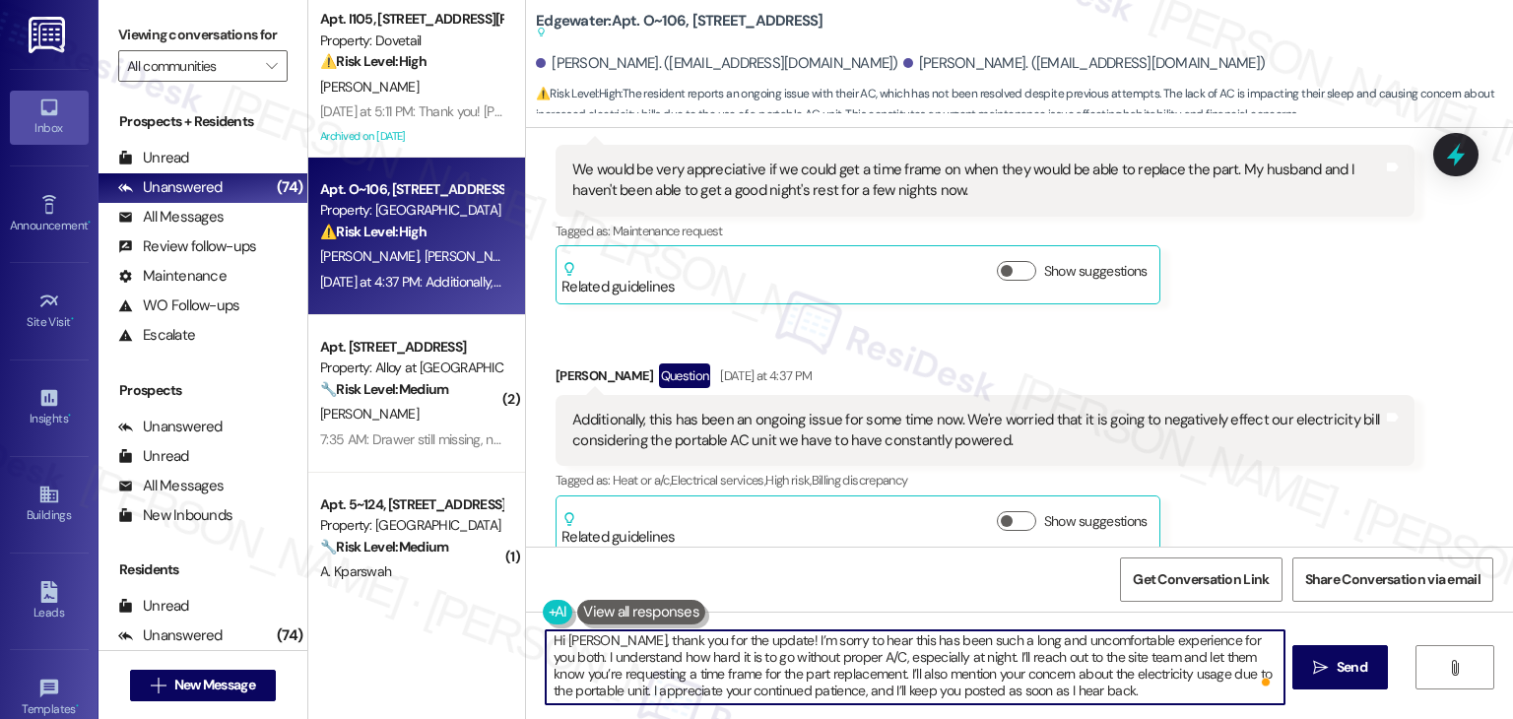
scroll to position [4, 0]
type textarea "Hi Jessica, thank you for the update! I’m sorry to hear this has been such a lo…"
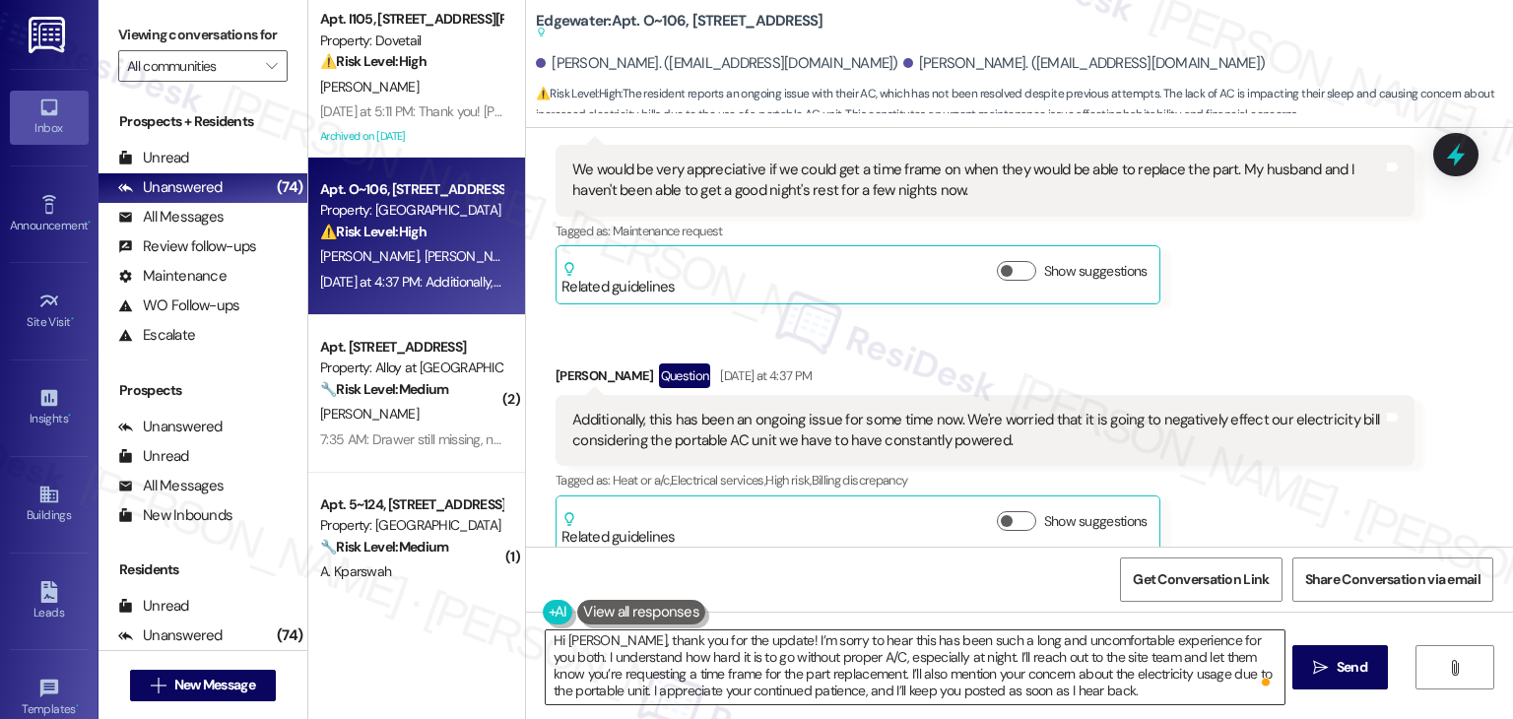
click at [997, 649] on textarea "Hi Jessica, thank you for the update! I’m sorry to hear this has been such a lo…" at bounding box center [915, 668] width 738 height 74
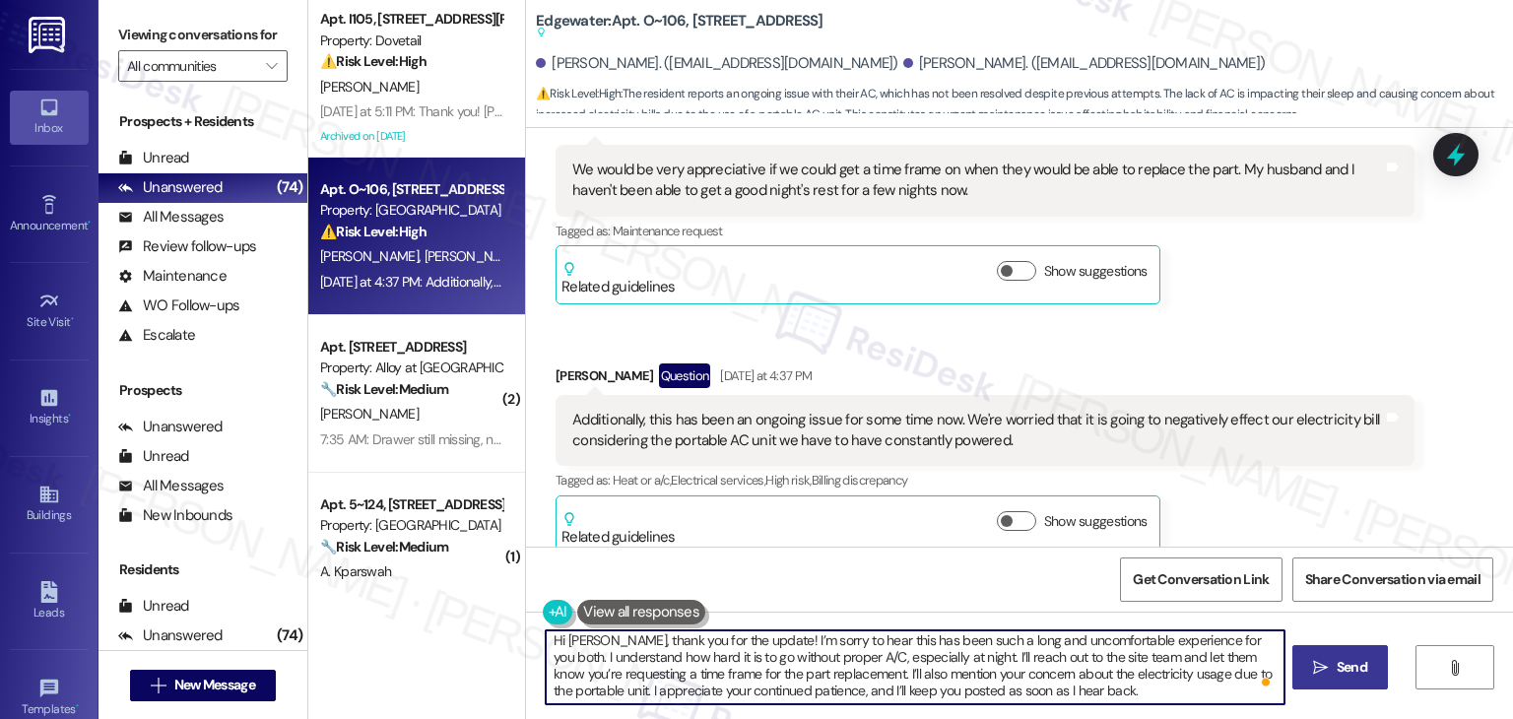
click at [1341, 674] on span "Send" at bounding box center [1352, 667] width 31 height 21
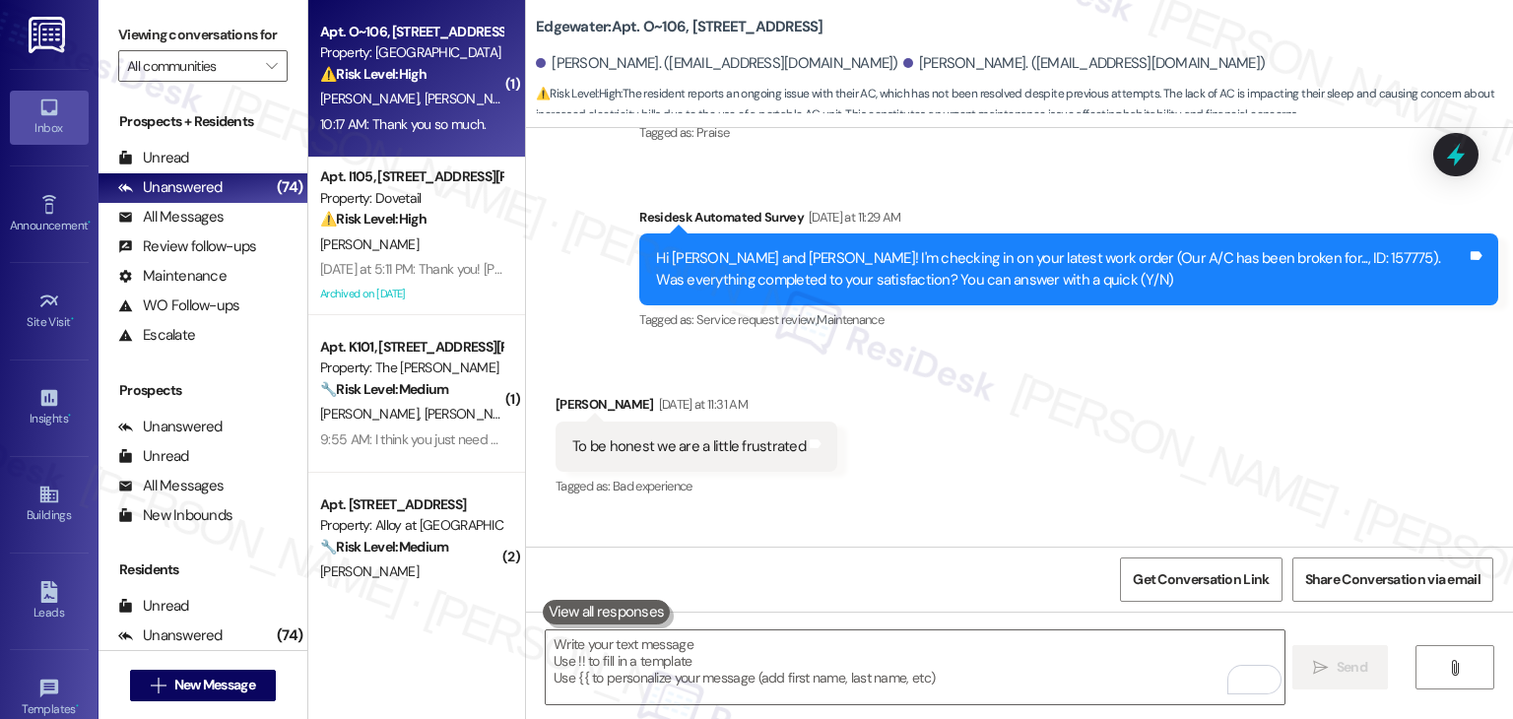
scroll to position [2529, 0]
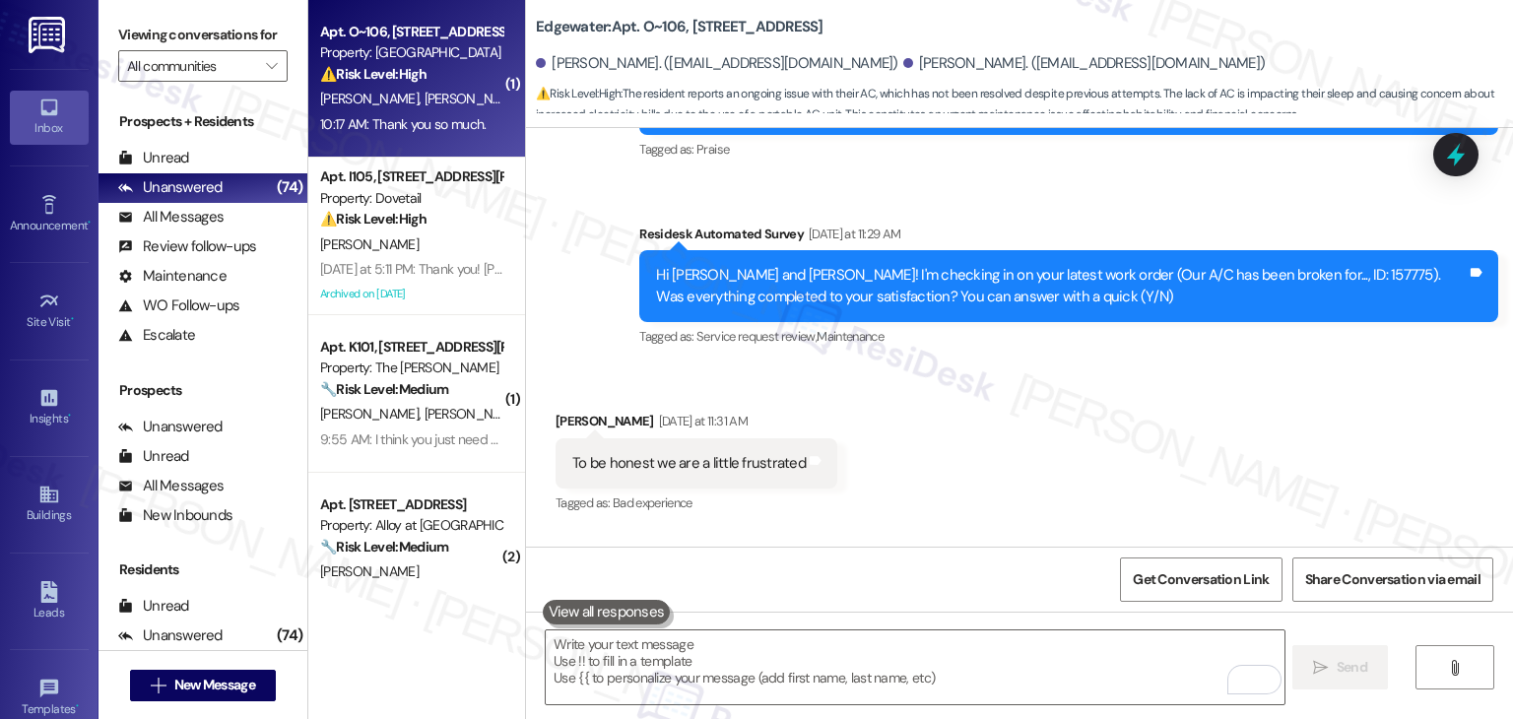
click at [1273, 265] on div "Hi Jonathan and Jessica! I'm checking in on your latest work order (Our A/C has…" at bounding box center [1061, 286] width 811 height 42
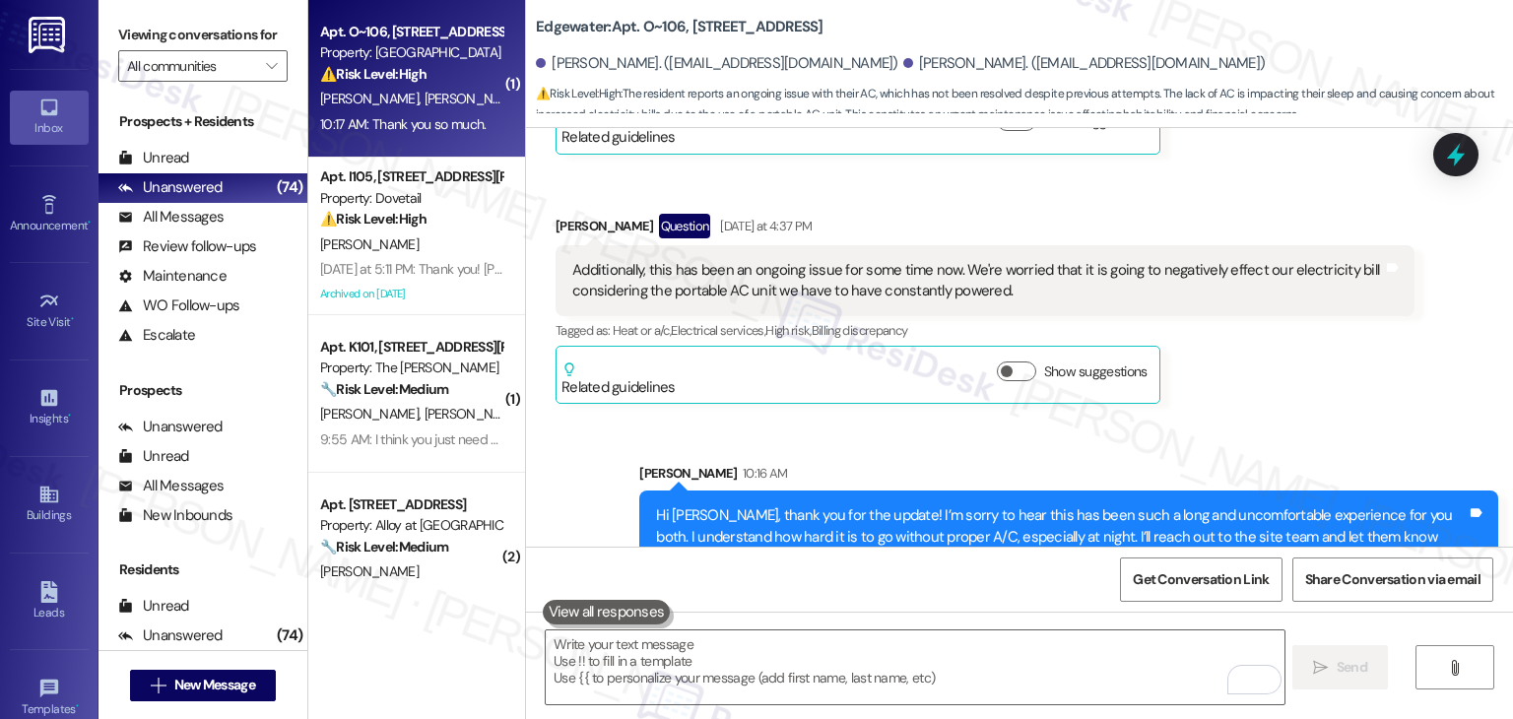
scroll to position [3713, 0]
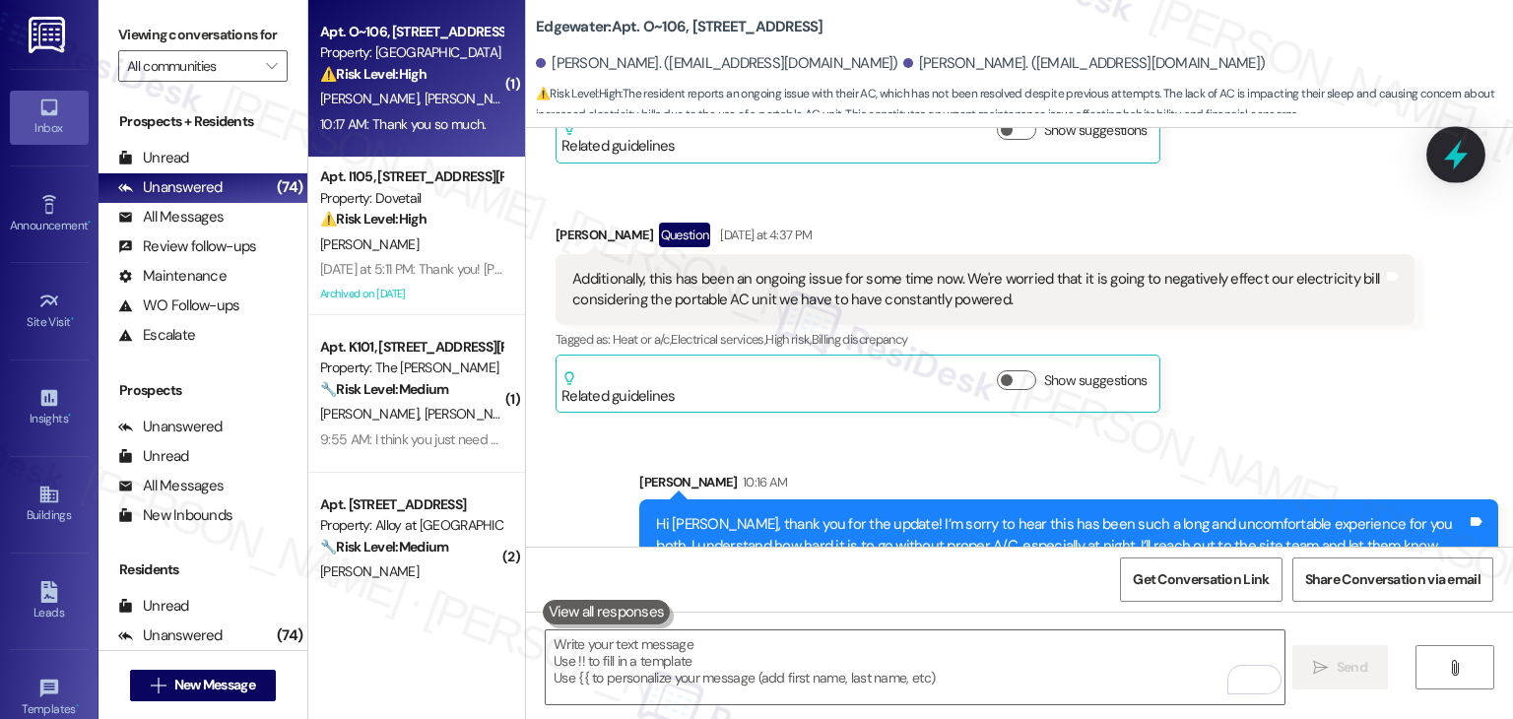
click at [1465, 167] on icon at bounding box center [1457, 155] width 34 height 34
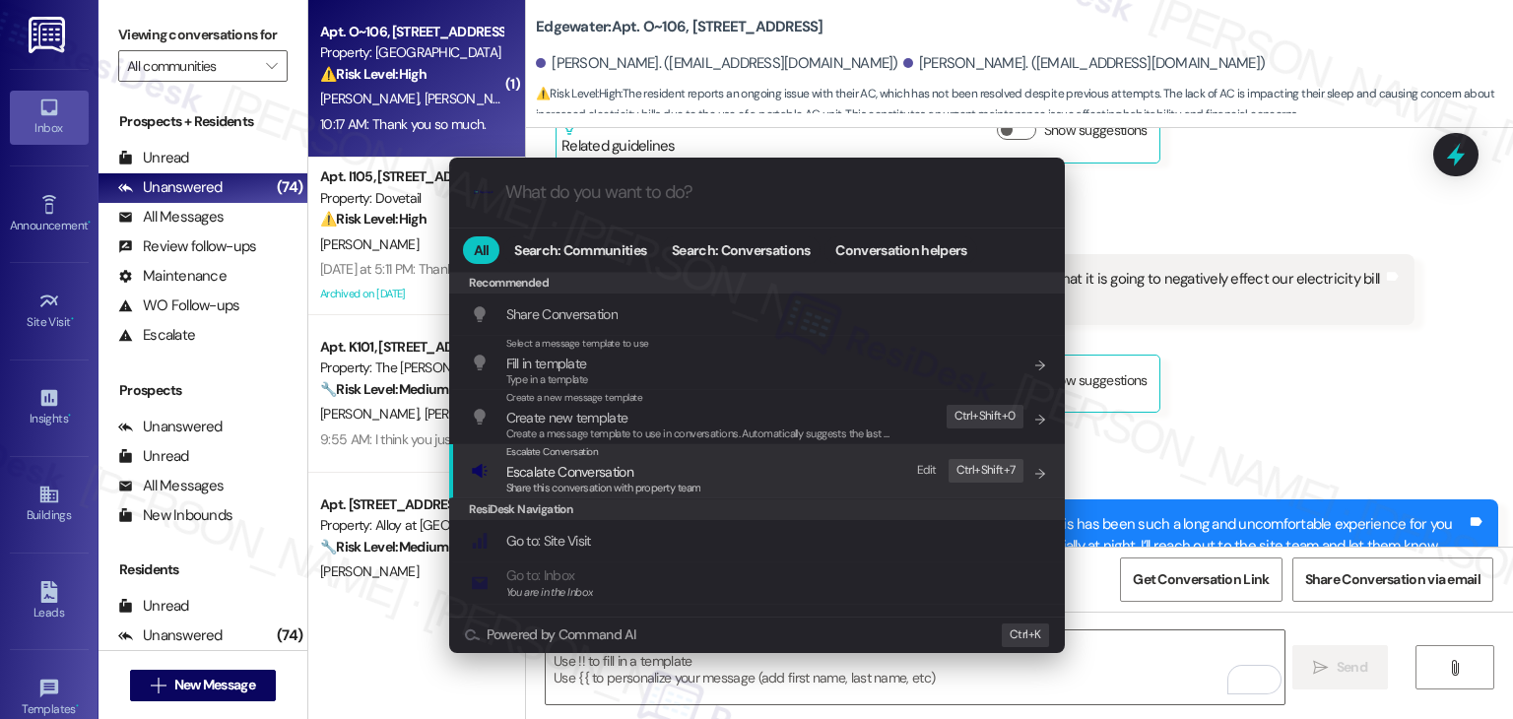
click at [543, 479] on div "Escalate Conversation Escalate Conversation Share this conversation with proper…" at bounding box center [603, 470] width 195 height 53
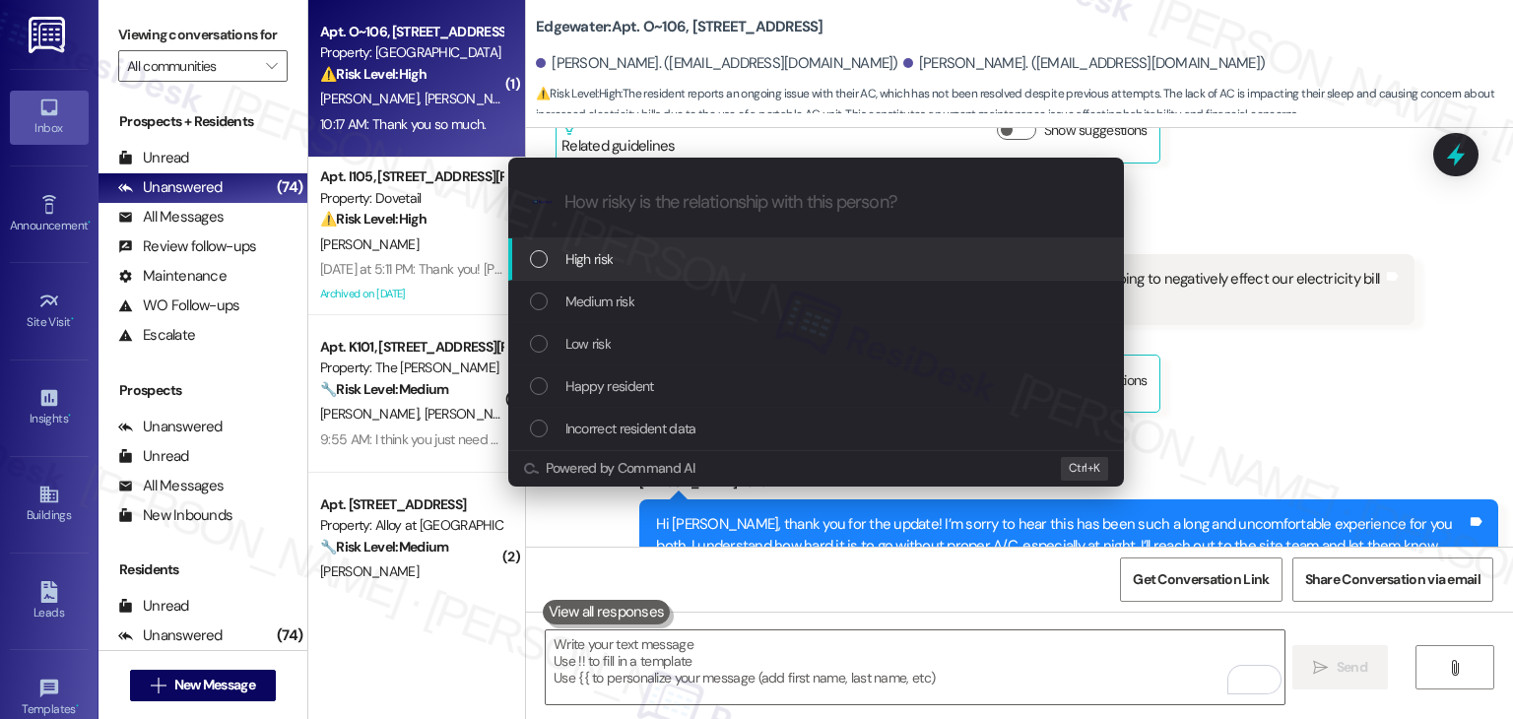
click at [544, 260] on div "List of options" at bounding box center [539, 259] width 18 height 18
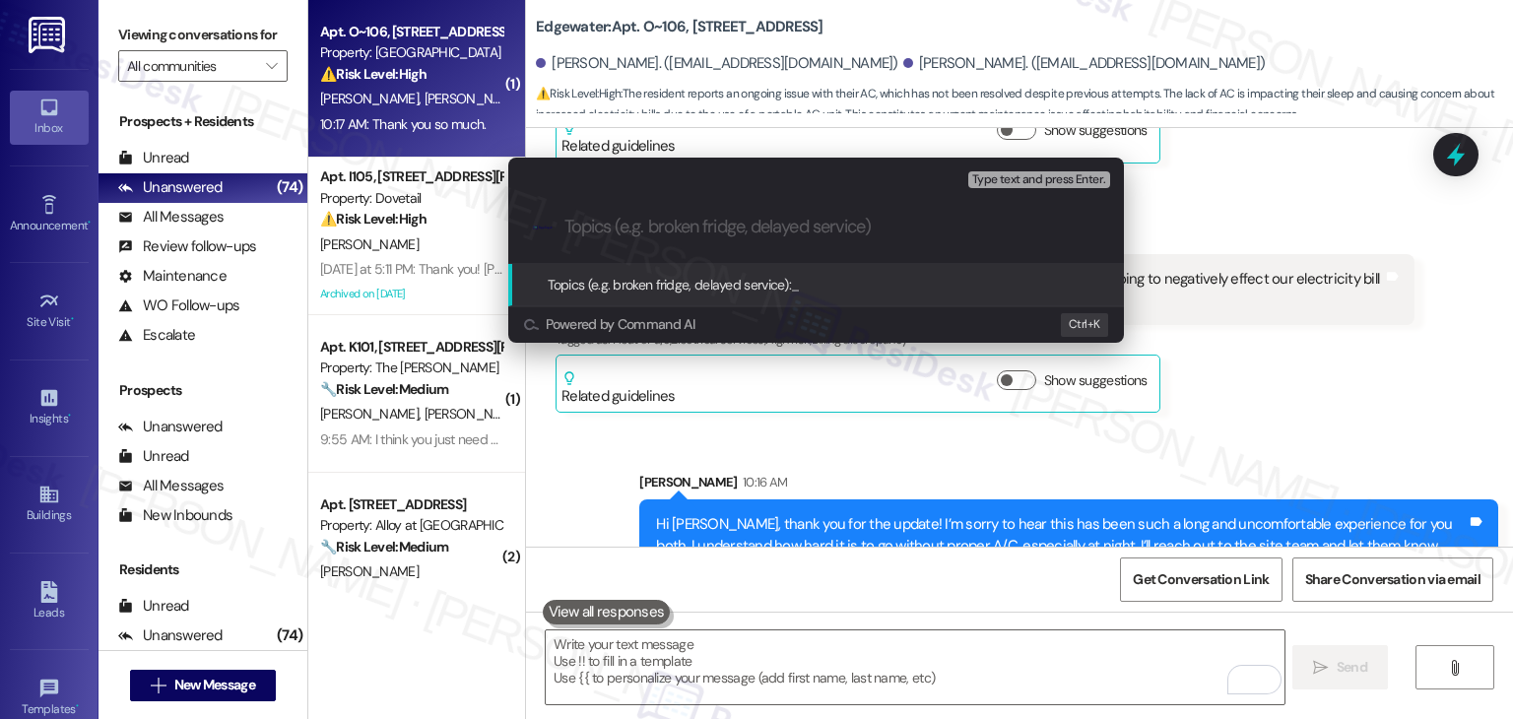
paste input "Follow-Up on A/C Repair - WO #157775 & Request for Replacement Time Frame"
type input "Follow-Up on A/C Repair - WO #157775 & Request for Replacement Time Frame"
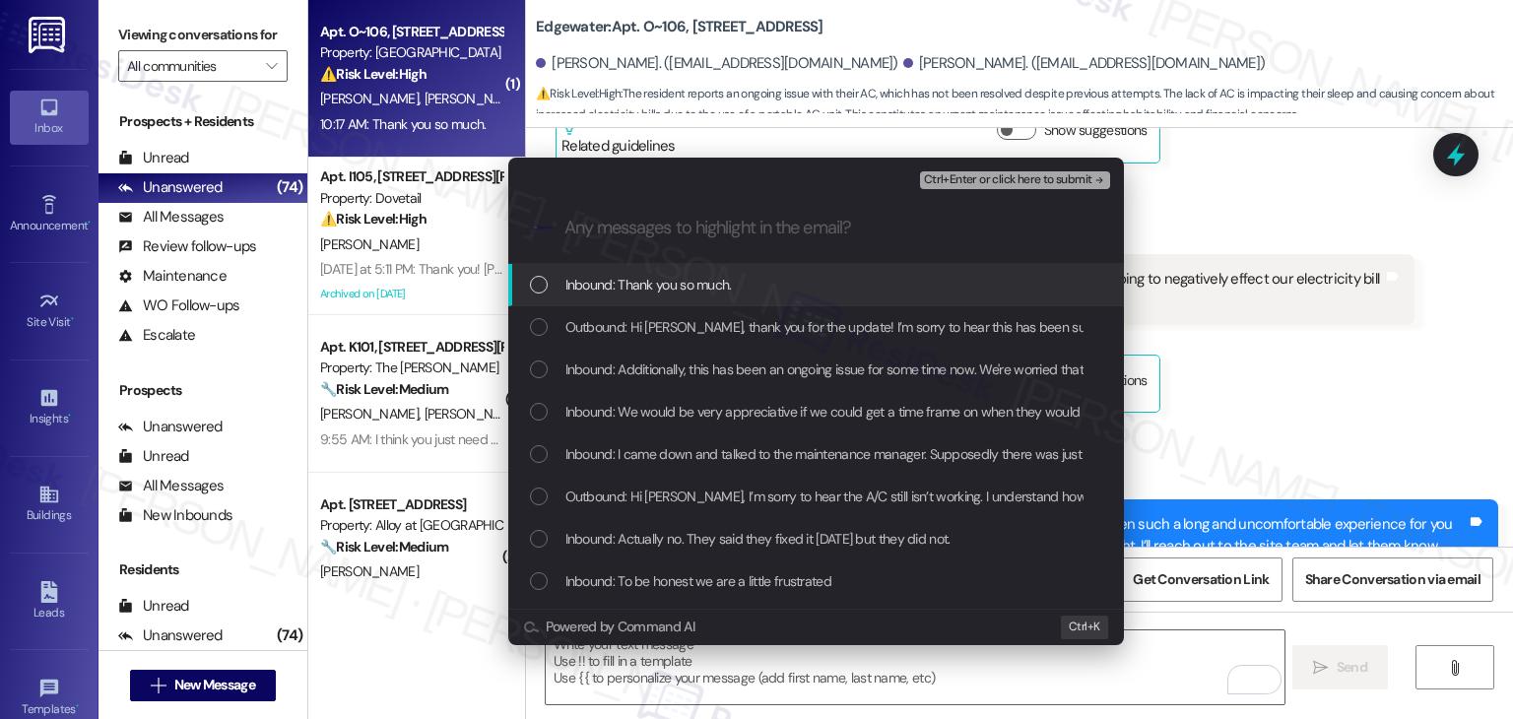
scroll to position [0, 0]
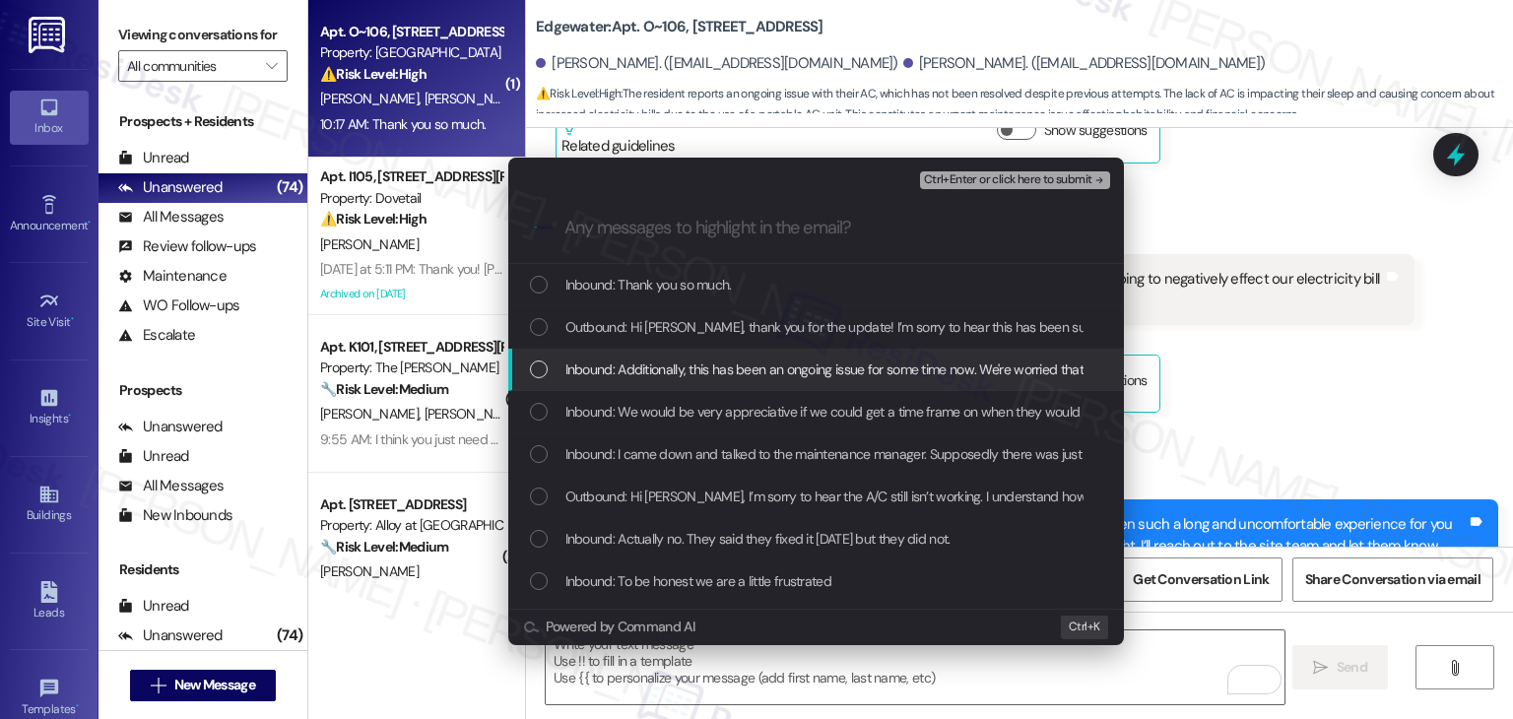
click at [538, 361] on div "List of options" at bounding box center [539, 370] width 18 height 18
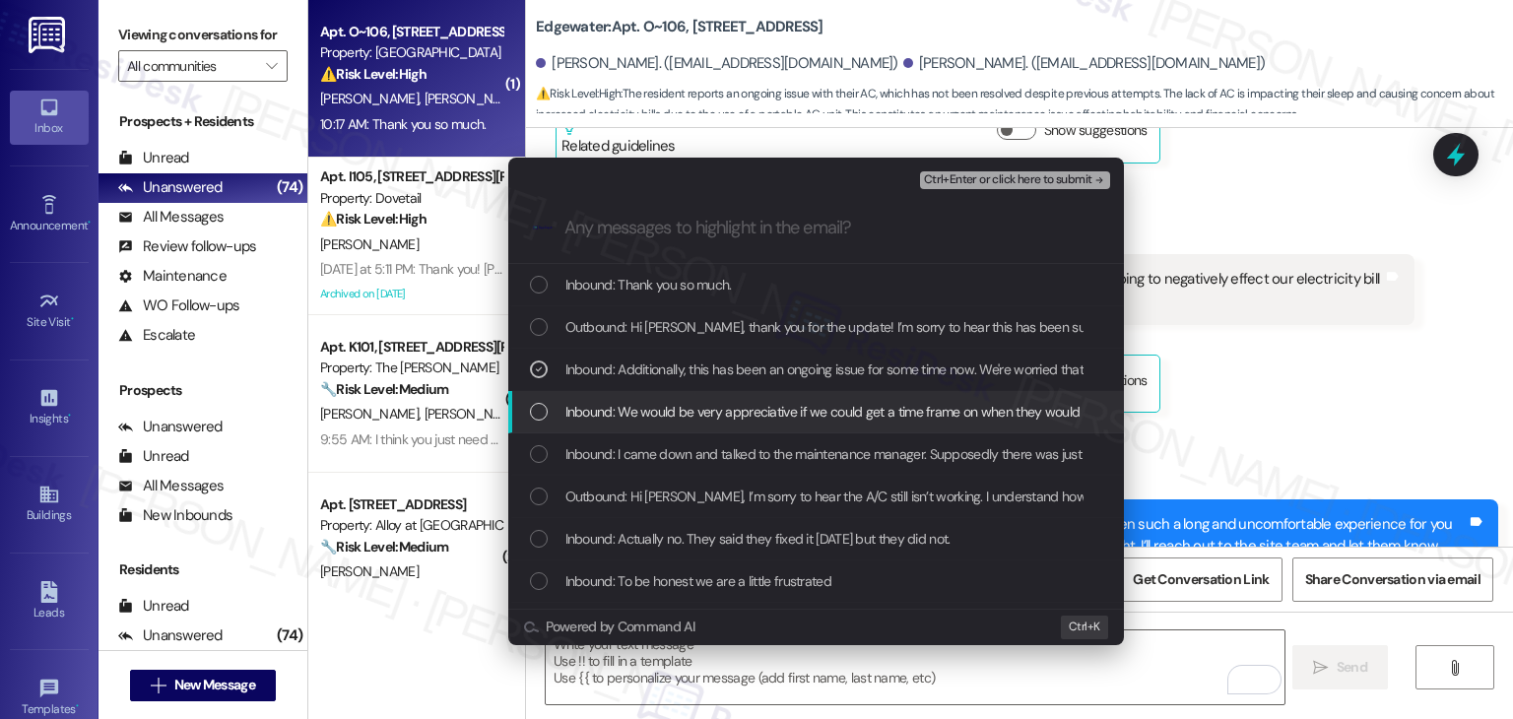
click at [539, 416] on div "List of options" at bounding box center [539, 412] width 18 height 18
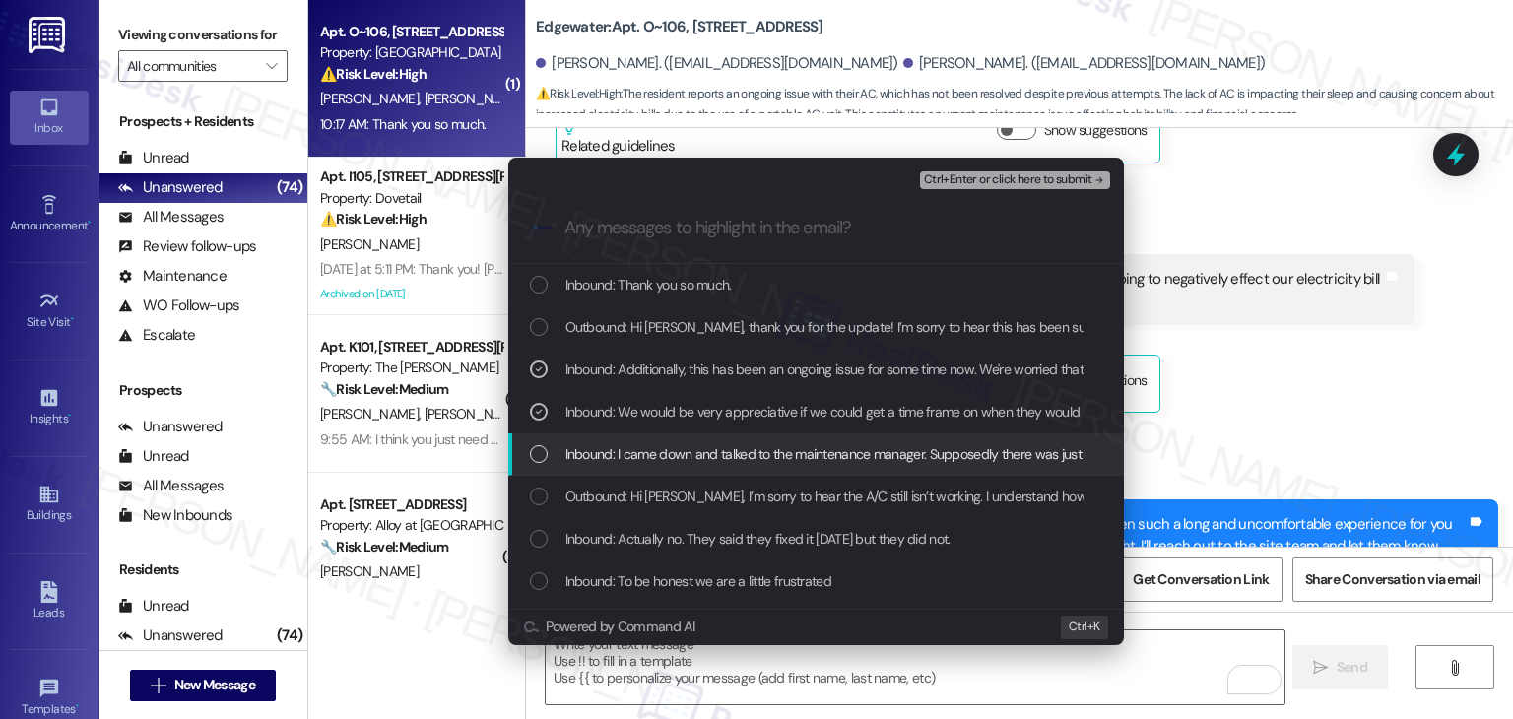
click at [540, 454] on div "List of options" at bounding box center [539, 454] width 18 height 18
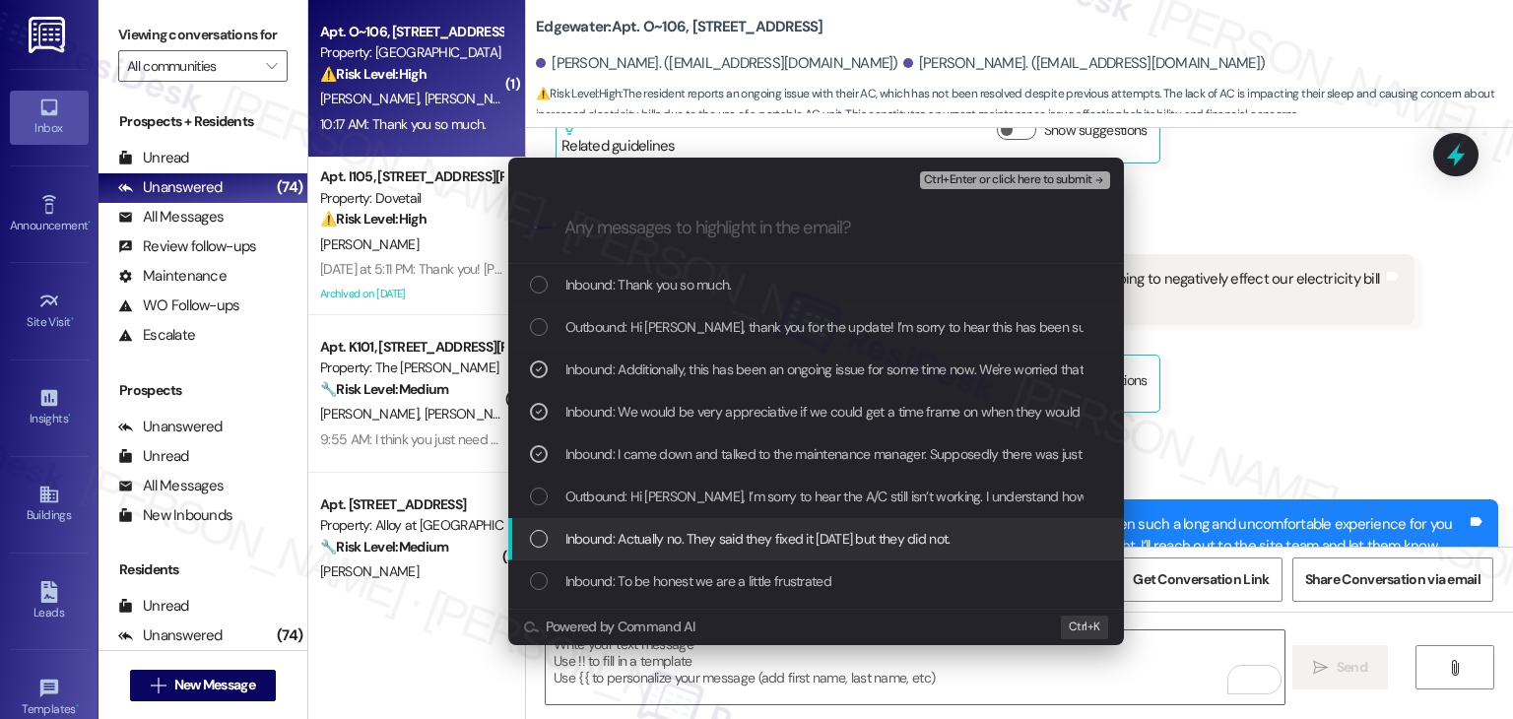
click at [547, 533] on div "List of options" at bounding box center [539, 539] width 18 height 18
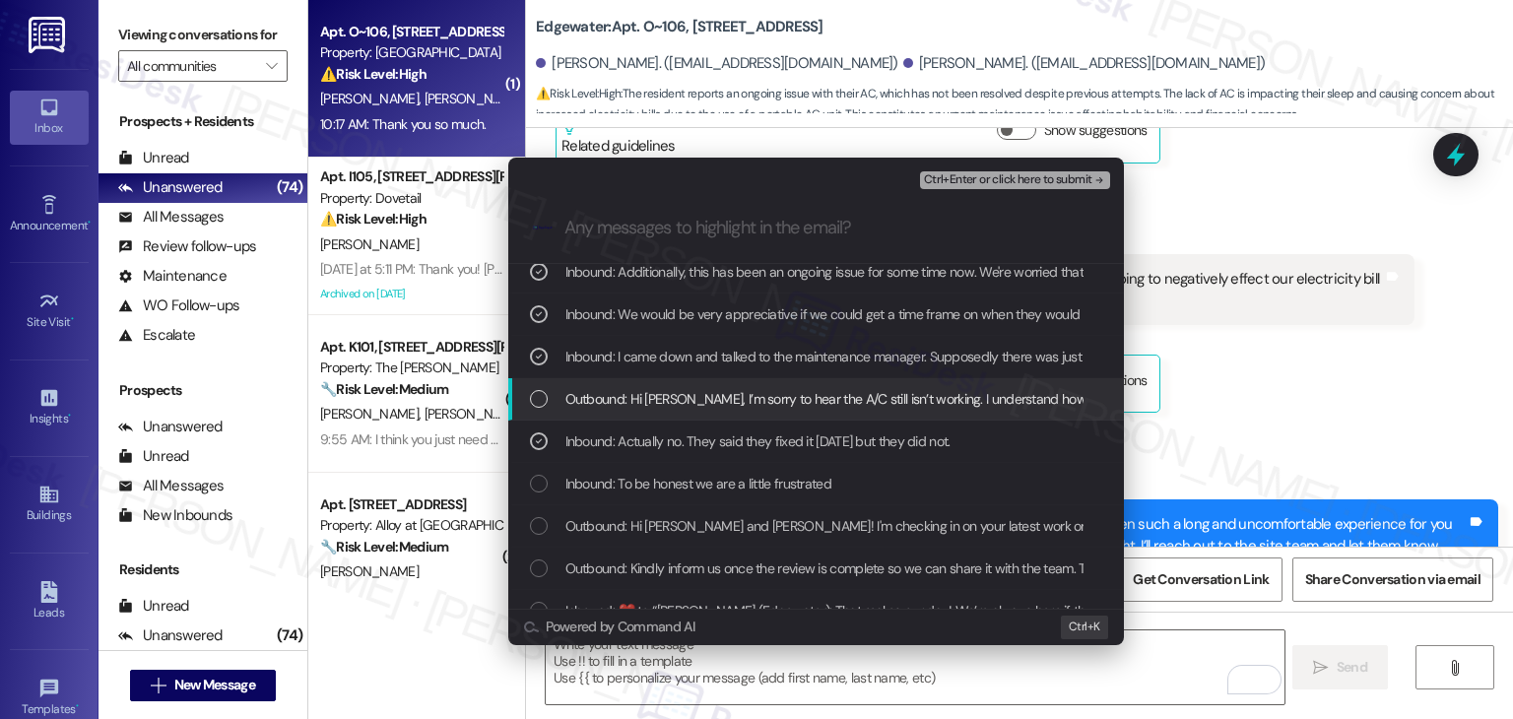
scroll to position [99, 0]
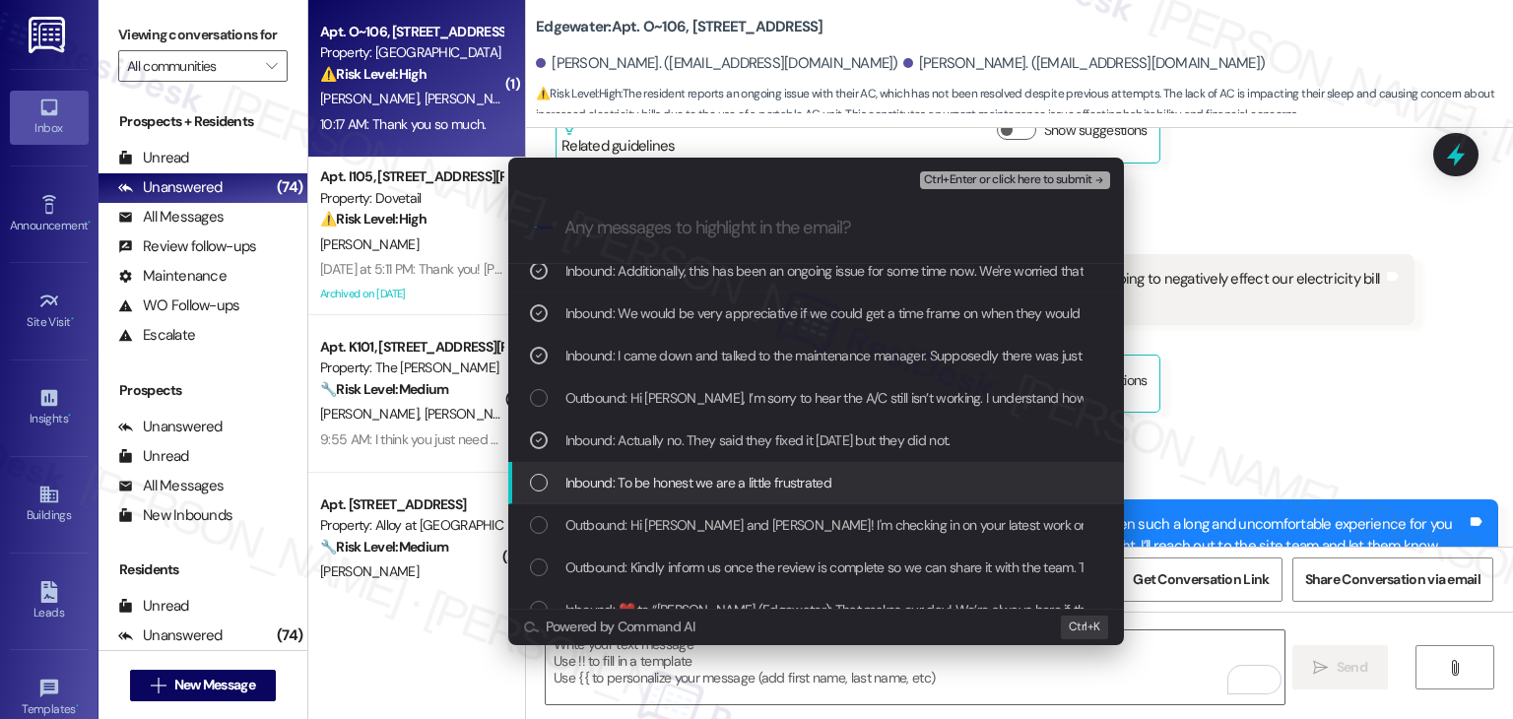
click at [543, 480] on div "List of options" at bounding box center [539, 483] width 18 height 18
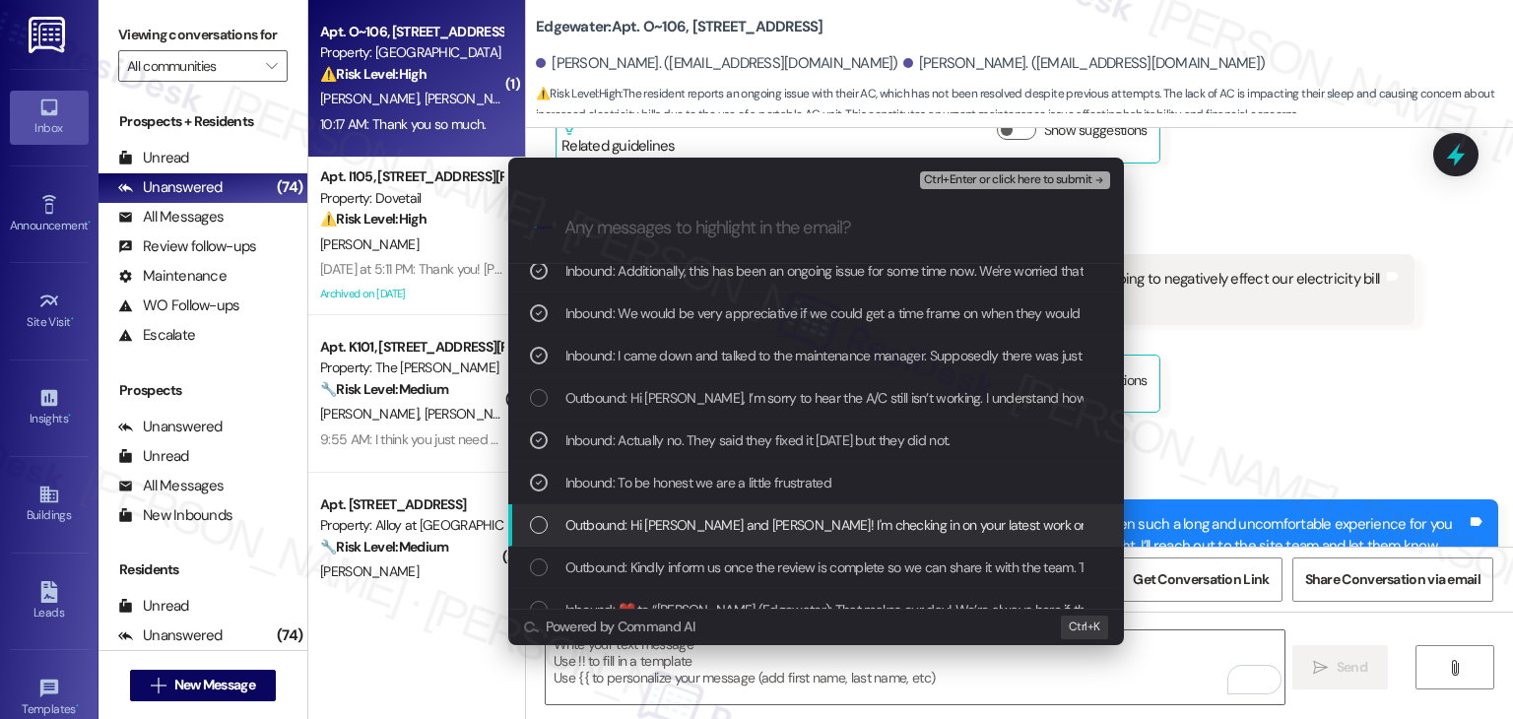
click at [544, 525] on div "List of options" at bounding box center [539, 525] width 18 height 18
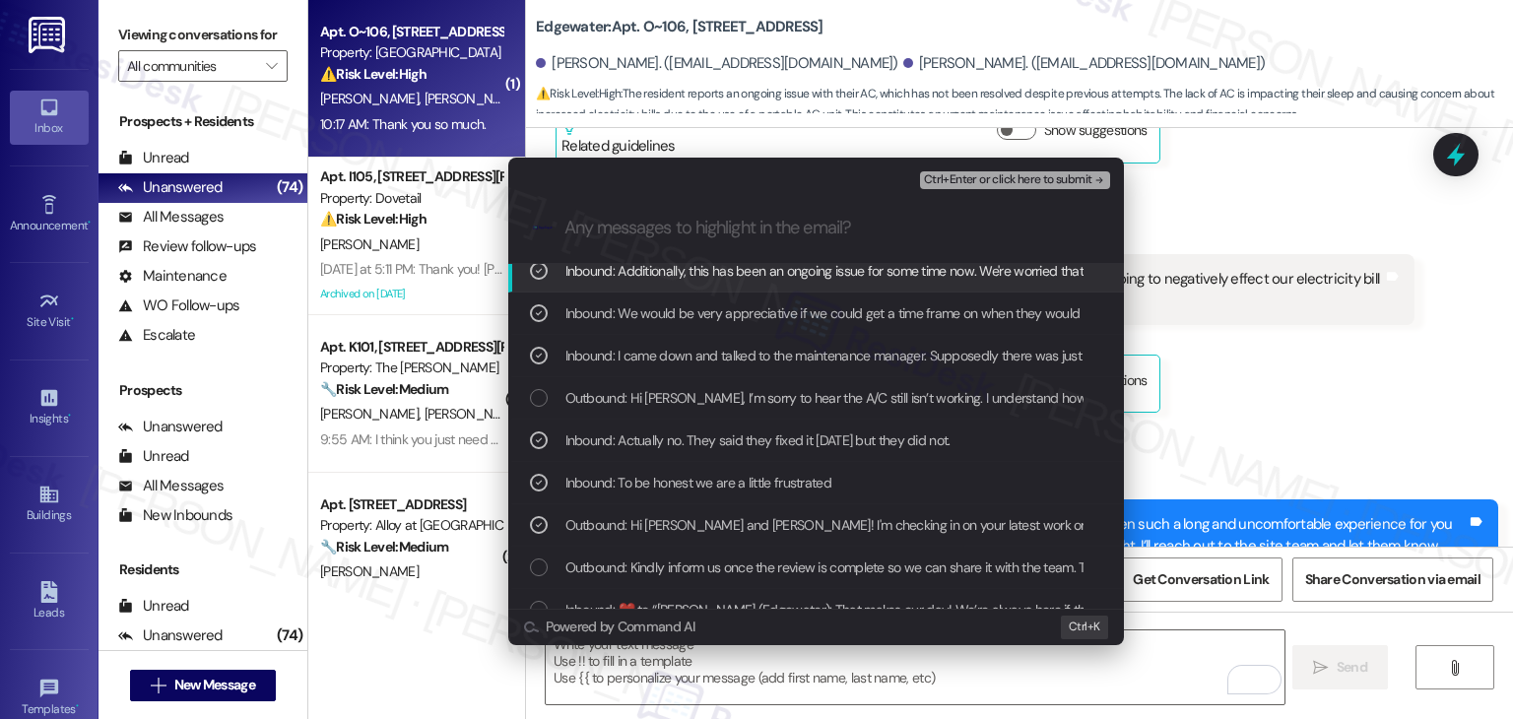
click at [1068, 180] on span "Ctrl+Enter or click here to submit" at bounding box center [1008, 180] width 168 height 14
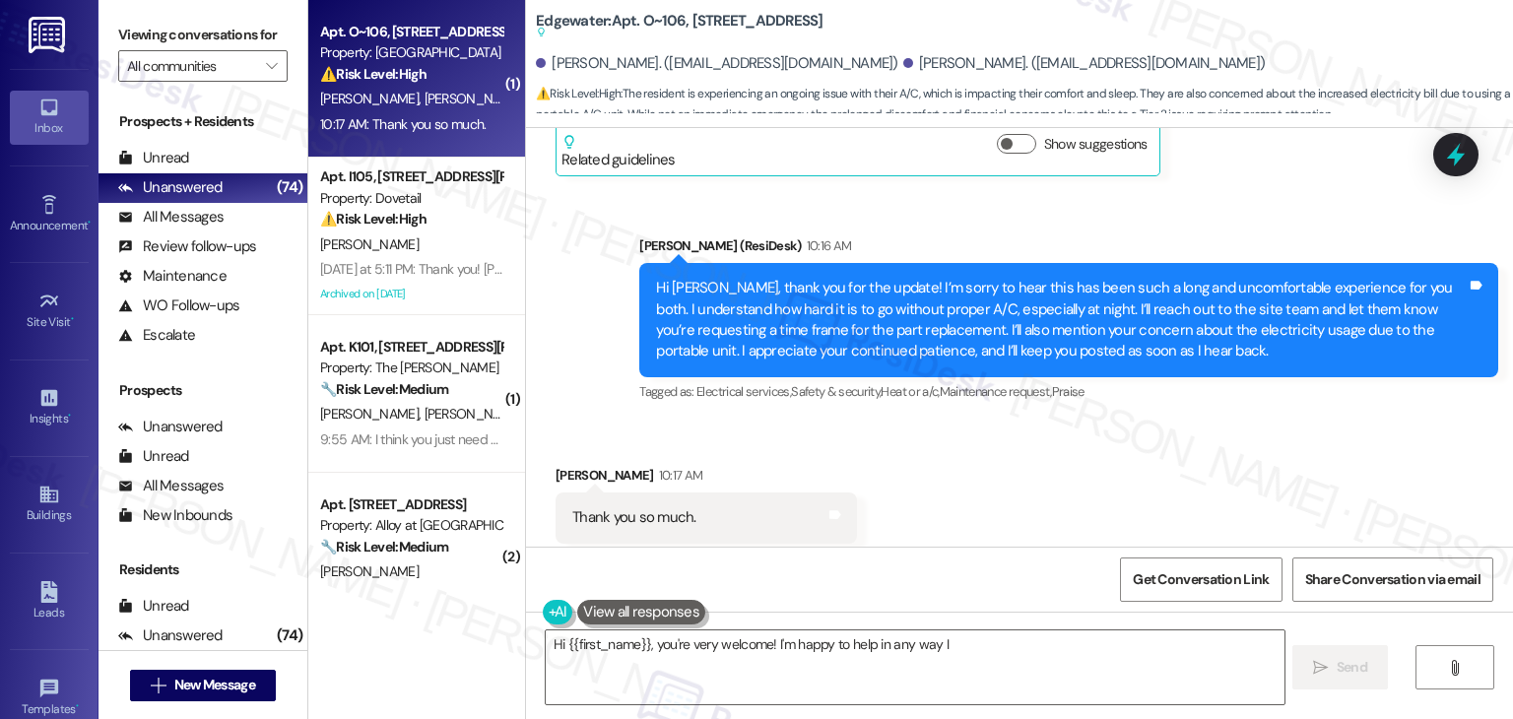
scroll to position [3967, 0]
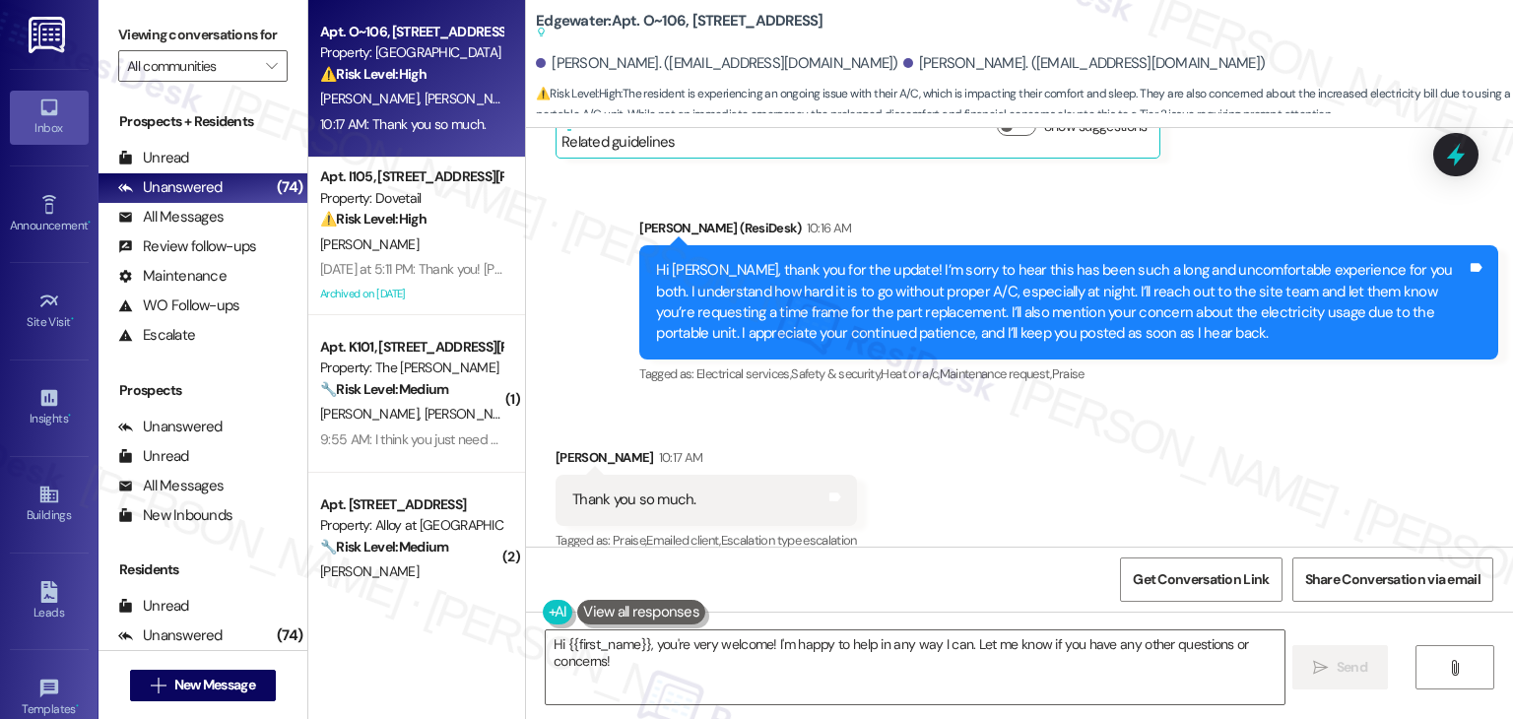
click at [1014, 407] on div "Received via SMS Jessica Burgess 10:17 AM Thank you so much. Tags and notes Tag…" at bounding box center [1019, 486] width 987 height 167
click at [1014, 408] on div "Received via SMS Jessica Burgess 10:17 AM Thank you so much. Tags and notes Tag…" at bounding box center [1019, 486] width 987 height 167
click at [1014, 410] on div "Received via SMS Jessica Burgess 10:17 AM Thank you so much. Tags and notes Tag…" at bounding box center [1019, 486] width 987 height 167
click at [1003, 453] on div "Received via SMS Jessica Burgess 10:17 AM Thank you so much. Tags and notes Tag…" at bounding box center [1019, 486] width 987 height 167
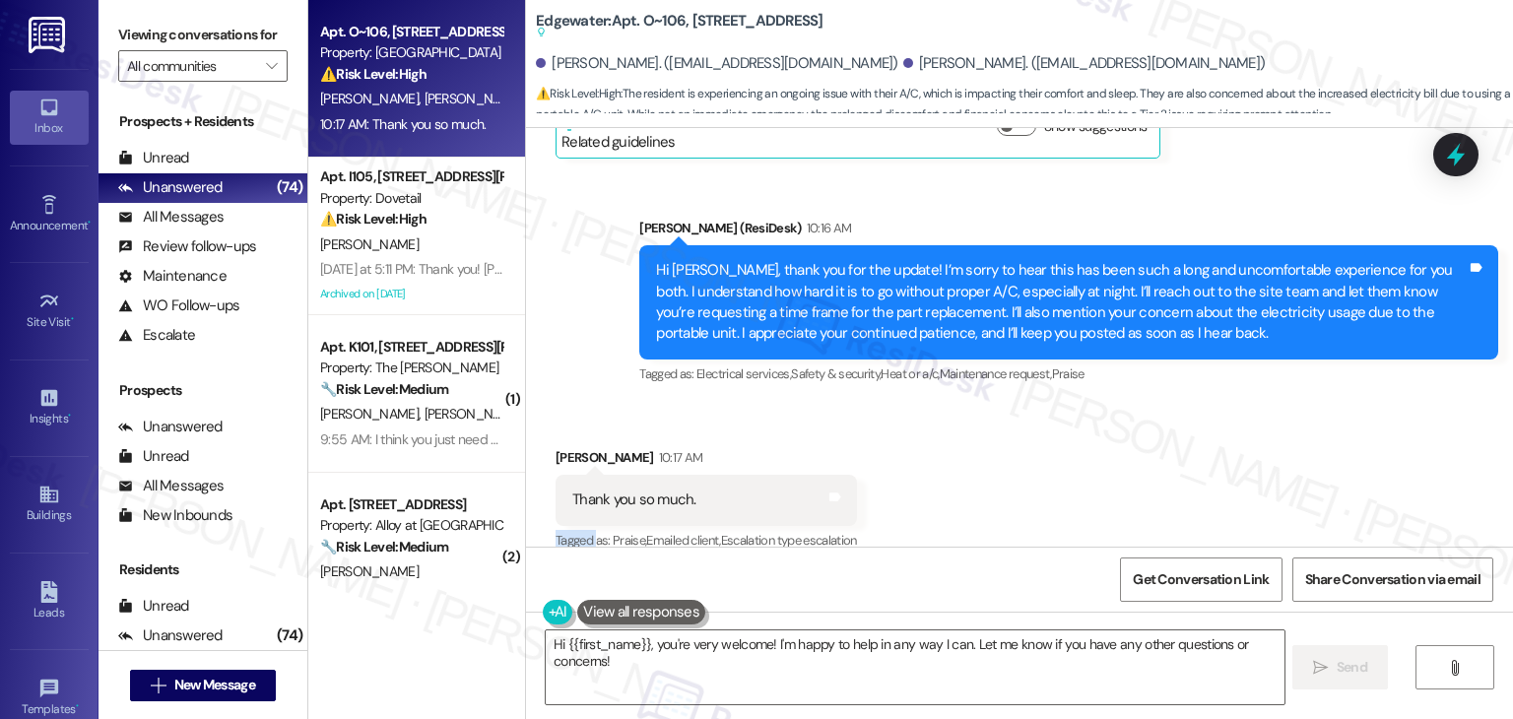
click at [1003, 453] on div "Received via SMS Jessica Burgess 10:17 AM Thank you so much. Tags and notes Tag…" at bounding box center [1019, 486] width 987 height 167
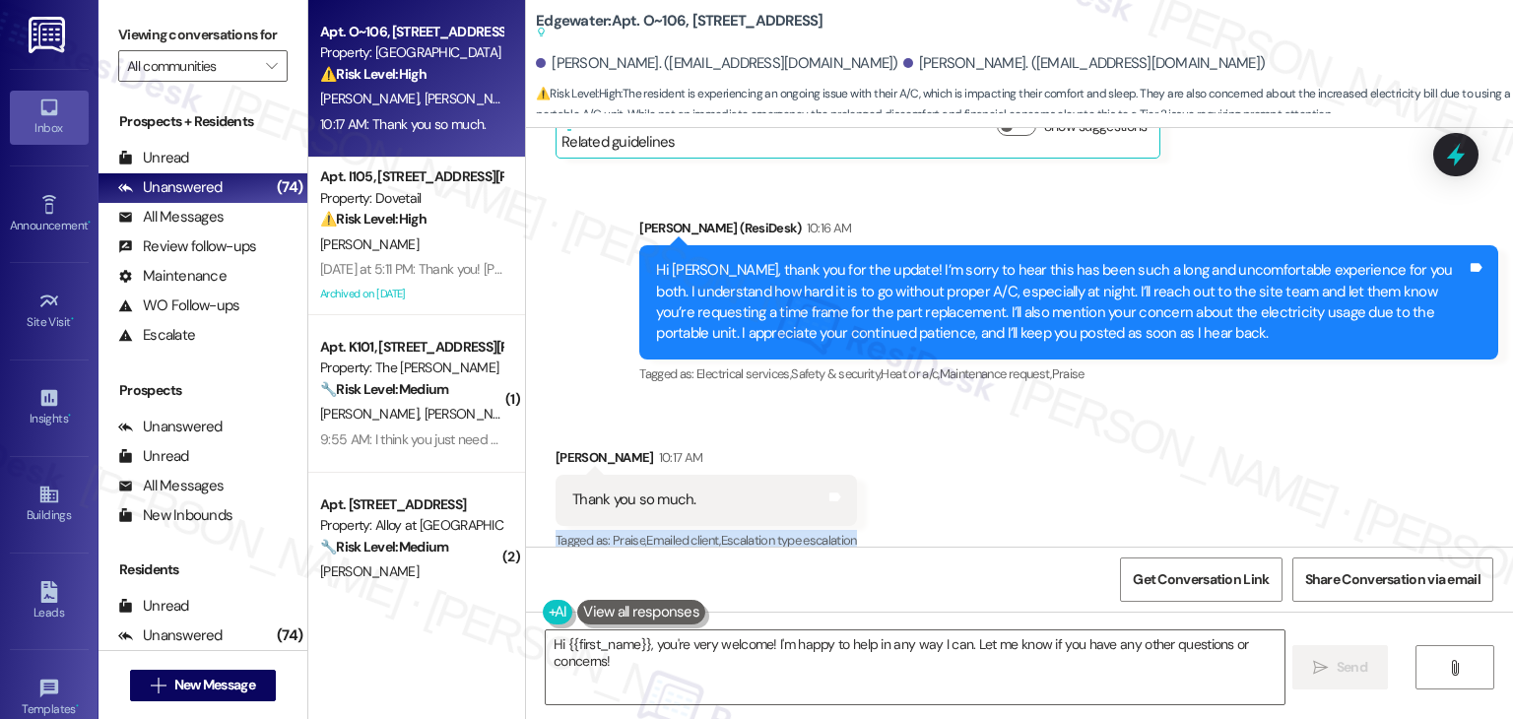
click at [1003, 453] on div "Received via SMS Jessica Burgess 10:17 AM Thank you so much. Tags and notes Tag…" at bounding box center [1019, 486] width 987 height 167
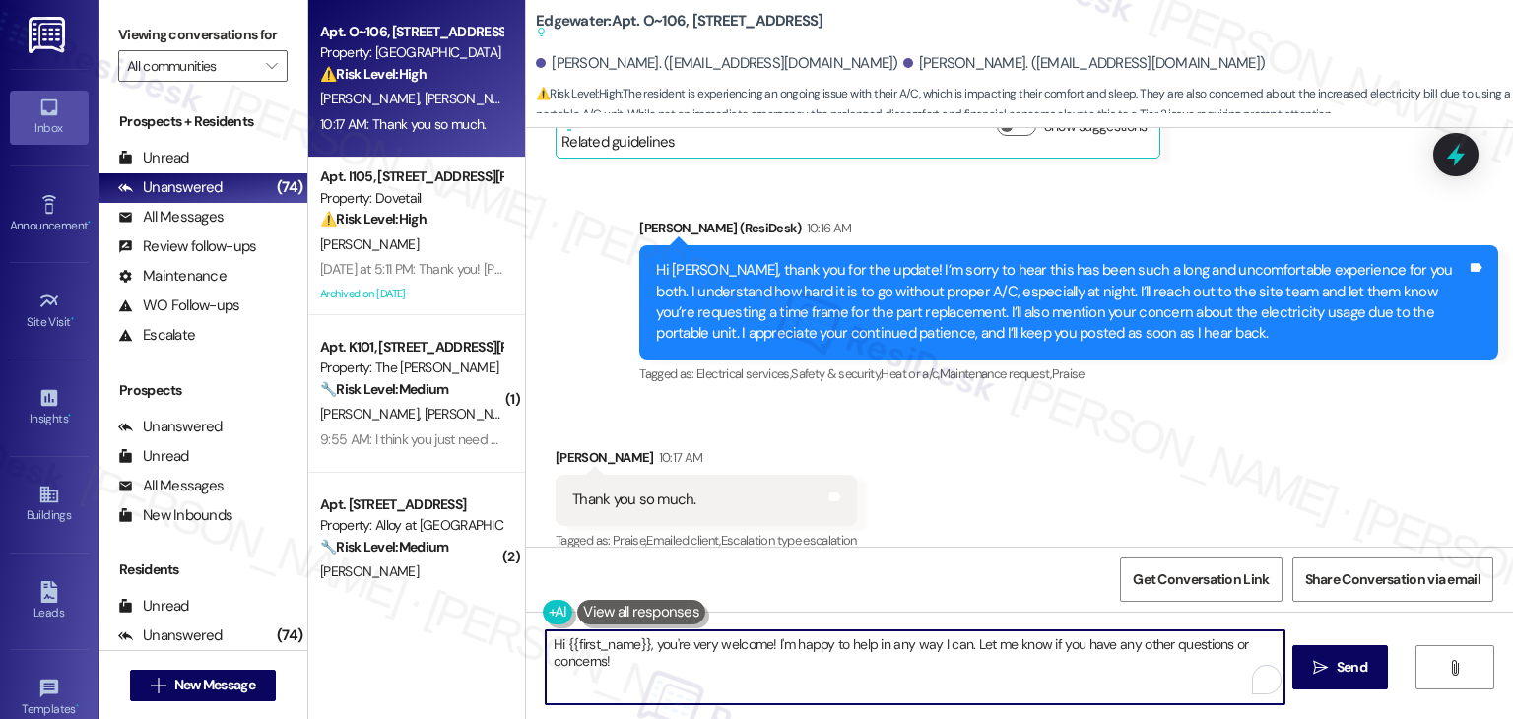
drag, startPoint x: 653, startPoint y: 650, endPoint x: 541, endPoint y: 644, distance: 112.5
click at [546, 644] on textarea "Hi {{first_name}}, you're very welcome! I'm happy to help in any way I can. Let…" at bounding box center [915, 668] width 738 height 74
click at [1051, 492] on div "Received via SMS Jessica Burgess 10:17 AM Thank you so much. Tags and notes Tag…" at bounding box center [1019, 486] width 987 height 167
click at [975, 667] on textarea "You're very welcome! I'm happy to help in any way I can. Let me know if you hav…" at bounding box center [915, 668] width 738 height 74
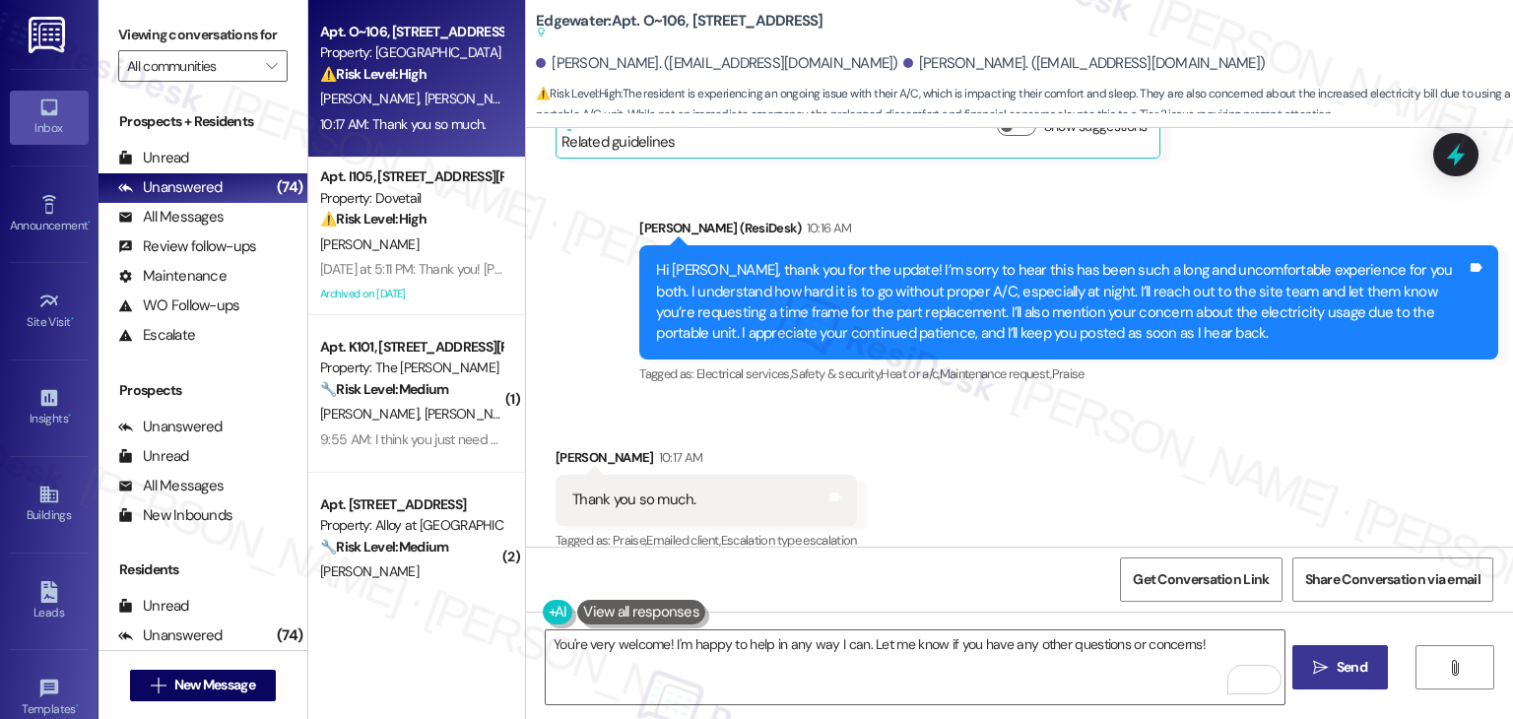
click at [1341, 673] on span "Send" at bounding box center [1352, 667] width 31 height 21
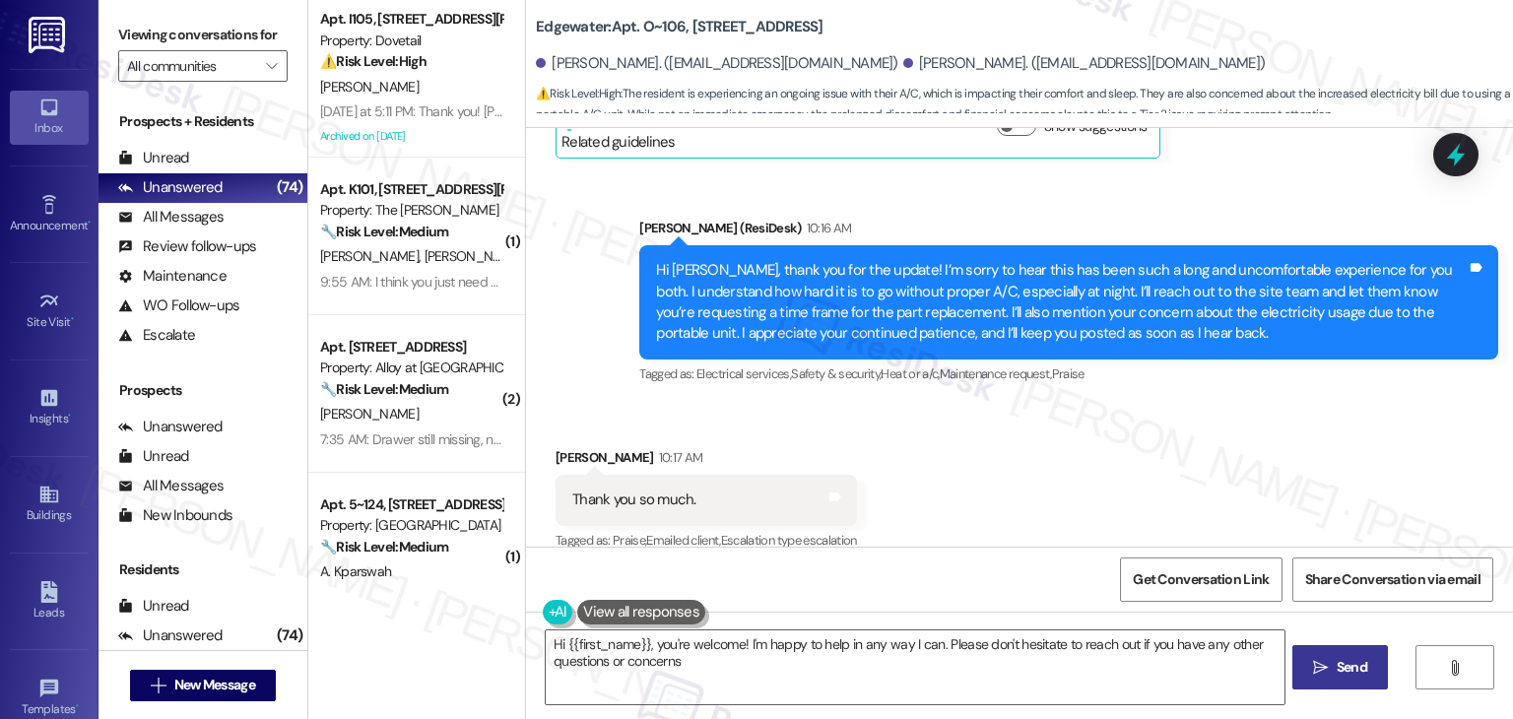
type textarea "Hi {{first_name}}, you're welcome! I'm happy to help in any way I can. Please d…"
click at [927, 430] on div "Received via SMS Jessica Burgess 10:17 AM Thank you so much. Tags and notes Tag…" at bounding box center [1019, 486] width 987 height 167
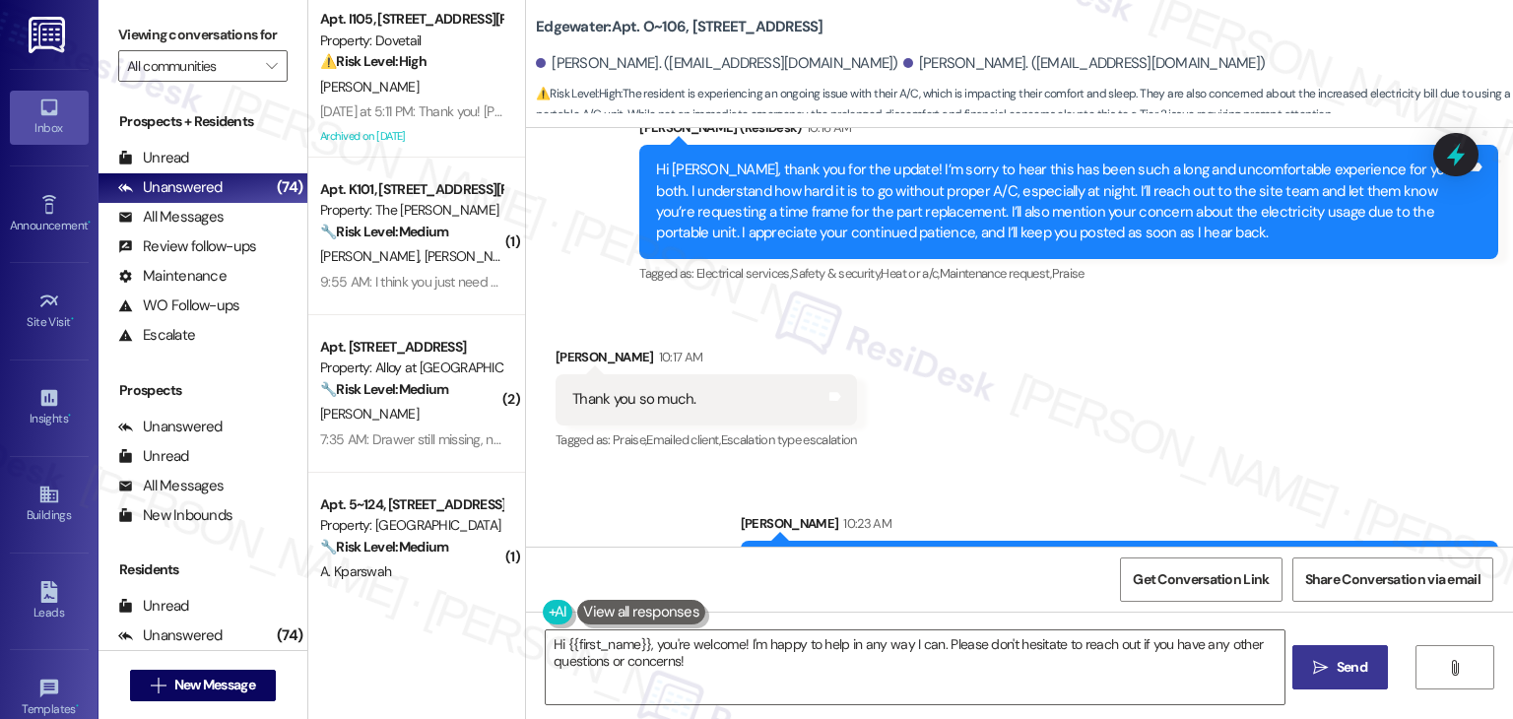
scroll to position [4105, 0]
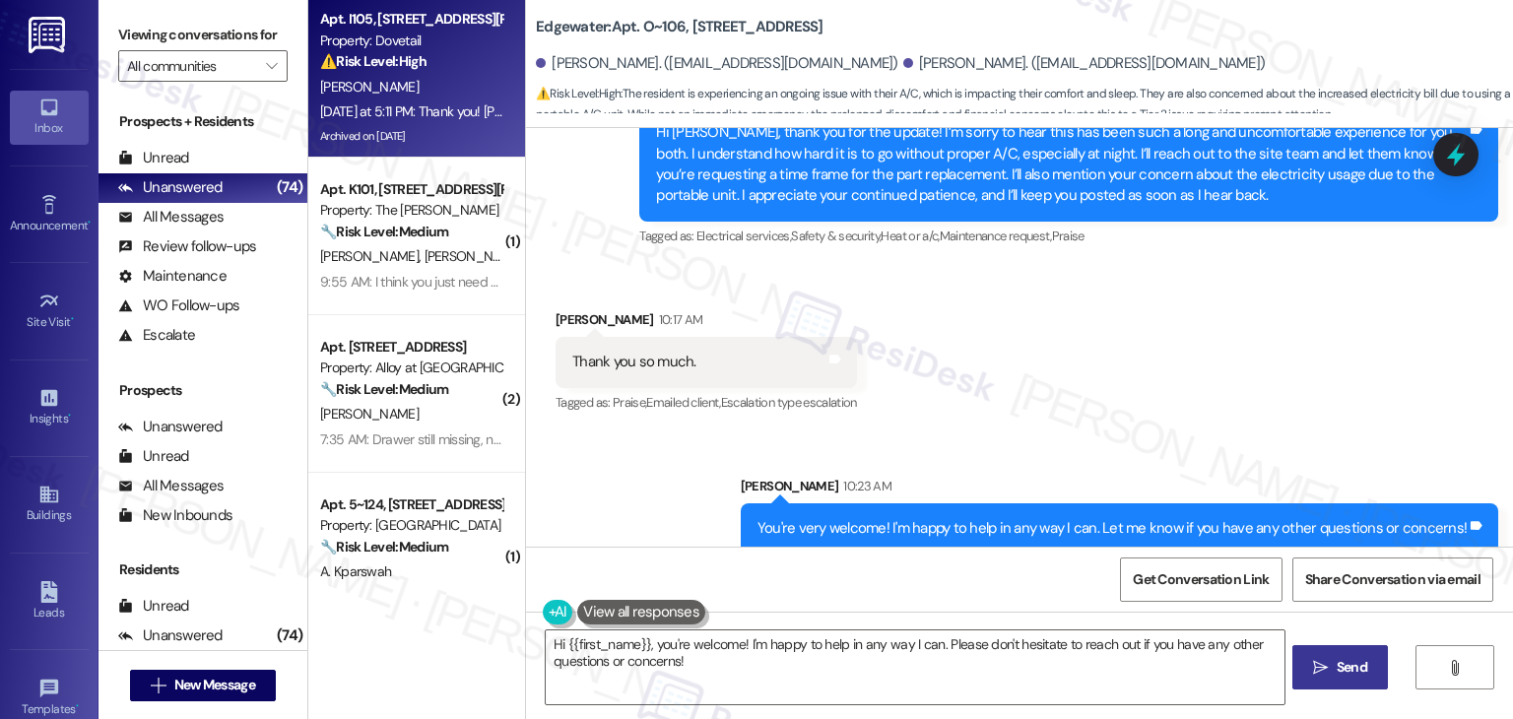
click at [389, 73] on div "Apt. I105, 1018 N. Webb Way Property: Dovetail ⚠️ Risk Level: High The resident…" at bounding box center [411, 40] width 186 height 67
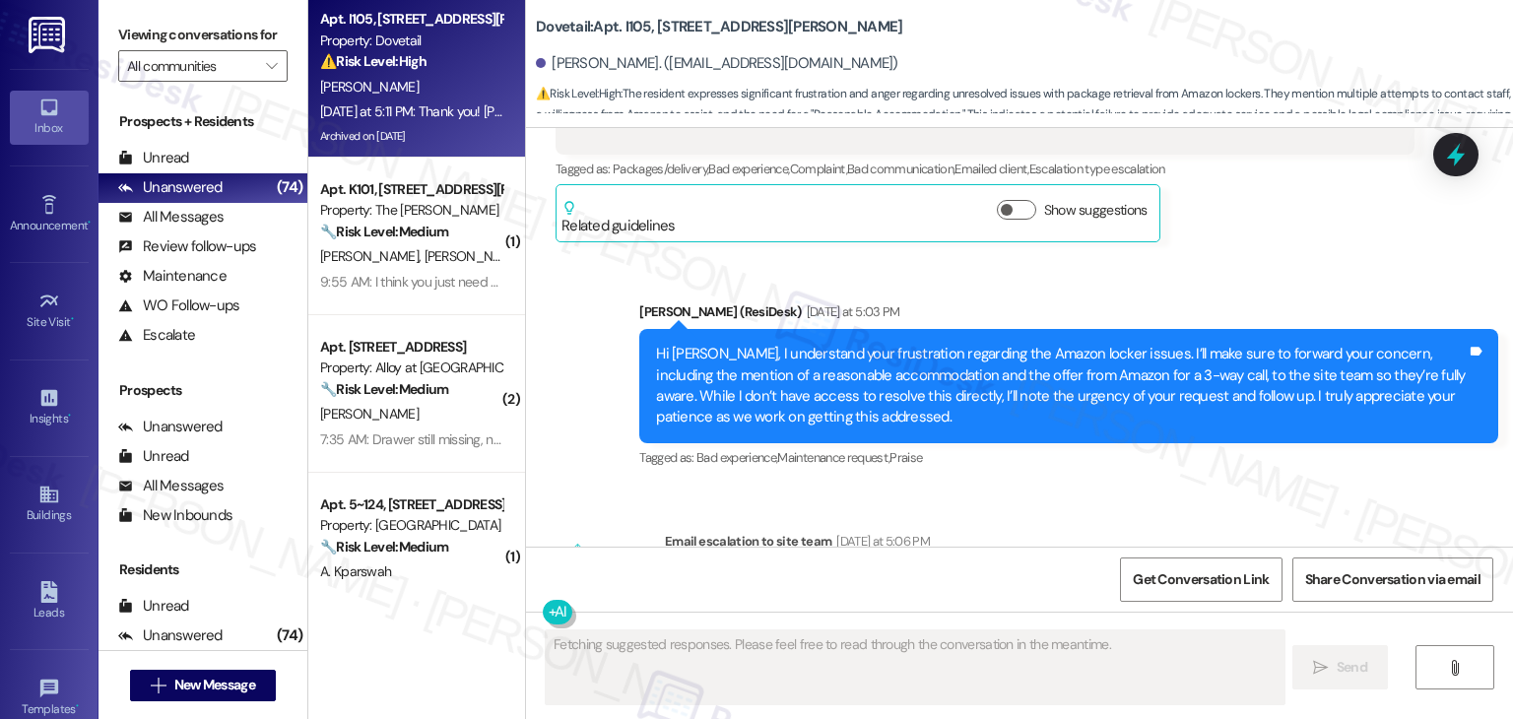
scroll to position [9714, 0]
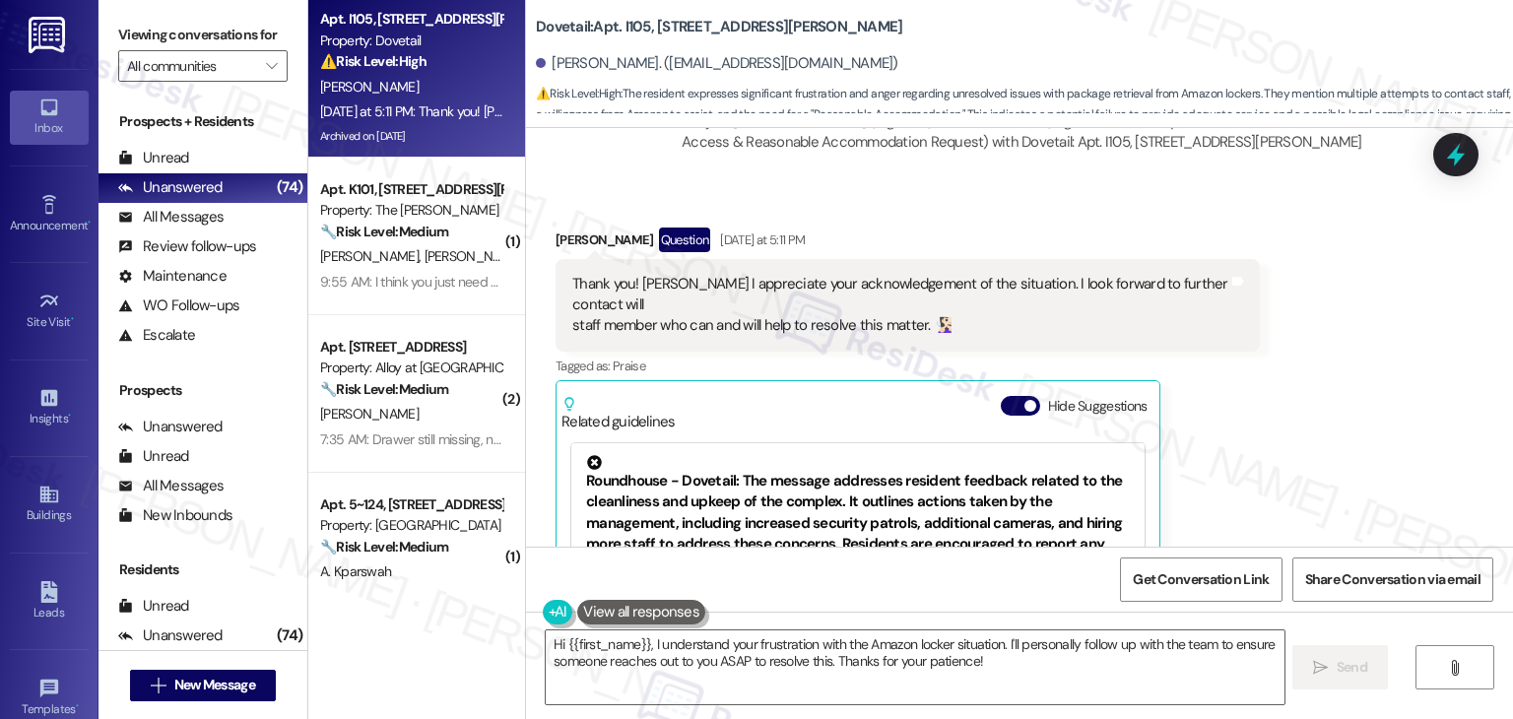
drag, startPoint x: 1005, startPoint y: 215, endPoint x: 1020, endPoint y: 234, distance: 23.9
click at [1006, 396] on button "Hide Suggestions" at bounding box center [1020, 406] width 39 height 20
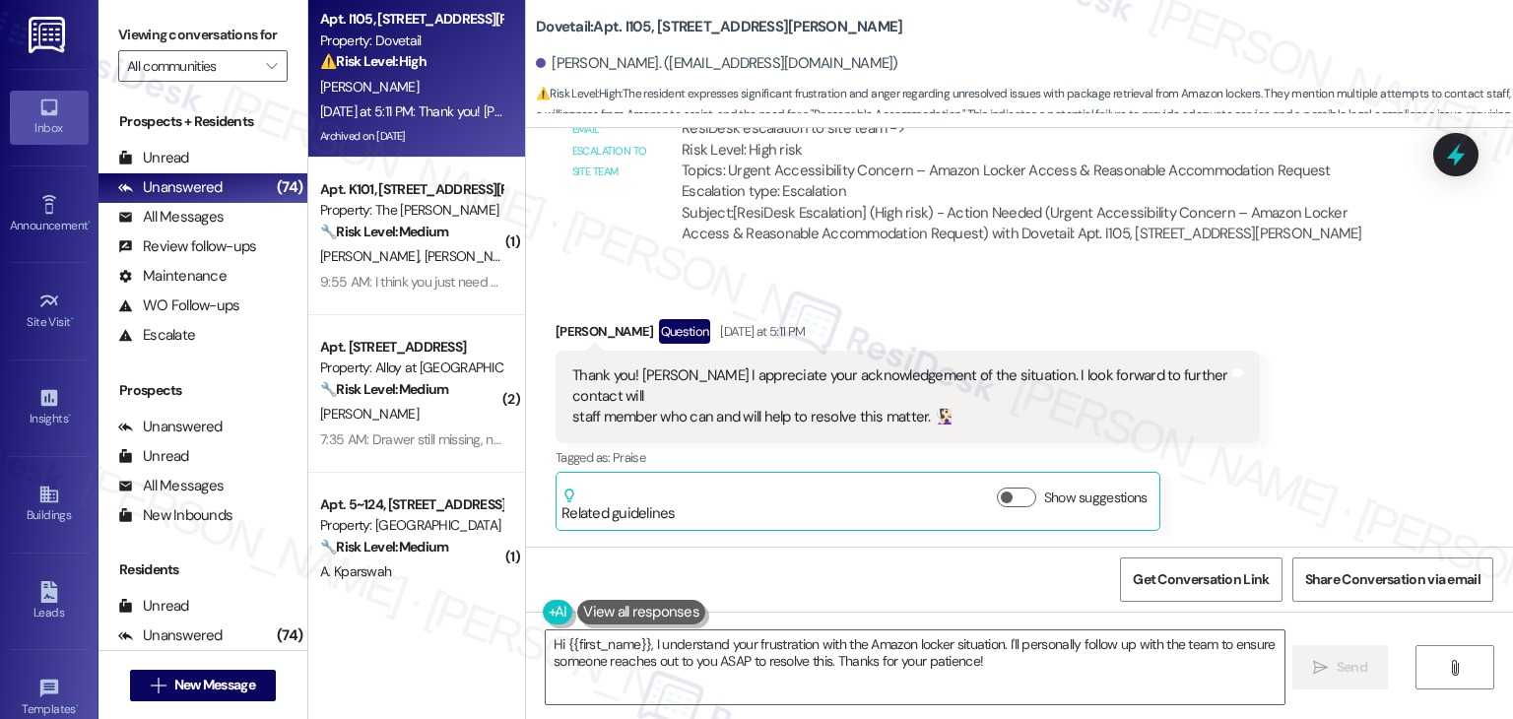
scroll to position [9428, 0]
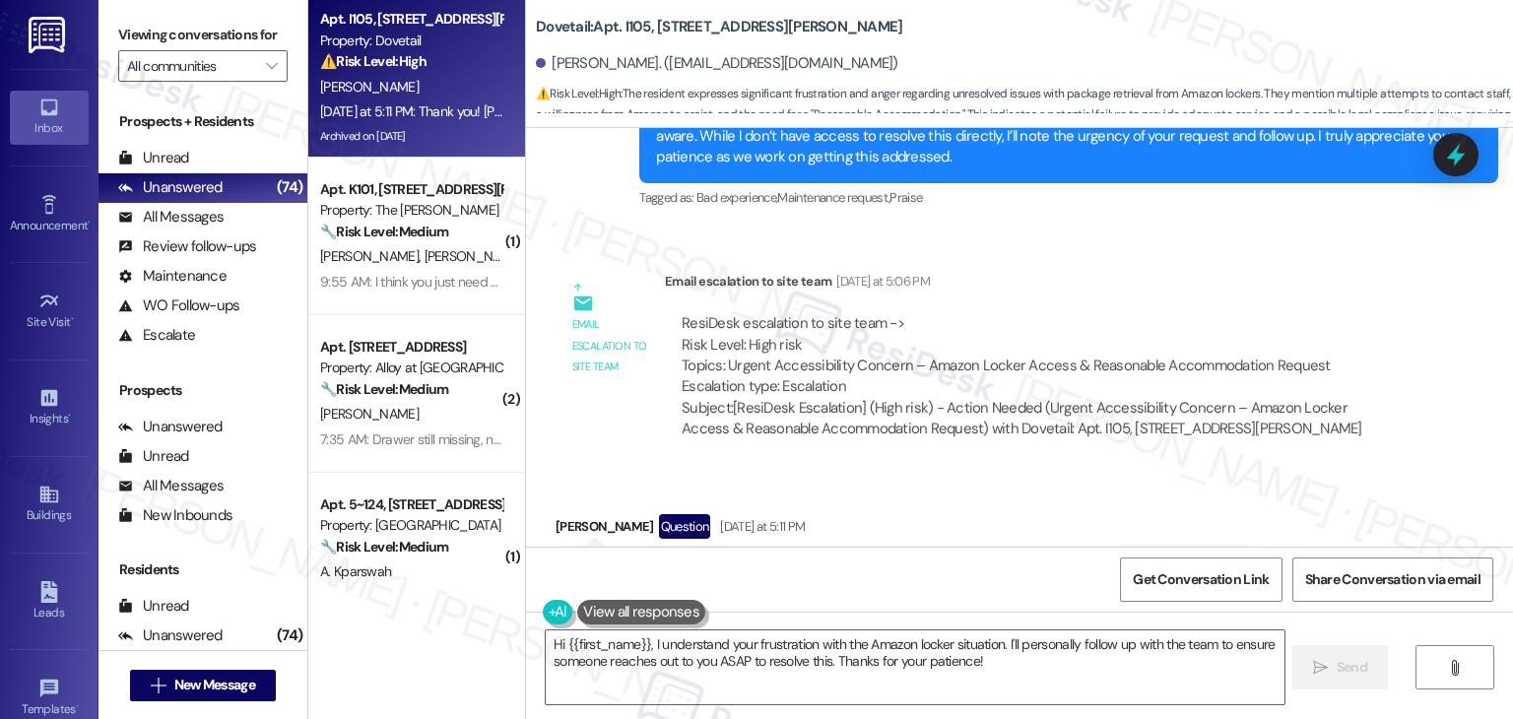
click at [1269, 470] on div "Received via SMS Janice Sandel Question Yesterday at 5:11 PM Thank you! Dottie …" at bounding box center [1019, 605] width 987 height 271
click at [1276, 470] on div "Received via SMS Janice Sandel Question Yesterday at 5:11 PM Thank you! Dottie …" at bounding box center [1019, 605] width 987 height 271
click at [1285, 470] on div "Received via SMS Janice Sandel Question Yesterday at 5:11 PM Thank you! Dottie …" at bounding box center [1019, 605] width 987 height 271
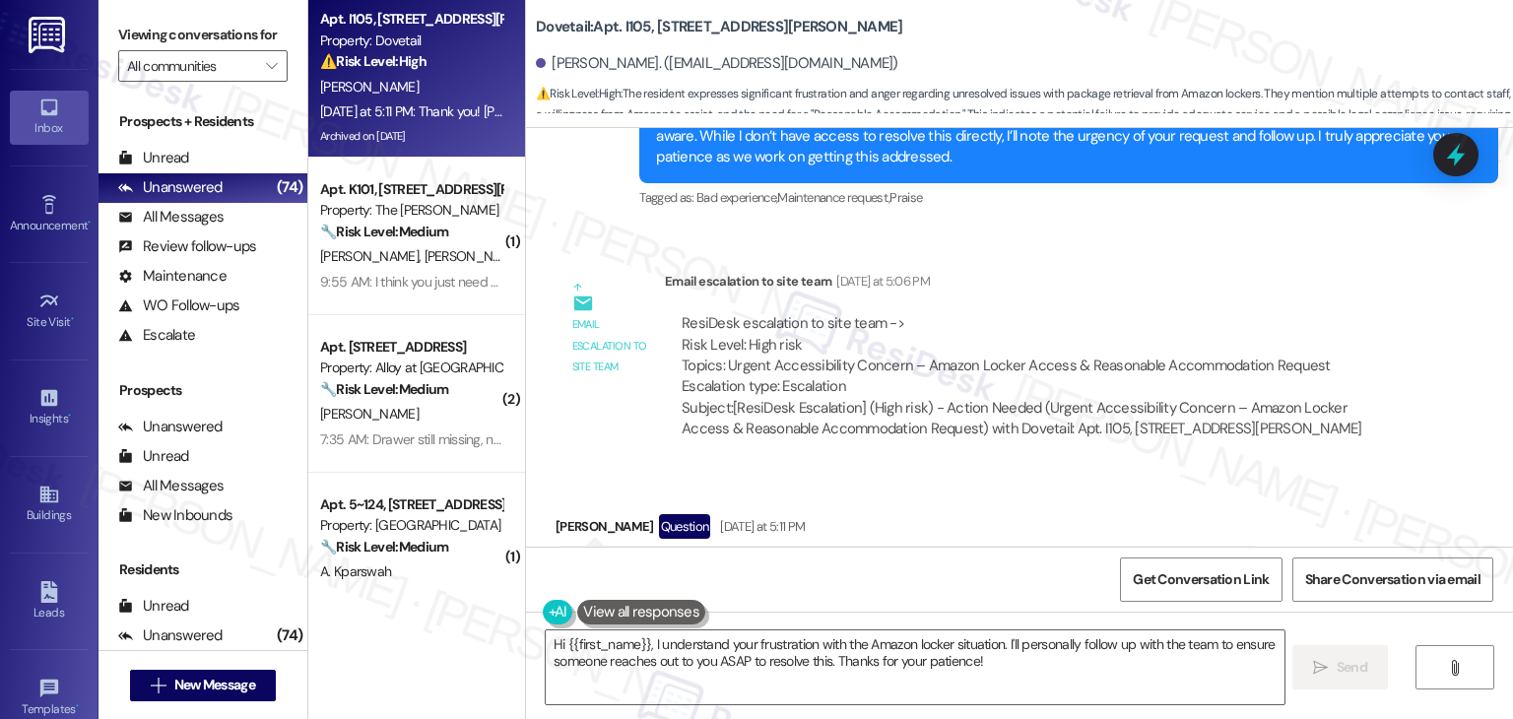
click at [1285, 470] on div "Received via SMS Janice Sandel Question Yesterday at 5:11 PM Thank you! Dottie …" at bounding box center [1019, 605] width 987 height 271
click at [1329, 470] on div "Received via SMS Janice Sandel Question Yesterday at 5:11 PM Thank you! Dottie …" at bounding box center [1019, 605] width 987 height 271
click at [1331, 470] on div "Received via SMS Janice Sandel Question Yesterday at 5:11 PM Thank you! Dottie …" at bounding box center [1019, 605] width 987 height 271
click at [1356, 470] on div "Received via SMS Janice Sandel Question Yesterday at 5:11 PM Thank you! Dottie …" at bounding box center [1019, 605] width 987 height 271
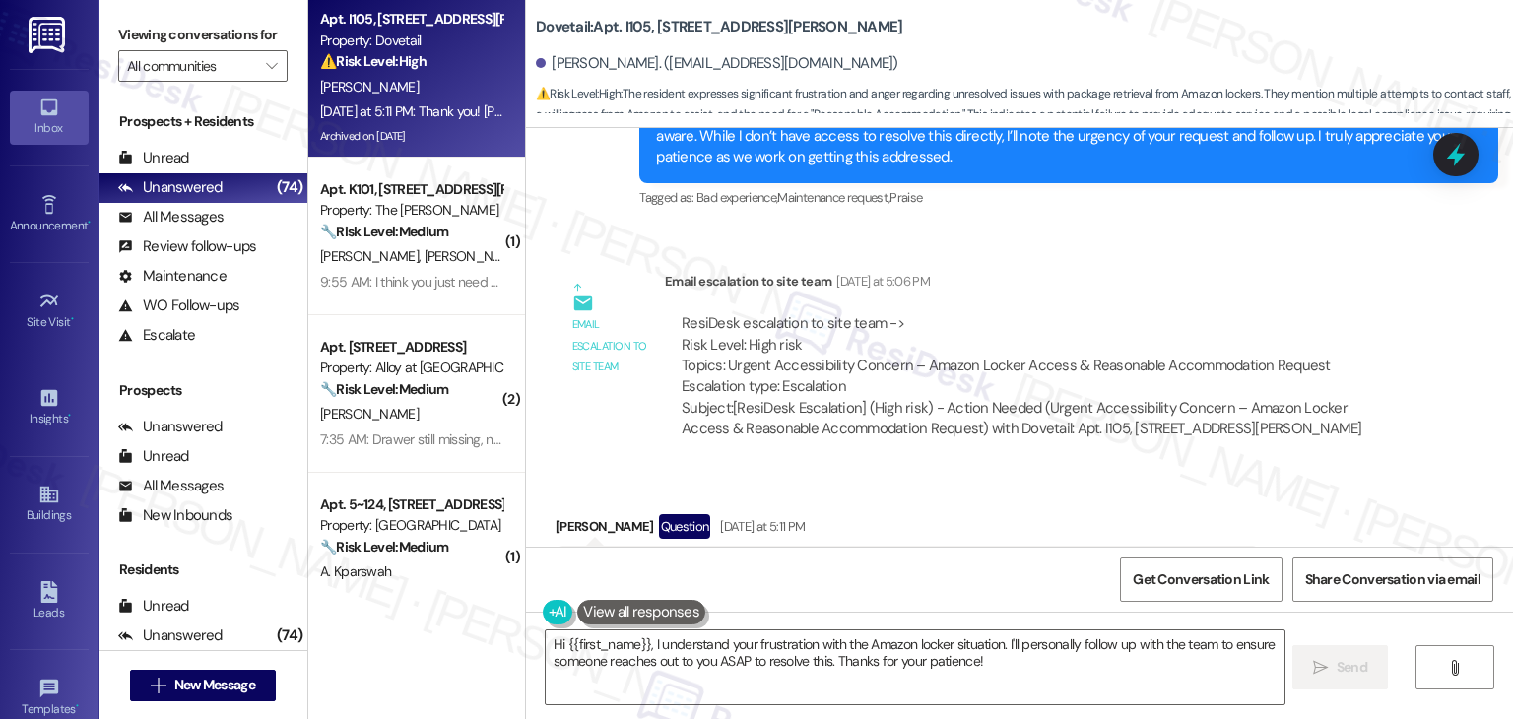
click at [1356, 470] on div "Received via SMS Janice Sandel Question Yesterday at 5:11 PM Thank you! Dottie …" at bounding box center [1019, 605] width 987 height 271
click at [1359, 470] on div "Received via SMS Janice Sandel Question Yesterday at 5:11 PM Thank you! Dottie …" at bounding box center [1019, 605] width 987 height 271
click at [1360, 470] on div "Received via SMS Janice Sandel Question Yesterday at 5:11 PM Thank you! Dottie …" at bounding box center [1019, 605] width 987 height 271
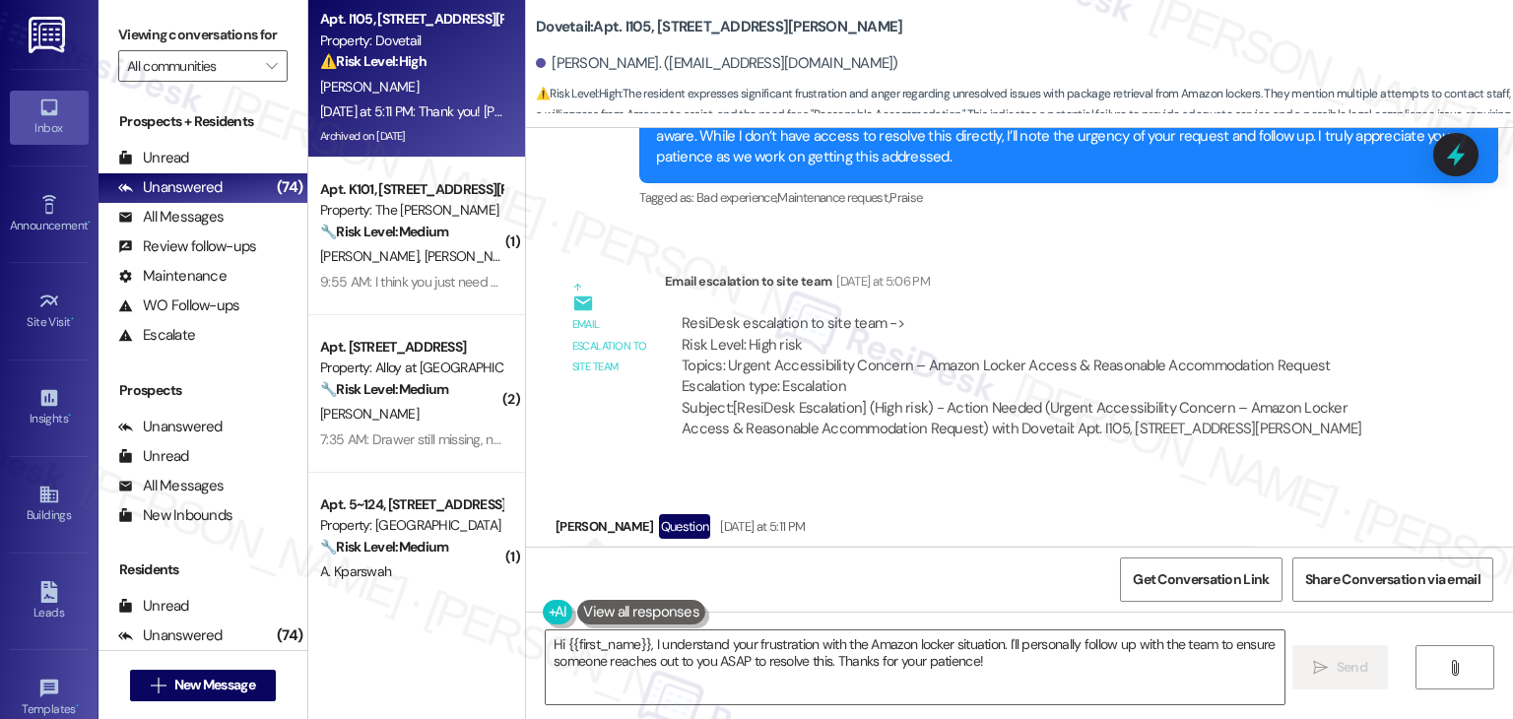
click at [1360, 470] on div "Received via SMS Janice Sandel Question Yesterday at 5:11 PM Thank you! Dottie …" at bounding box center [1019, 605] width 987 height 271
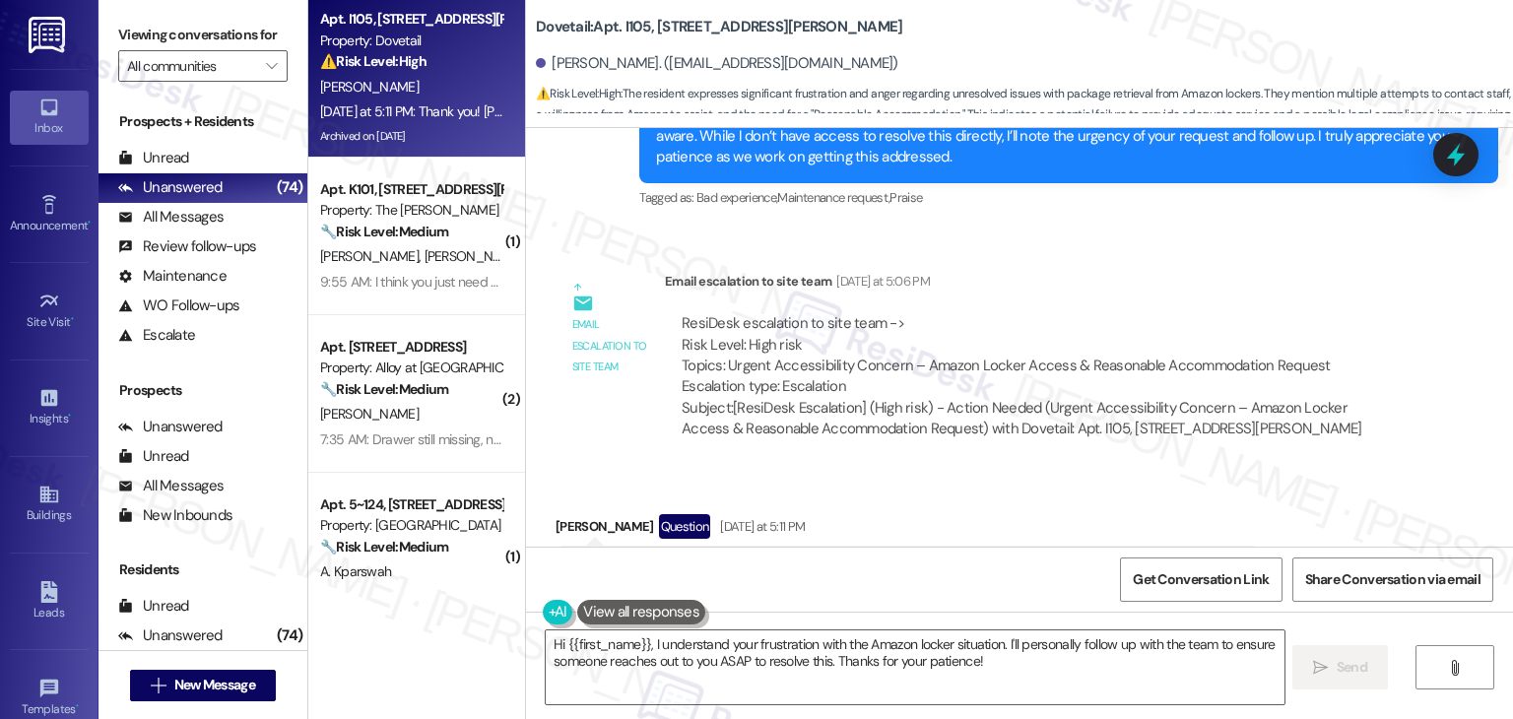
click at [1360, 470] on div "Received via SMS Janice Sandel Question Yesterday at 5:11 PM Thank you! Dottie …" at bounding box center [1019, 605] width 987 height 271
click at [1357, 470] on div "Received via SMS Janice Sandel Question Yesterday at 5:11 PM Thank you! Dottie …" at bounding box center [1019, 605] width 987 height 271
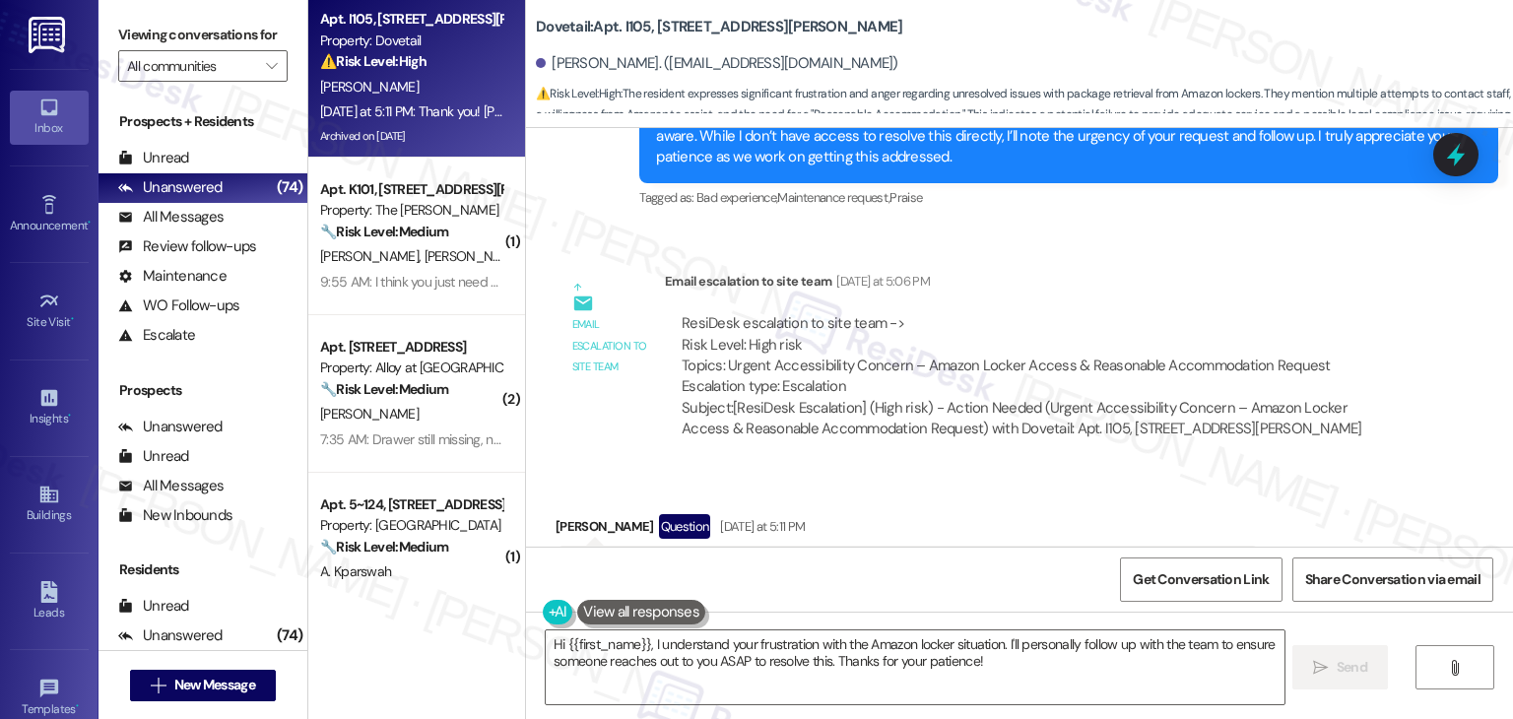
click at [1357, 470] on div "Received via SMS Janice Sandel Question Yesterday at 5:11 PM Thank you! Dottie …" at bounding box center [1019, 605] width 987 height 271
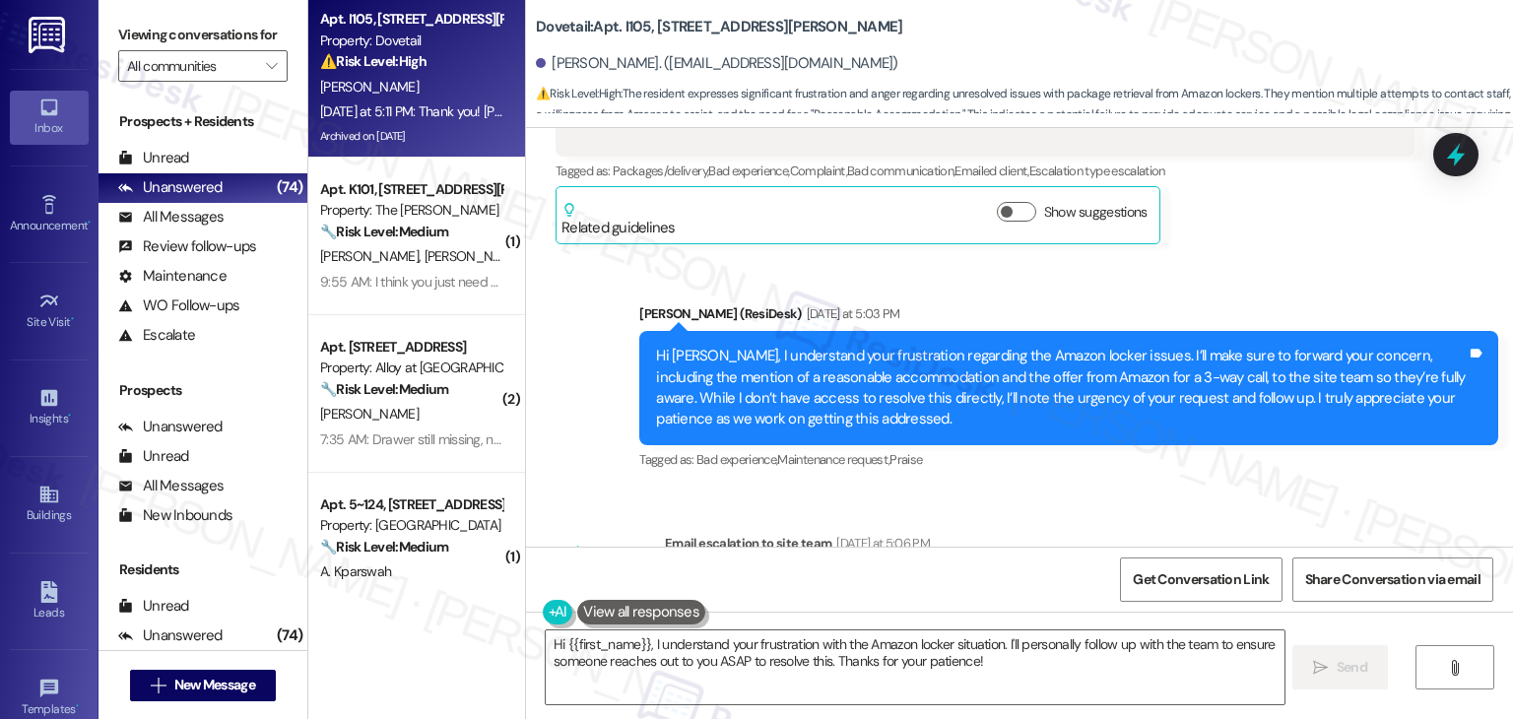
scroll to position [9132, 0]
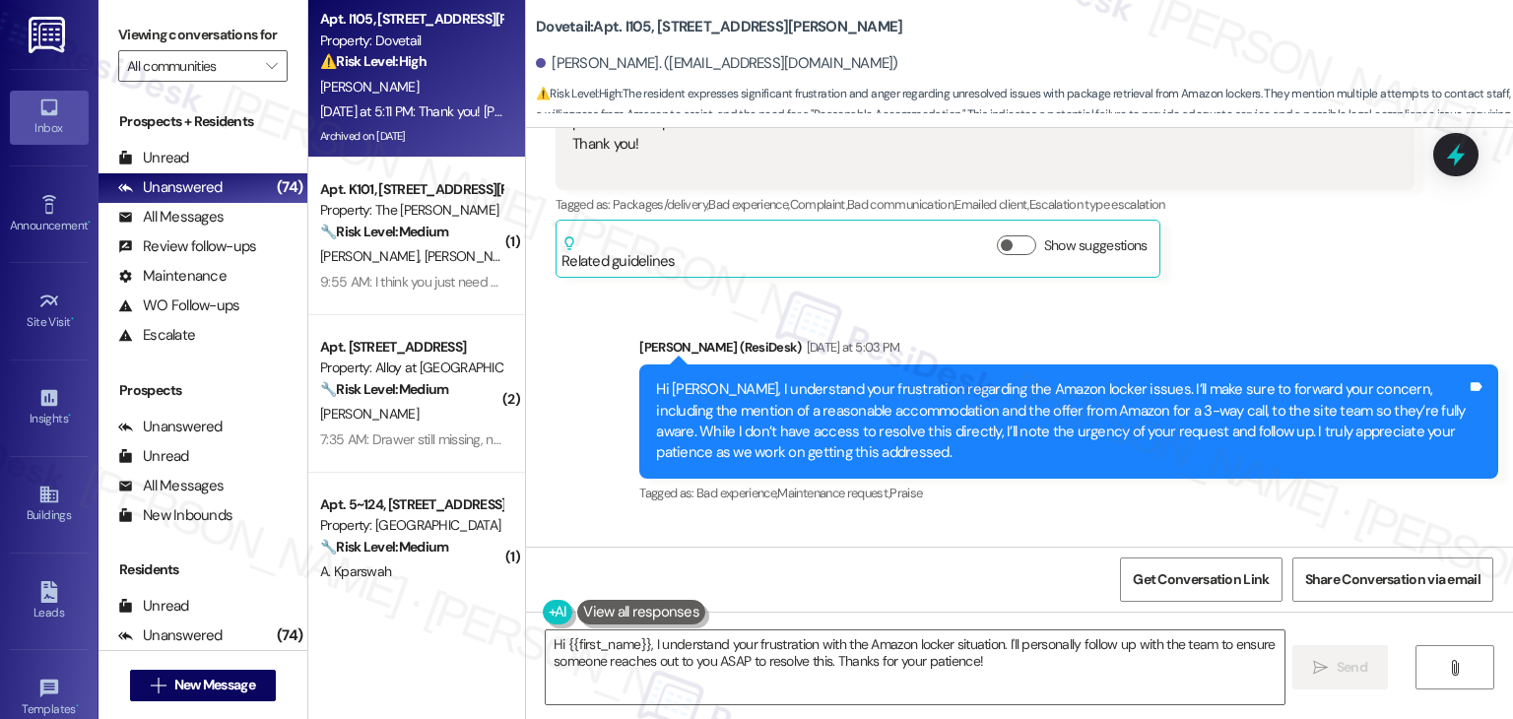
click at [1368, 594] on div "ResiDesk escalation to site team -> Risk Level: High risk Topics: Urgent Access…" at bounding box center [1040, 672] width 750 height 157
click at [1266, 567] on div "Email escalation to site team Yesterday at 5:06 PM" at bounding box center [1040, 581] width 750 height 28
click at [1141, 338] on div "Announcement, sent via SMS Dottie (ResiDesk) Aug 10, 2024 at 12:00 PM Hi Janice…" at bounding box center [1019, 337] width 987 height 419
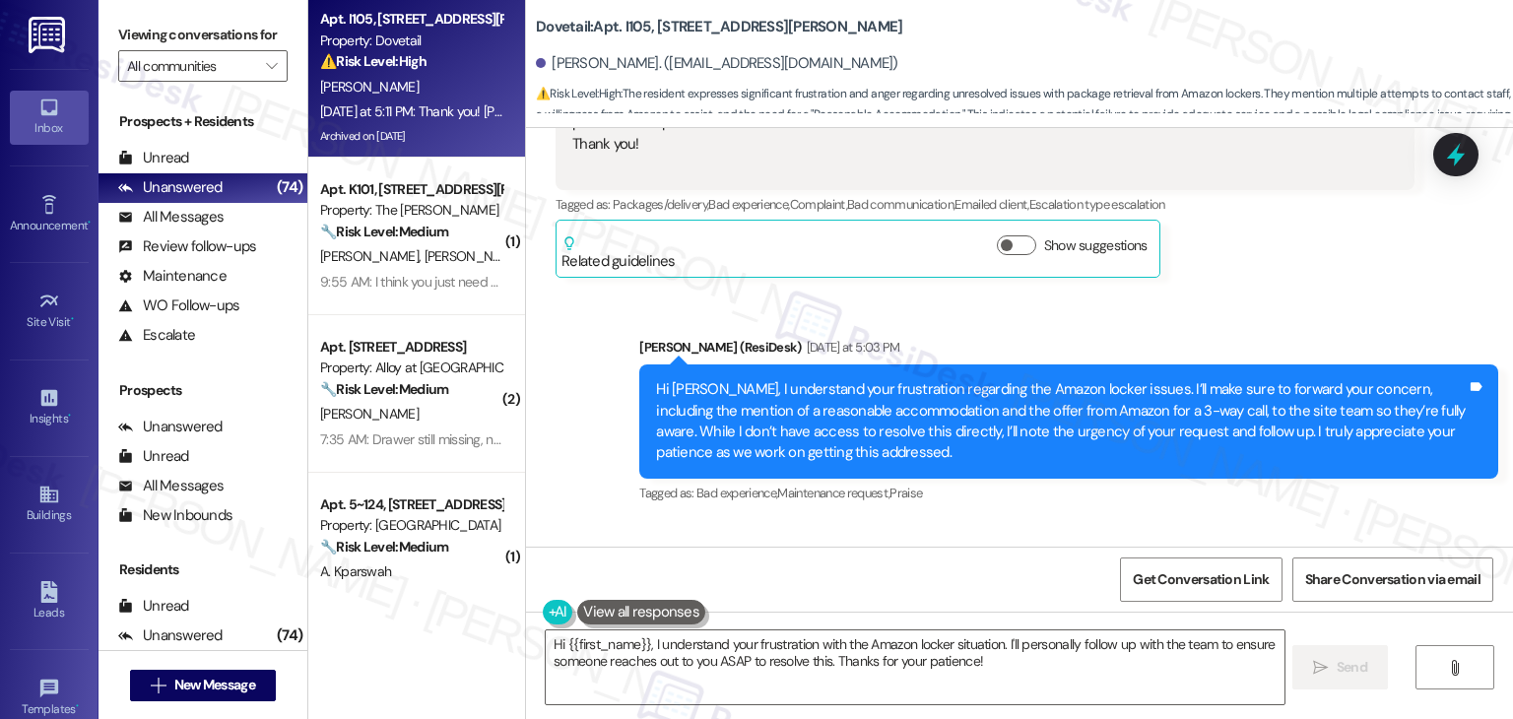
click at [1141, 338] on div "Announcement, sent via SMS Dottie (ResiDesk) Aug 10, 2024 at 12:00 PM Hi Janice…" at bounding box center [1019, 337] width 987 height 419
click at [1138, 333] on div "Announcement, sent via SMS Dottie (ResiDesk) Aug 10, 2024 at 12:00 PM Hi Janice…" at bounding box center [1019, 337] width 987 height 419
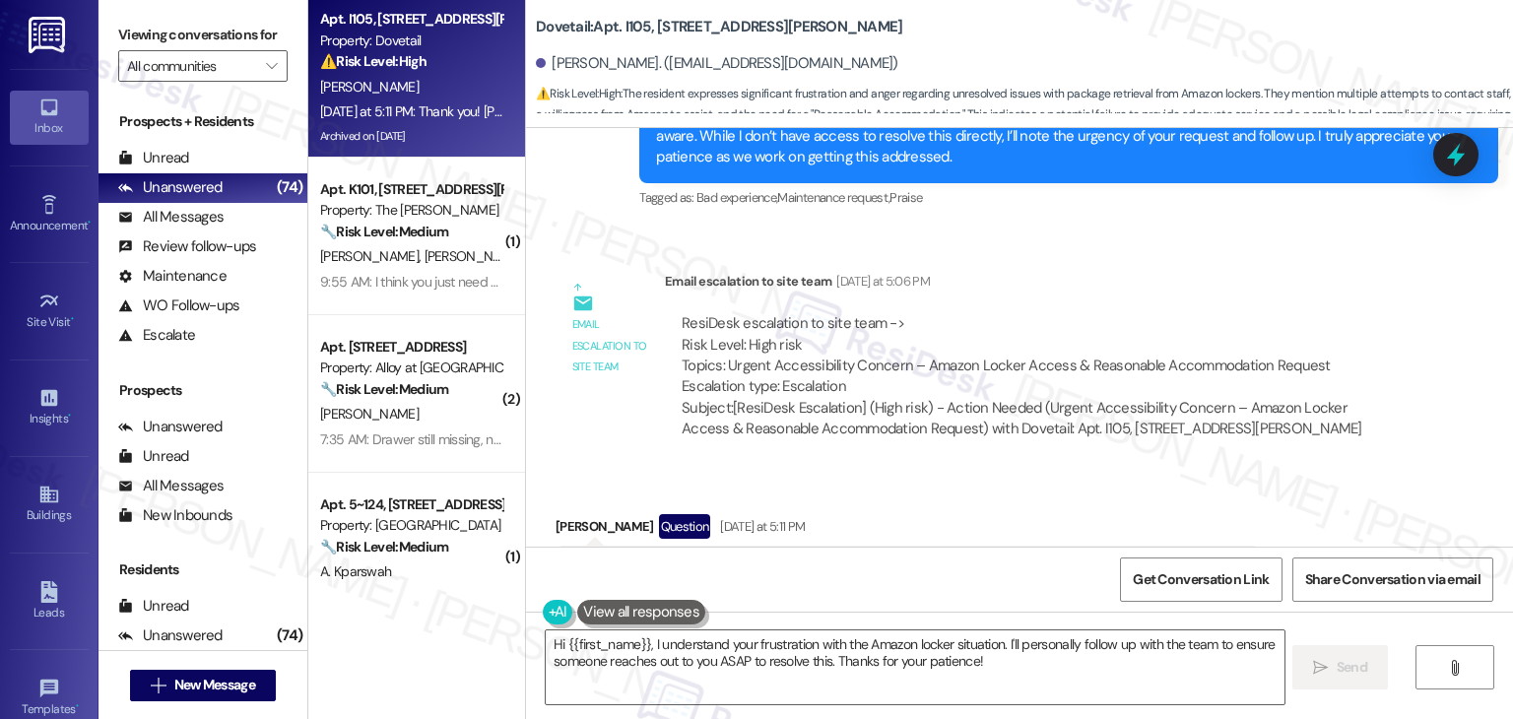
click at [1324, 470] on div "Received via SMS Janice Sandel Question Yesterday at 5:11 PM Thank you! Dottie …" at bounding box center [1019, 605] width 987 height 271
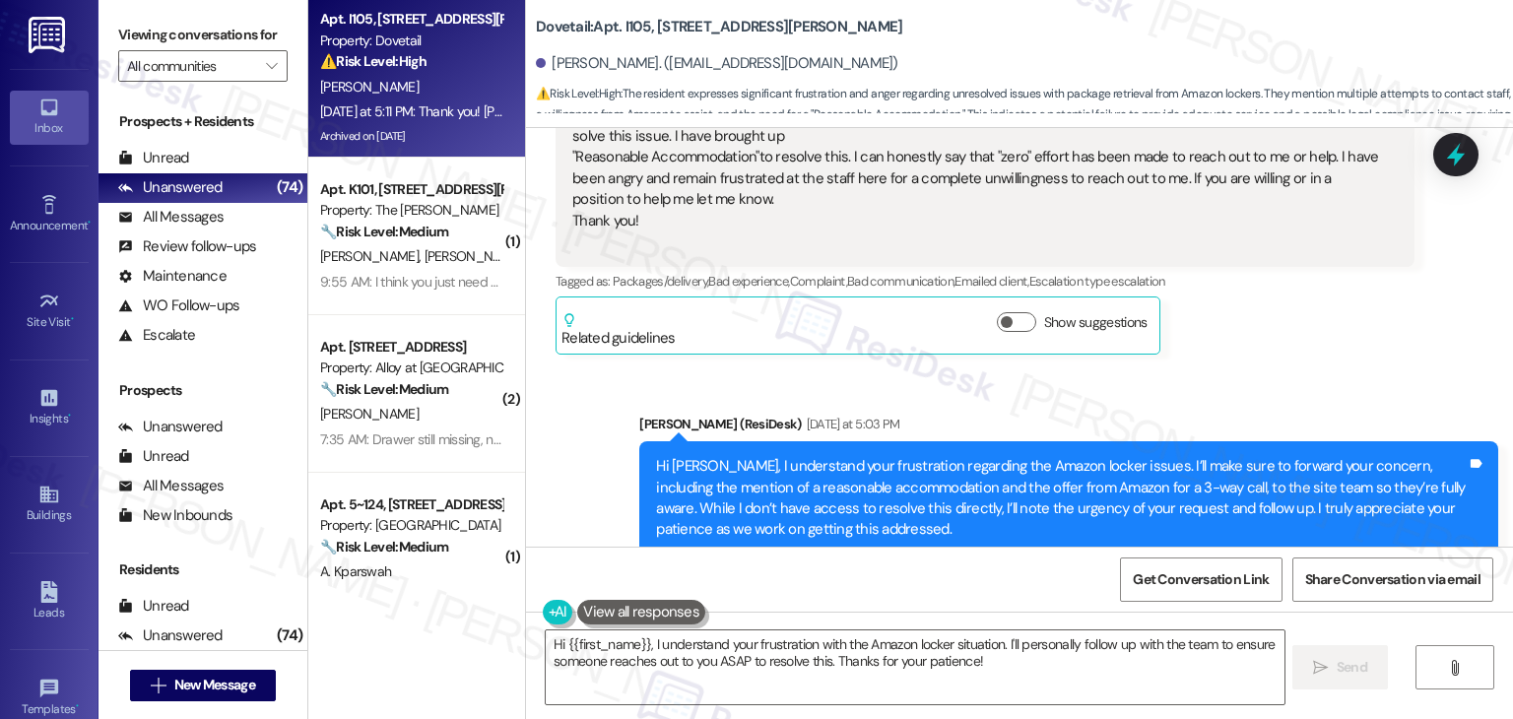
scroll to position [9034, 0]
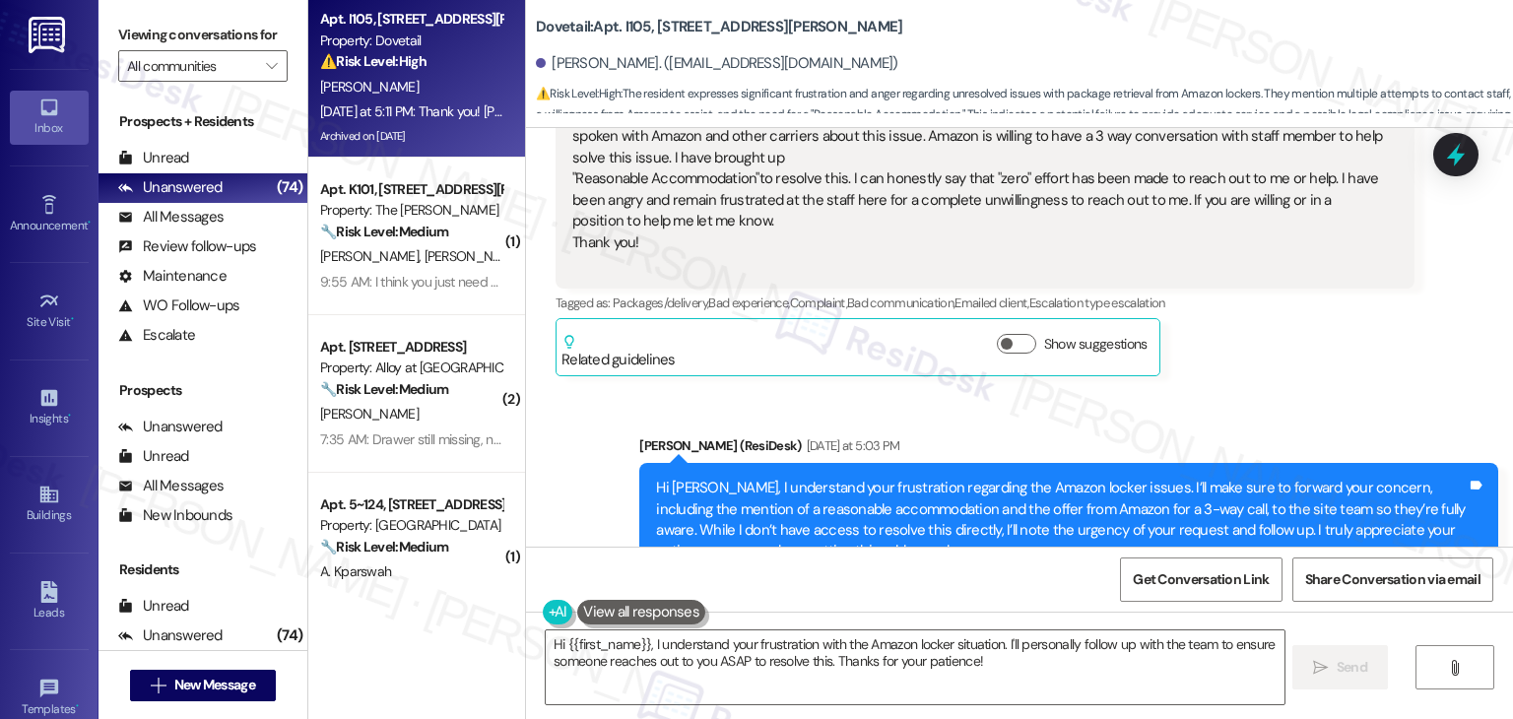
click at [1139, 478] on div "Hi Janice, I understand your frustration regarding the Amazon locker issues. I’…" at bounding box center [1061, 520] width 811 height 85
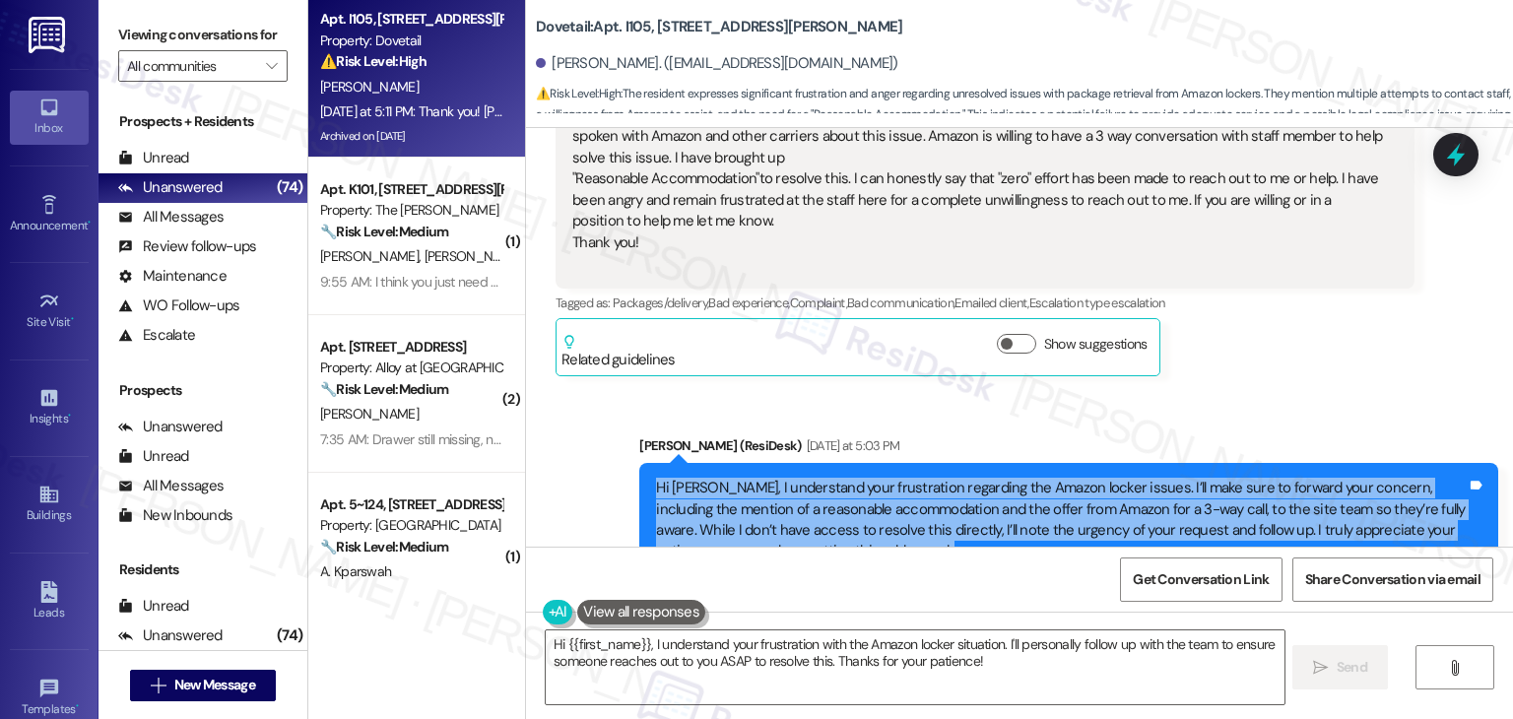
click at [1139, 478] on div "Hi Janice, I understand your frustration regarding the Amazon locker issues. I’…" at bounding box center [1061, 520] width 811 height 85
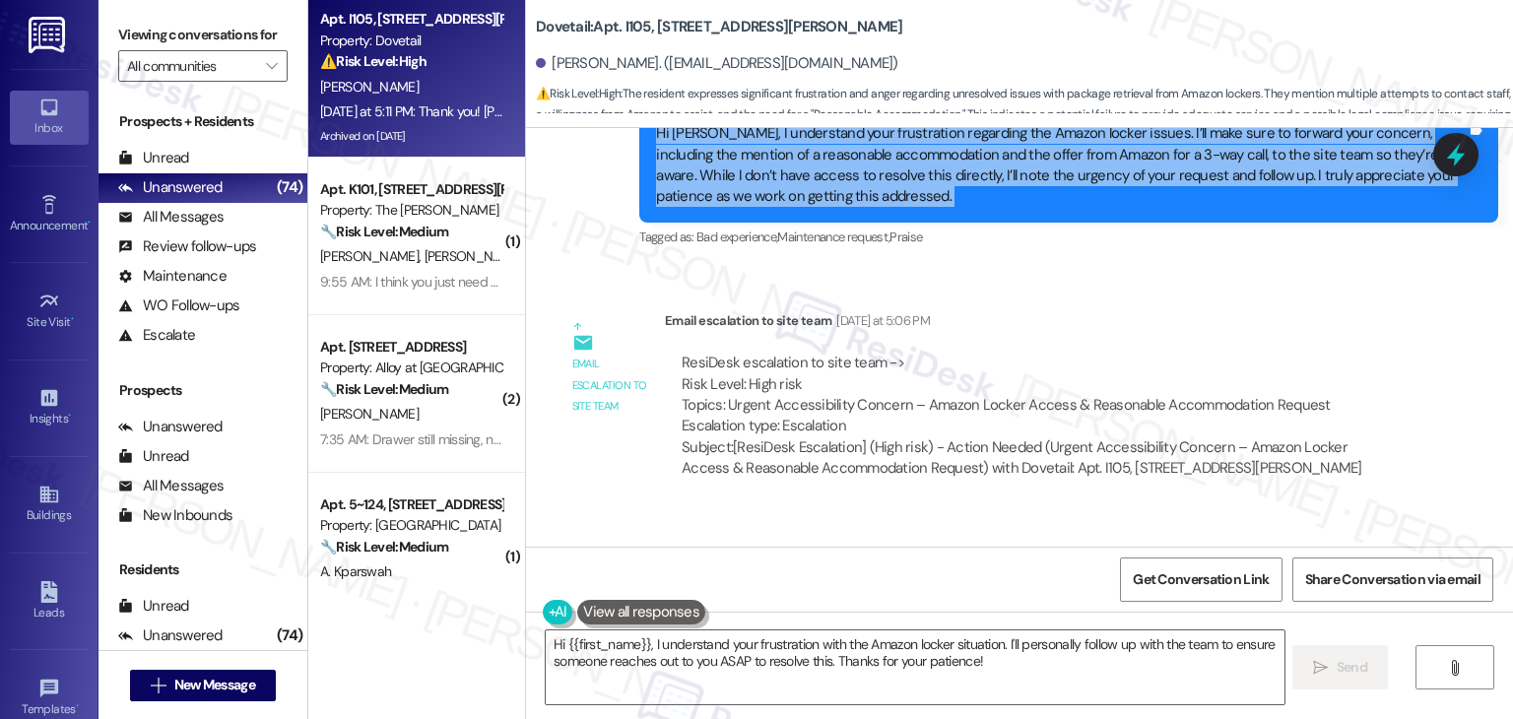
scroll to position [9428, 0]
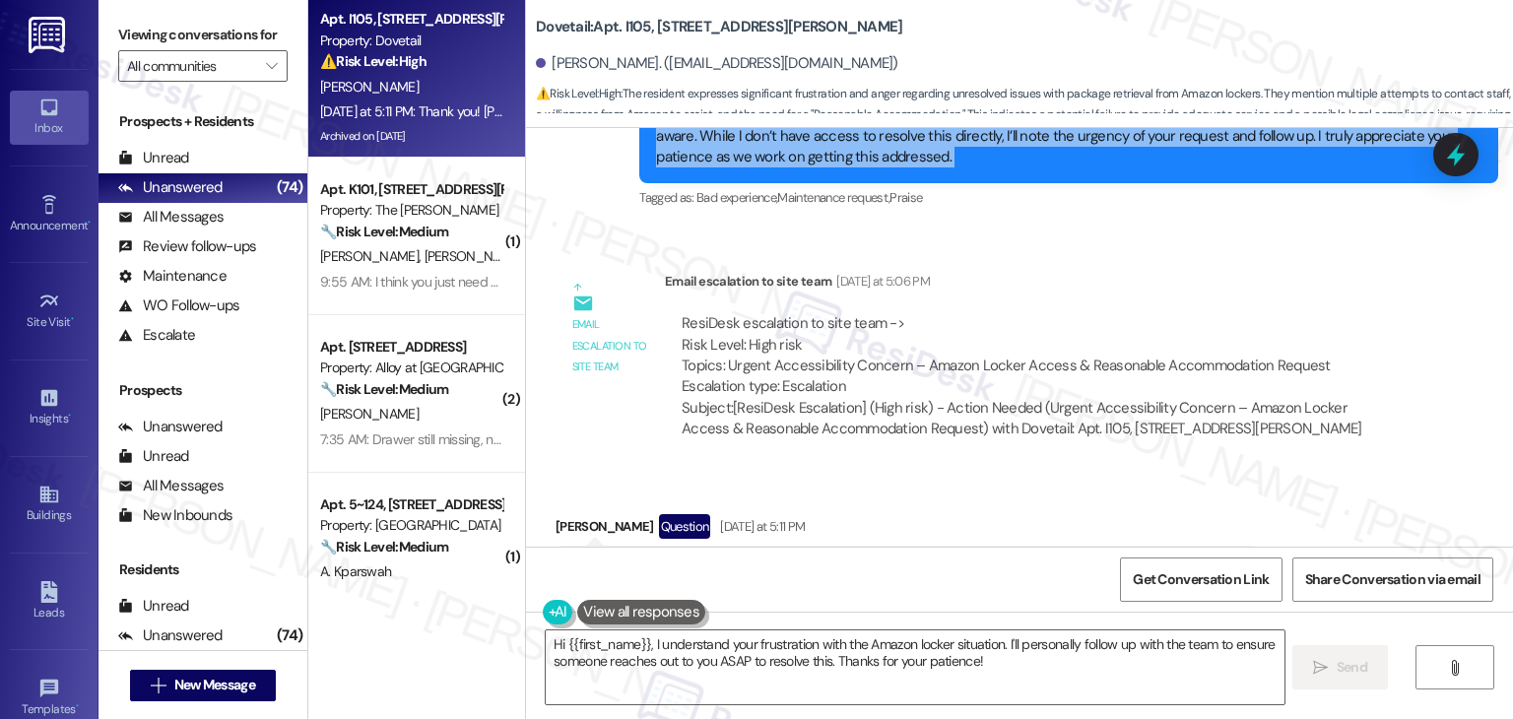
drag, startPoint x: 946, startPoint y: 419, endPoint x: 548, endPoint y: 375, distance: 400.4
click at [556, 546] on div "Thank you! Dottie I appreciate your acknowledgement of the situation. I look fo…" at bounding box center [908, 592] width 705 height 93
click at [773, 643] on textarea "Hi {{first_name}}, I understand your frustration with the Amazon locker situati…" at bounding box center [915, 668] width 738 height 74
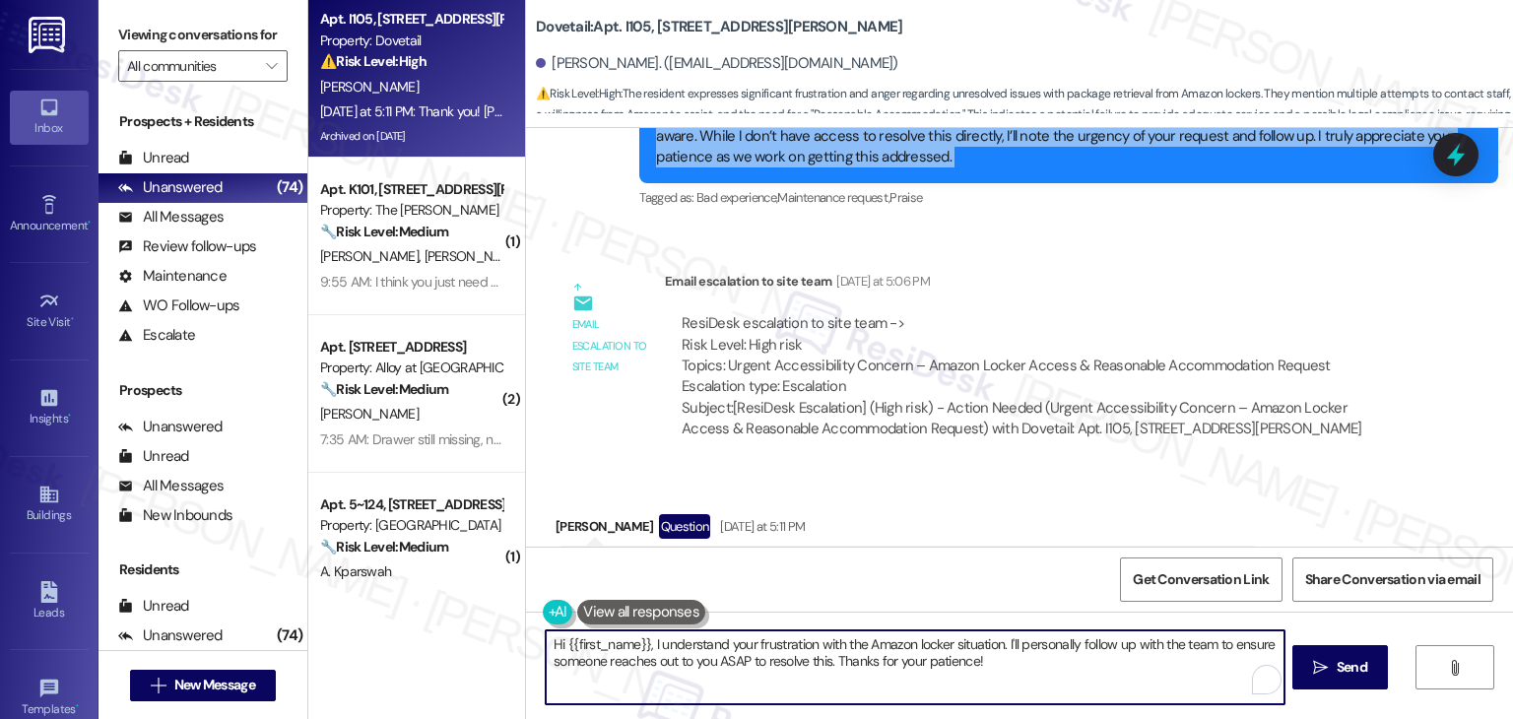
click at [773, 643] on textarea "Hi {{first_name}}, I understand your frustration with the Amazon locker situati…" at bounding box center [915, 668] width 738 height 74
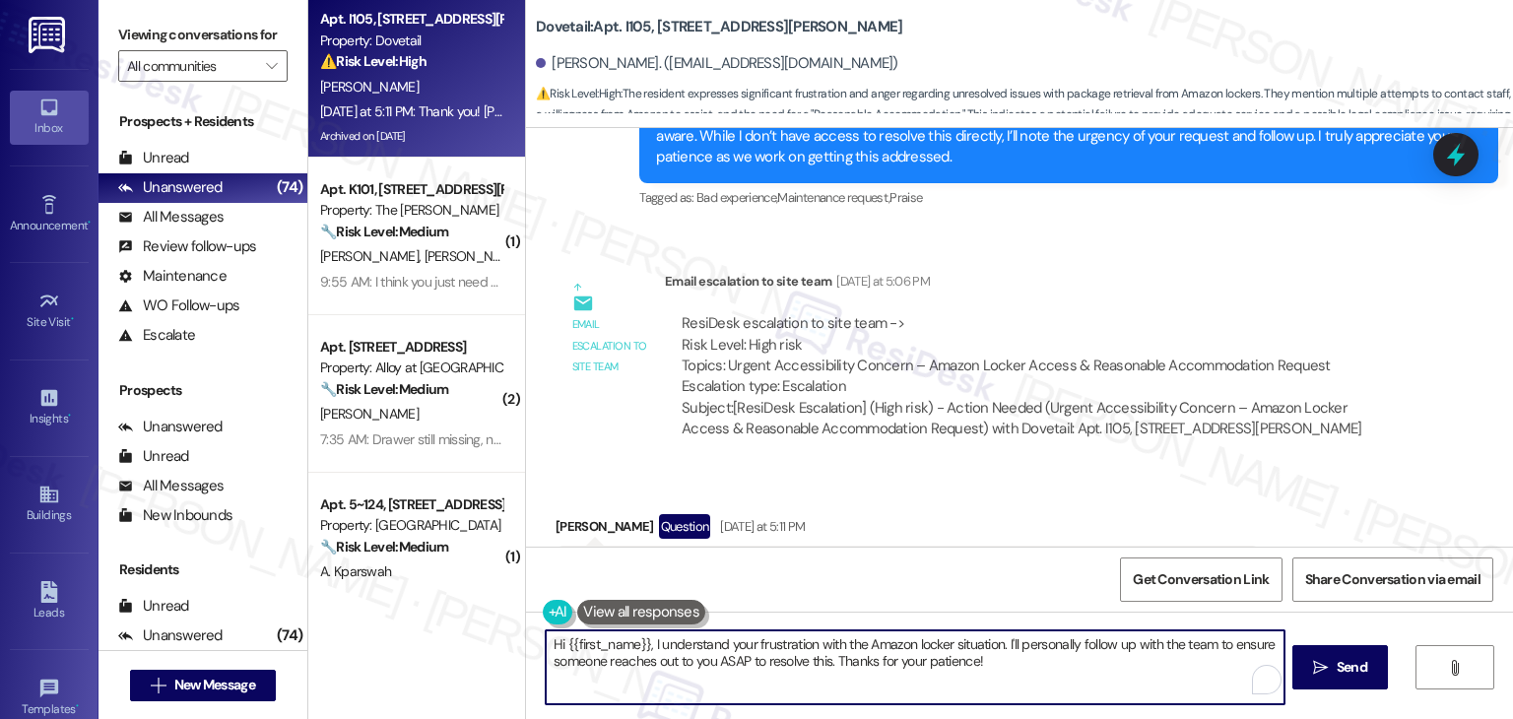
paste textarea "Thanks, Janice! I appreciate your understanding, and I have passed your concern…"
type textarea "Thanks, Janice! I appreciate your understanding, and I have passed your concern…"
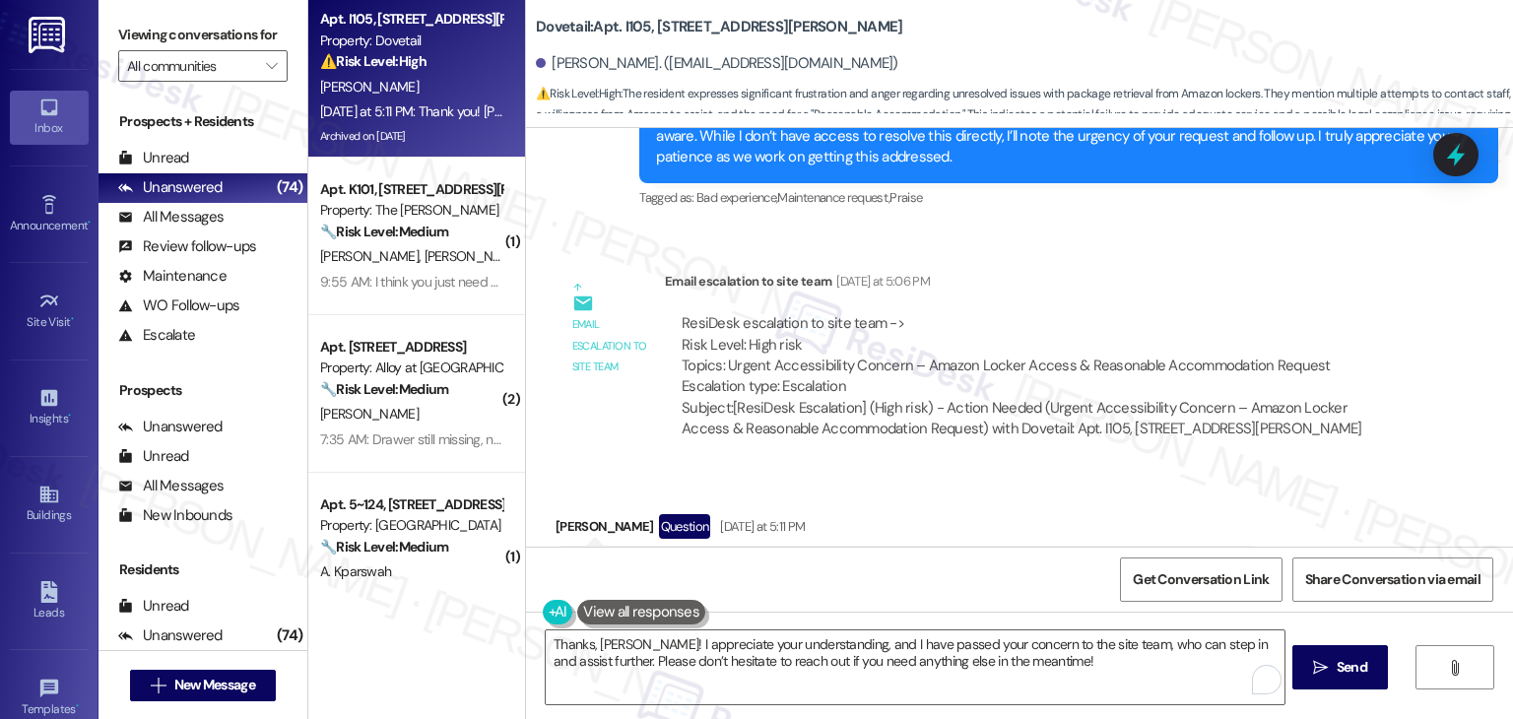
click at [1368, 470] on div "Received via SMS Janice Sandel Question Yesterday at 5:11 PM Thank you! Dottie …" at bounding box center [1019, 605] width 987 height 271
click at [1321, 664] on icon "" at bounding box center [1320, 668] width 15 height 16
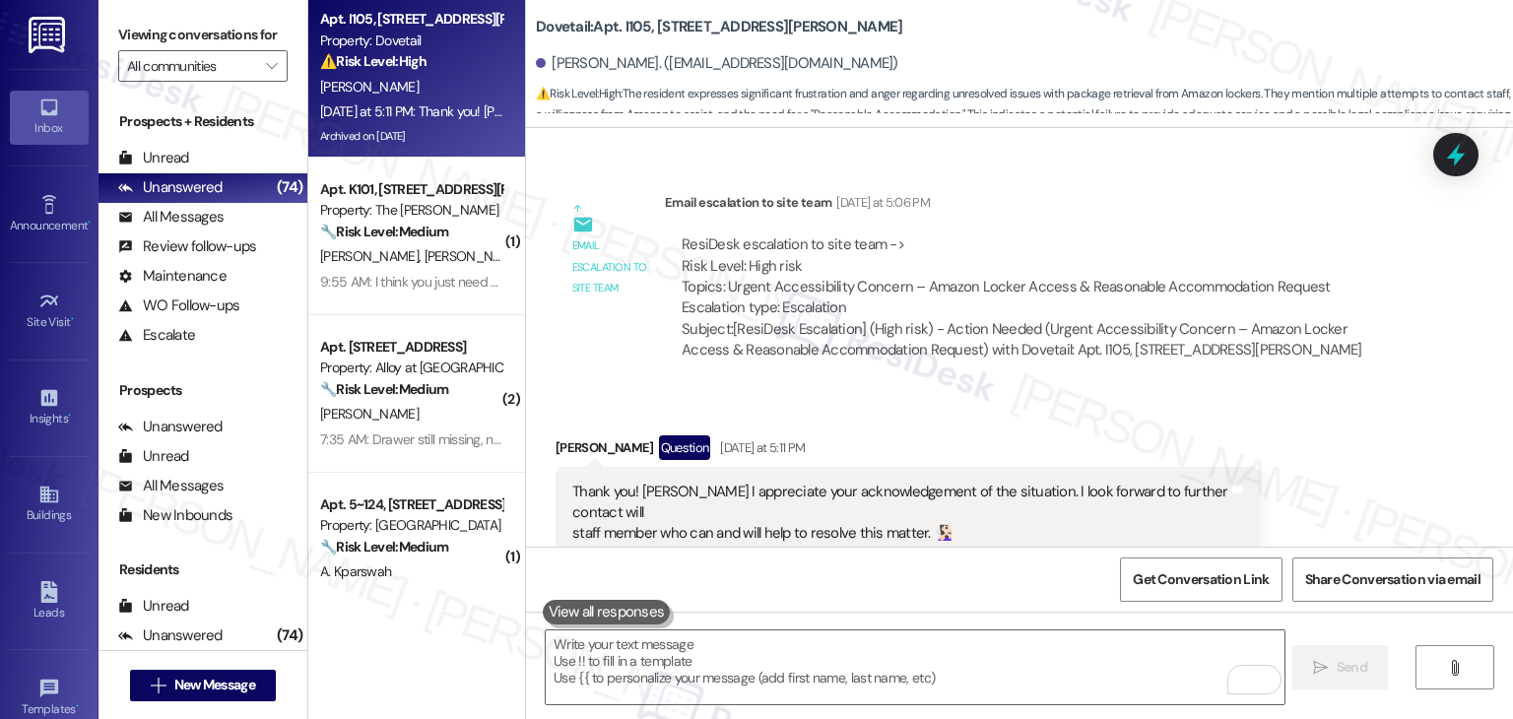
scroll to position [9585, 0]
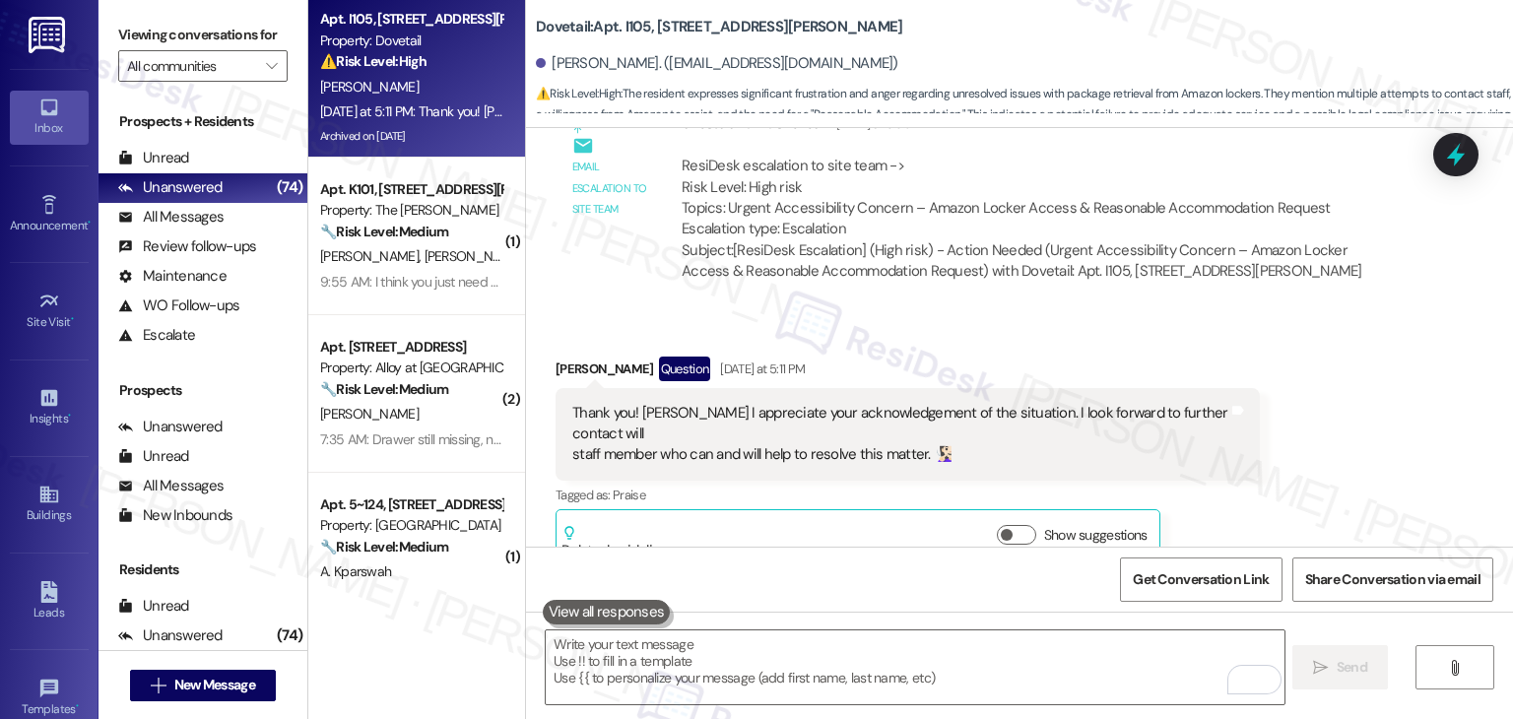
click at [1251, 346] on div "Received via SMS Janice Sandel Question Yesterday at 5:11 PM Thank you! Dottie …" at bounding box center [1019, 447] width 987 height 271
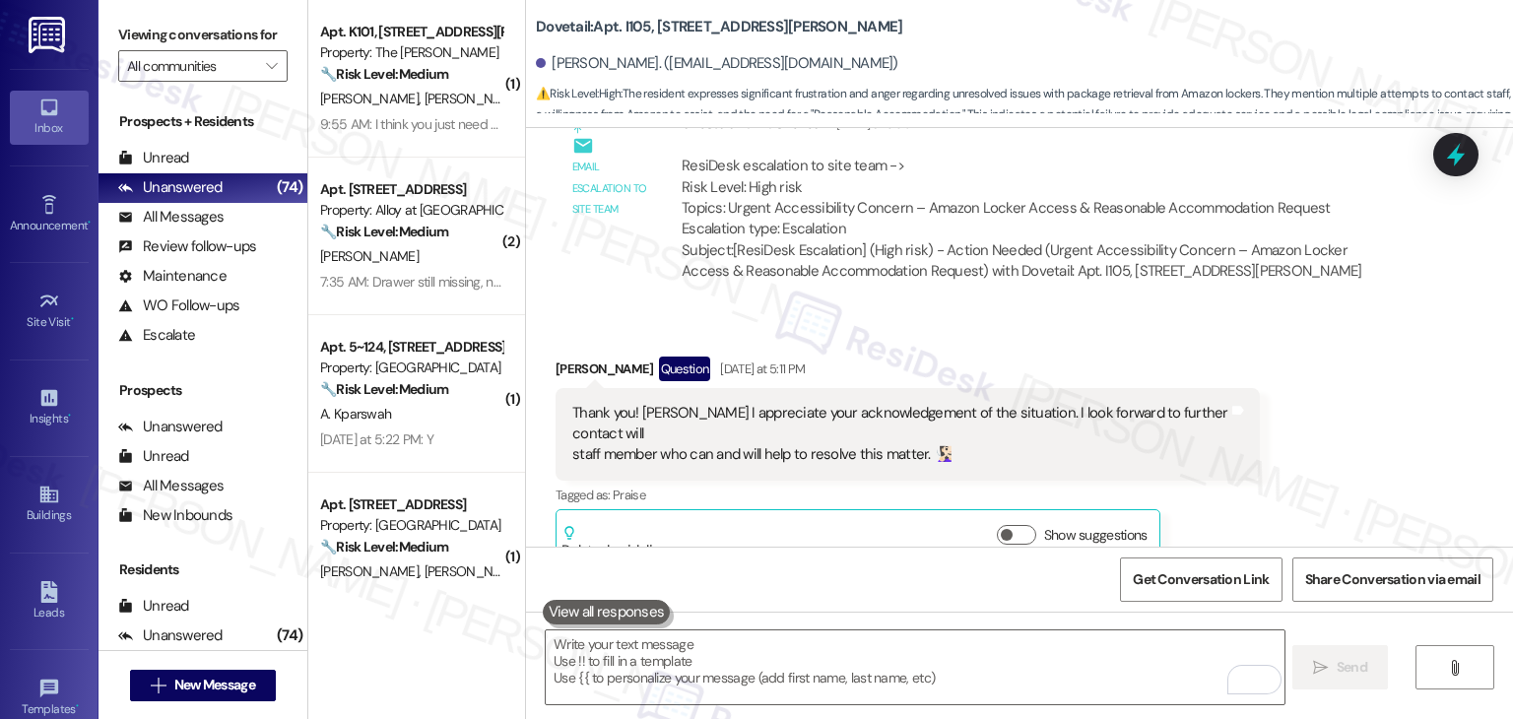
click at [1360, 376] on div "Received via SMS Janice Sandel Question Yesterday at 5:11 PM Thank you! Dottie …" at bounding box center [1019, 447] width 987 height 271
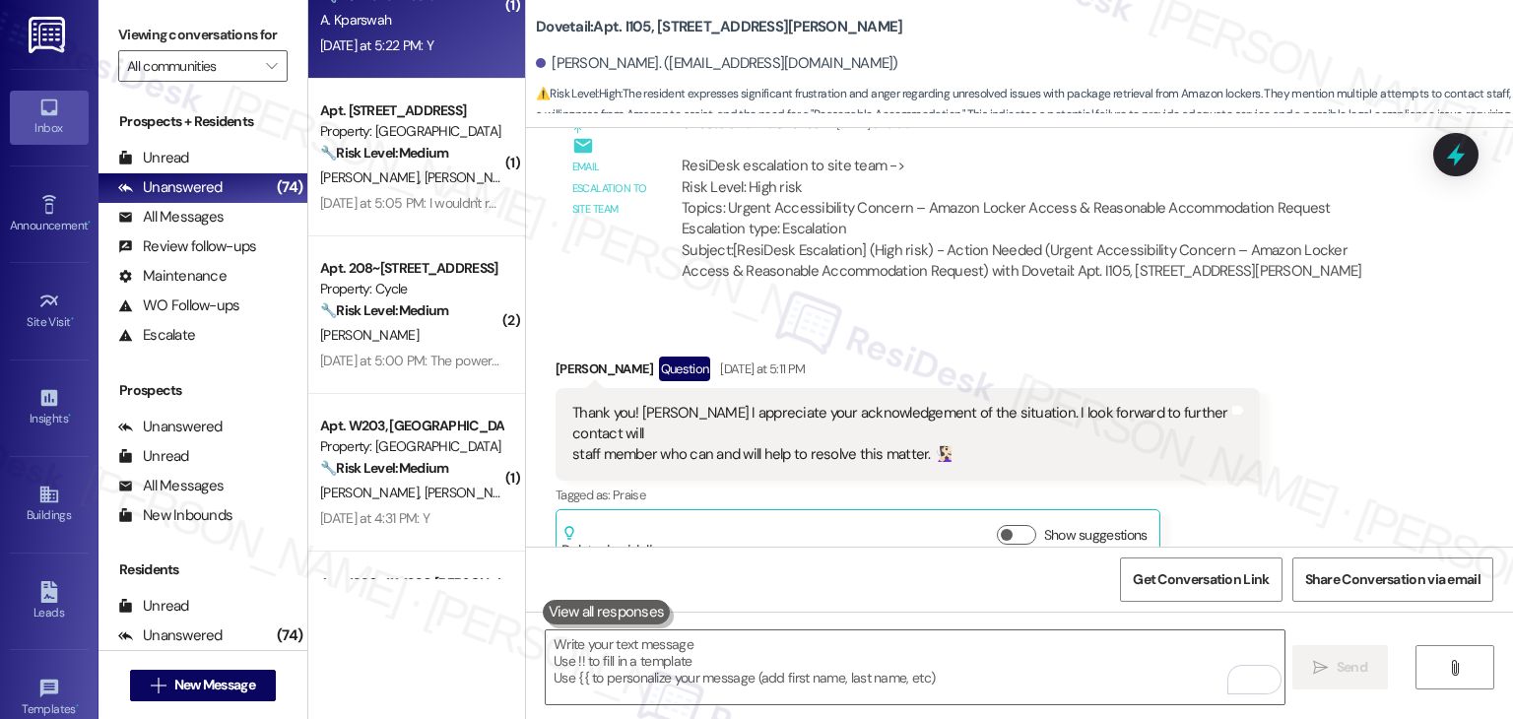
scroll to position [0, 0]
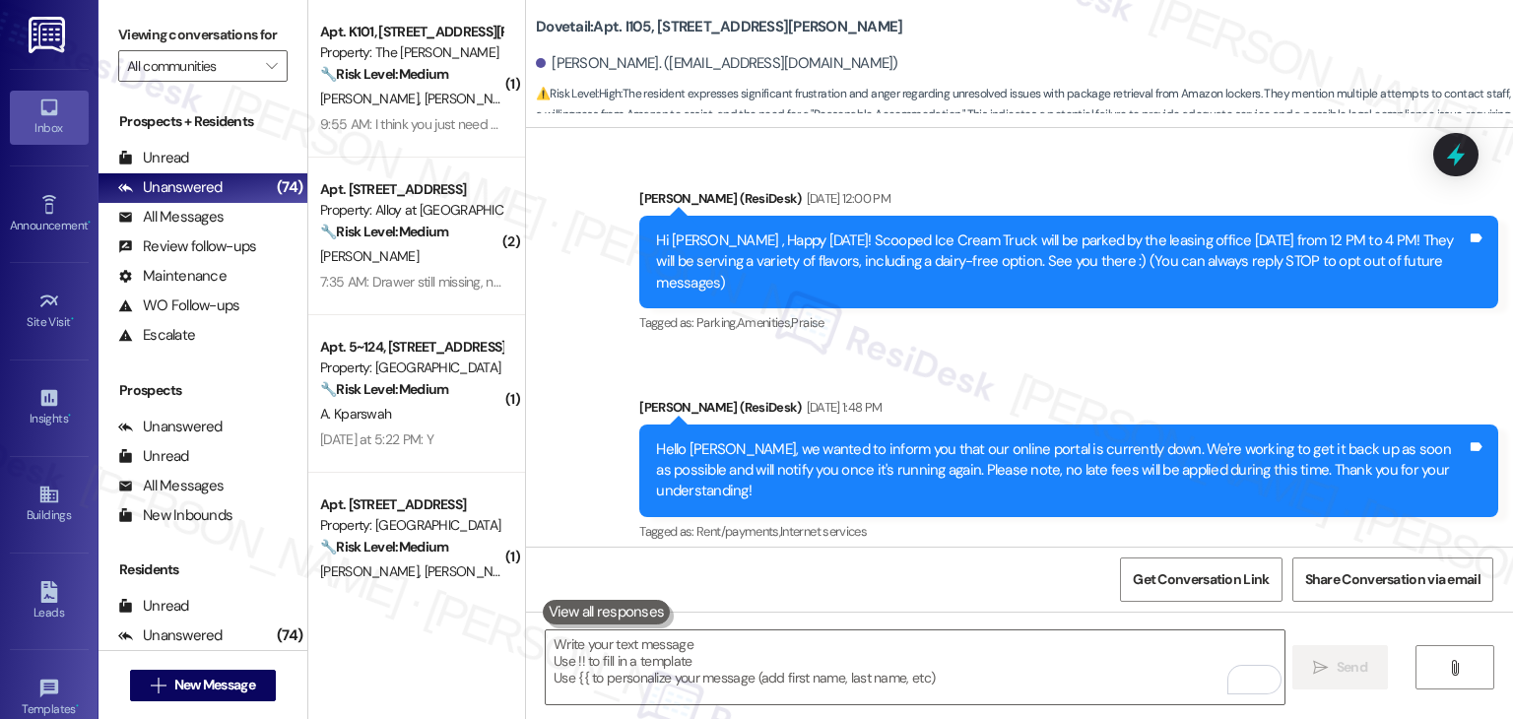
scroll to position [9786, 0]
